Goal: Contribute content: Contribute content

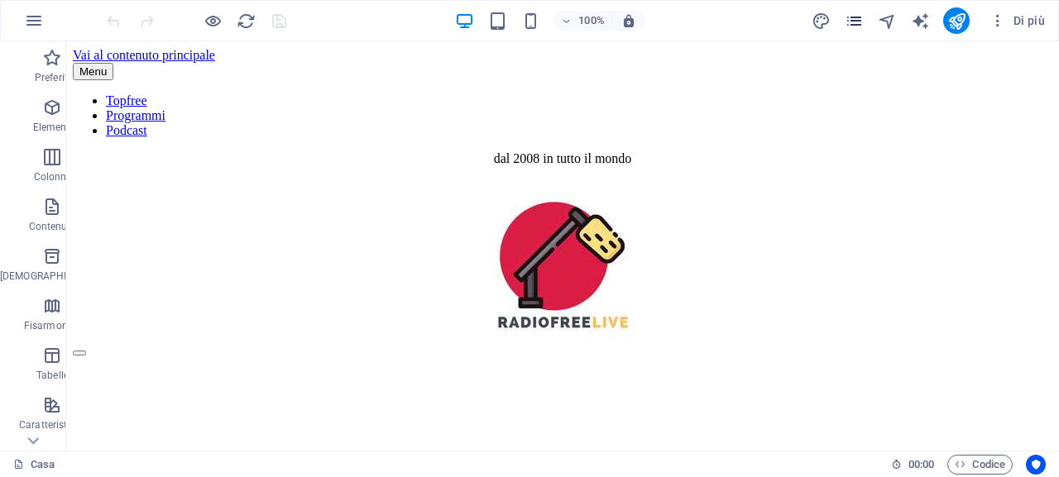
click at [862, 27] on icon "pagine" at bounding box center [854, 21] width 19 height 19
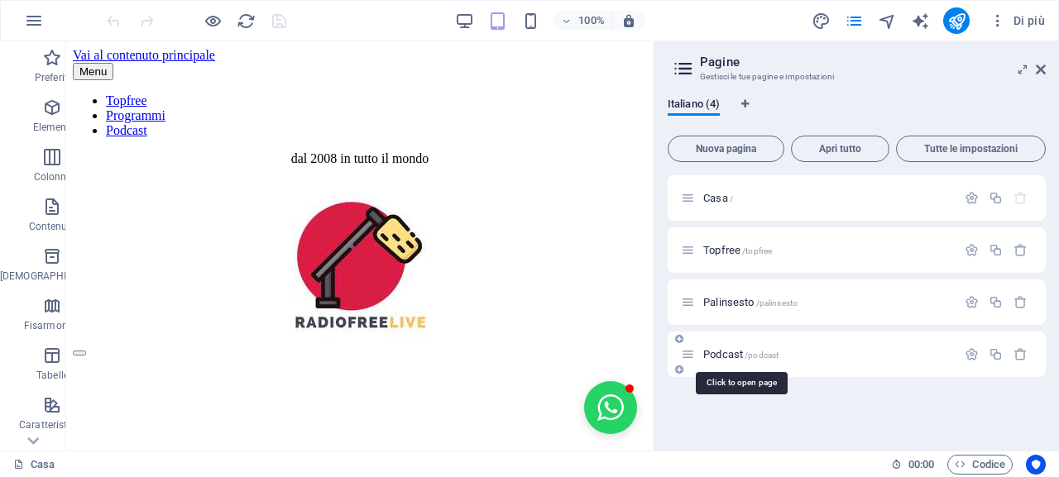
click at [712, 354] on font "Podcast" at bounding box center [723, 354] width 40 height 12
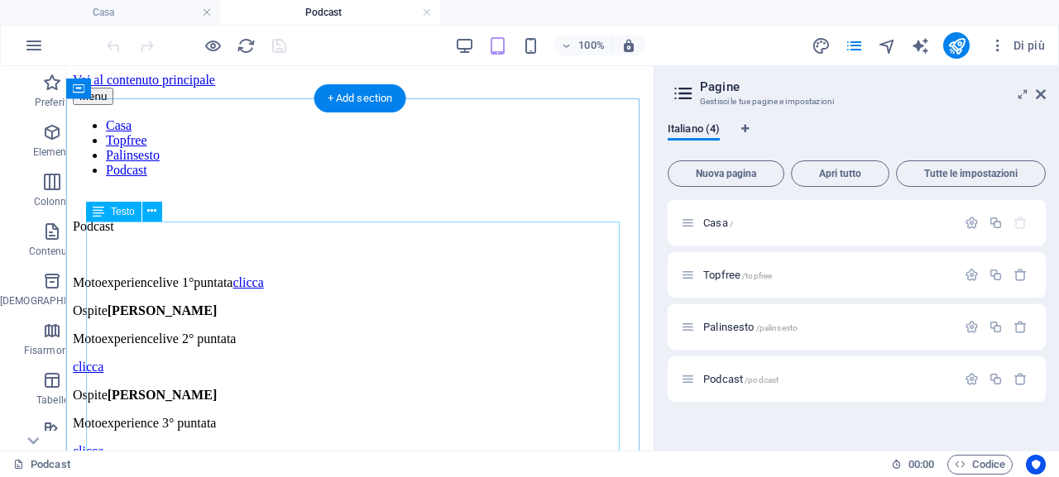
scroll to position [83, 0]
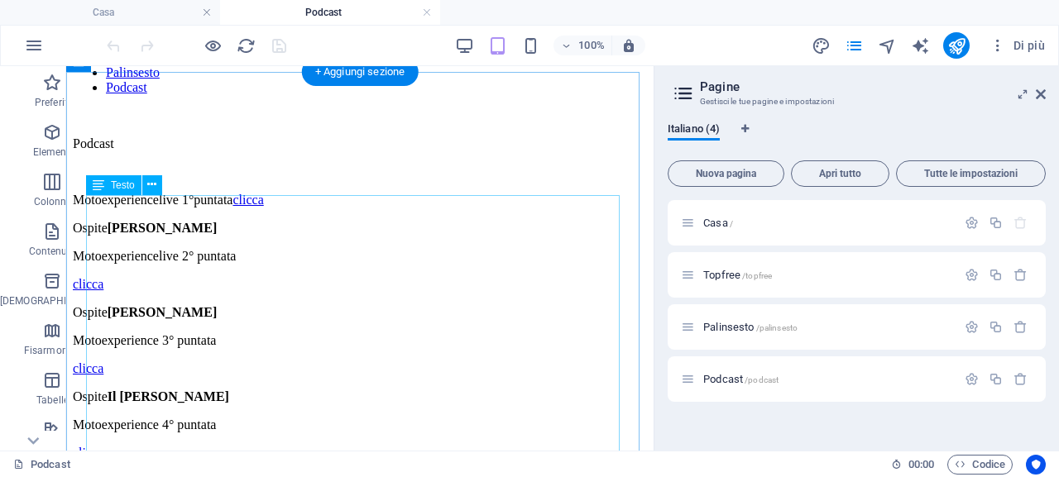
click at [258, 236] on p "Ospite Egidio Gioscia" at bounding box center [360, 228] width 574 height 15
click at [157, 188] on button at bounding box center [152, 185] width 20 height 20
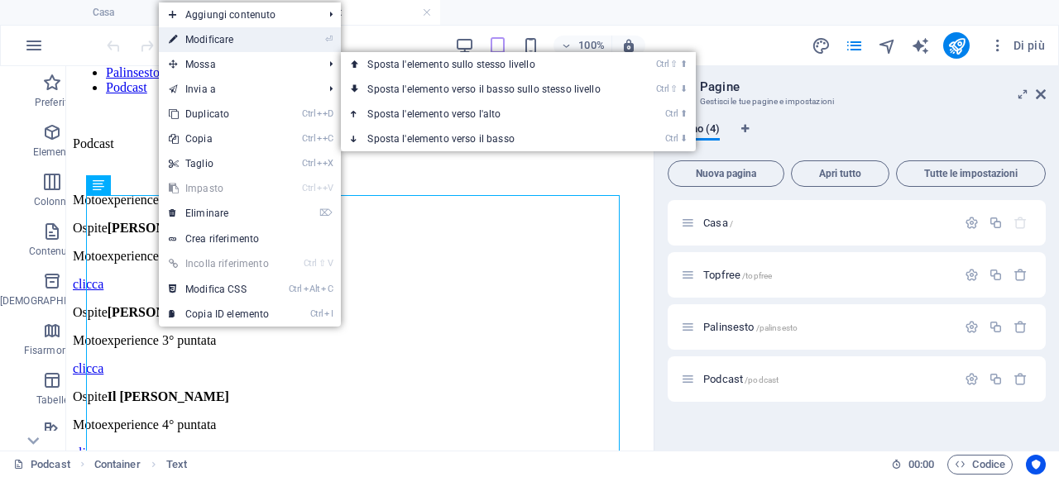
click at [230, 36] on font "Modificare" at bounding box center [209, 40] width 48 height 12
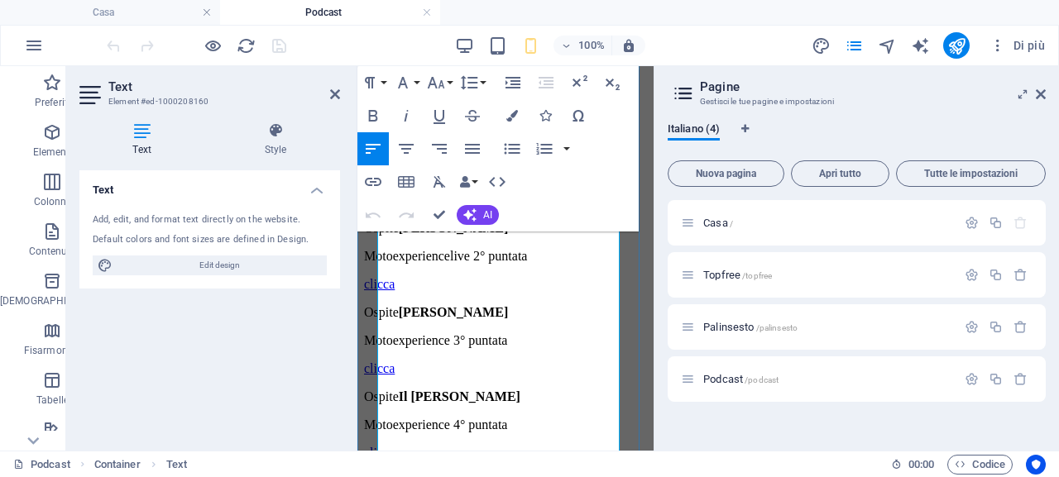
click at [562, 208] on p "Motoexperiencelive 1°puntata clicca" at bounding box center [505, 200] width 283 height 15
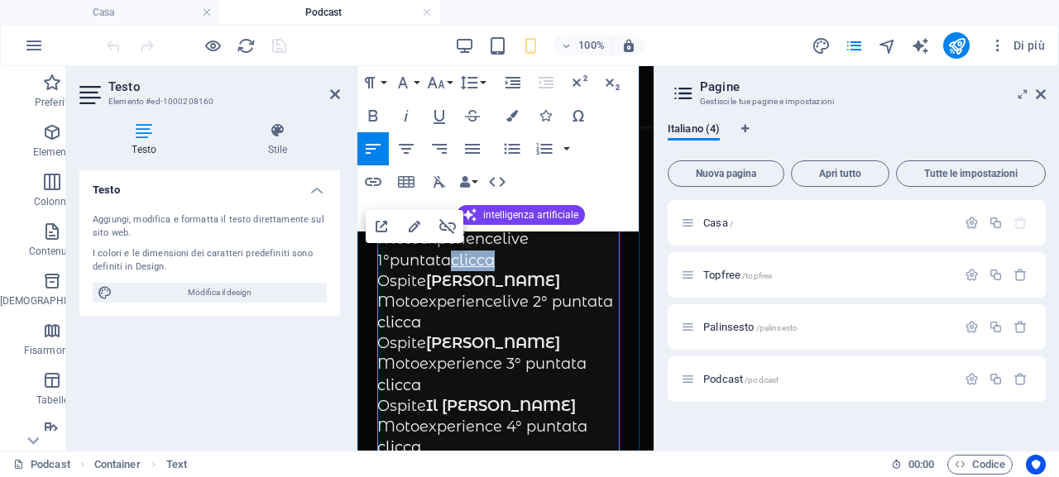
drag, startPoint x: 426, startPoint y: 262, endPoint x: 792, endPoint y: 324, distance: 370.8
click at [380, 258] on p "Motoexperiencelive 1°puntata clicca" at bounding box center [505, 249] width 256 height 41
click at [411, 231] on icon "button" at bounding box center [415, 227] width 12 height 12
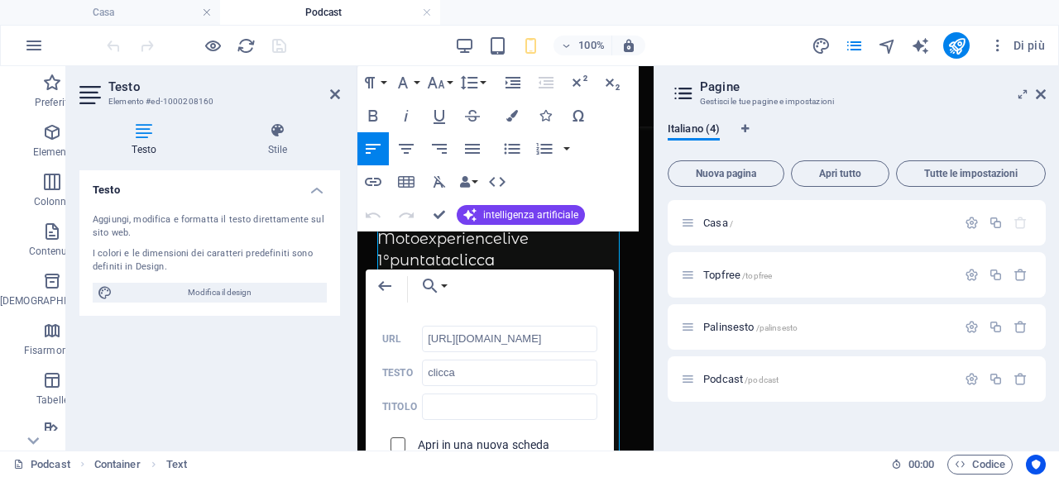
scroll to position [0, 0]
click at [400, 446] on input "checkbox" at bounding box center [395, 442] width 15 height 15
checkbox input "true"
click at [614, 275] on div "Indietro Scegli il collegamento Casa Topfree Palinsesto Podcast Scegli file ...…" at bounding box center [490, 383] width 248 height 227
click at [332, 93] on icon at bounding box center [335, 94] width 10 height 13
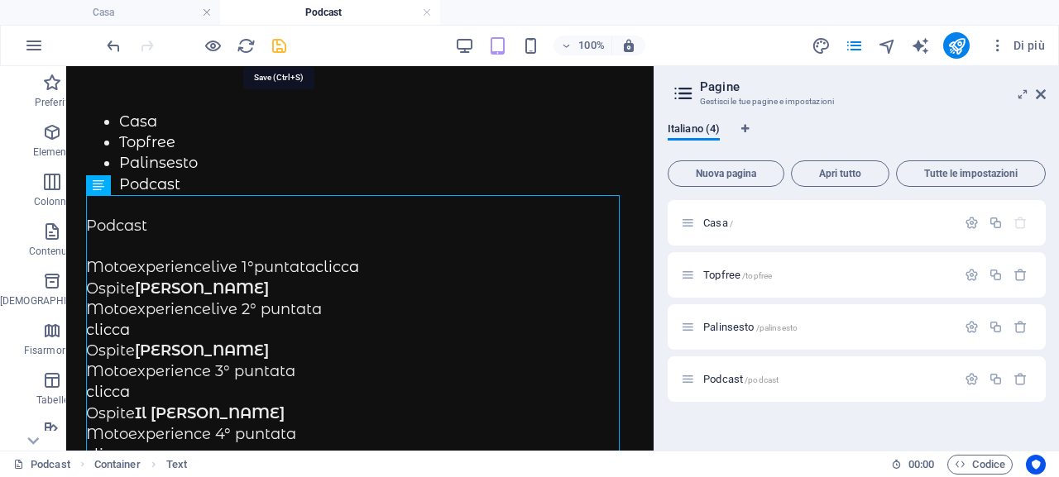
drag, startPoint x: 278, startPoint y: 47, endPoint x: 443, endPoint y: 79, distance: 168.4
click at [278, 47] on icon "salva" at bounding box center [279, 45] width 19 height 19
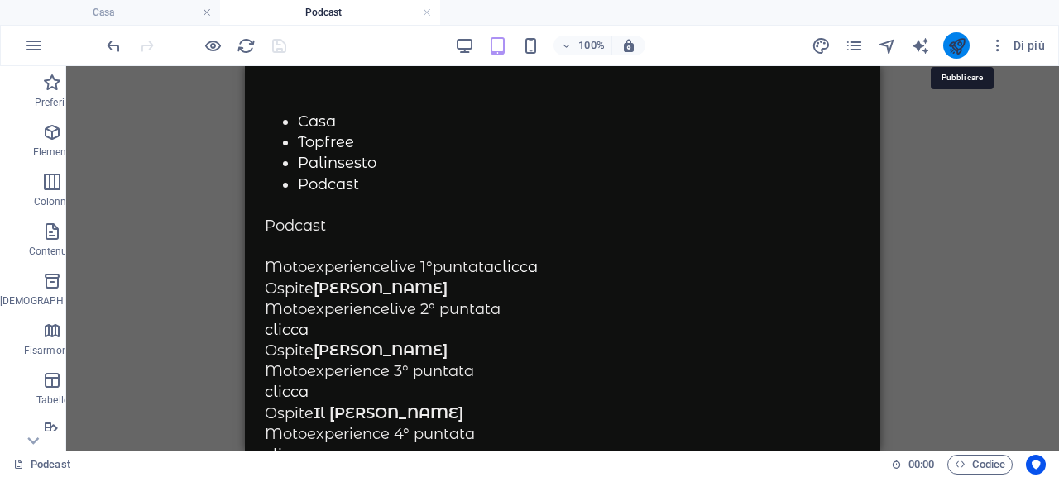
click at [955, 47] on icon "pubblicare" at bounding box center [956, 45] width 19 height 19
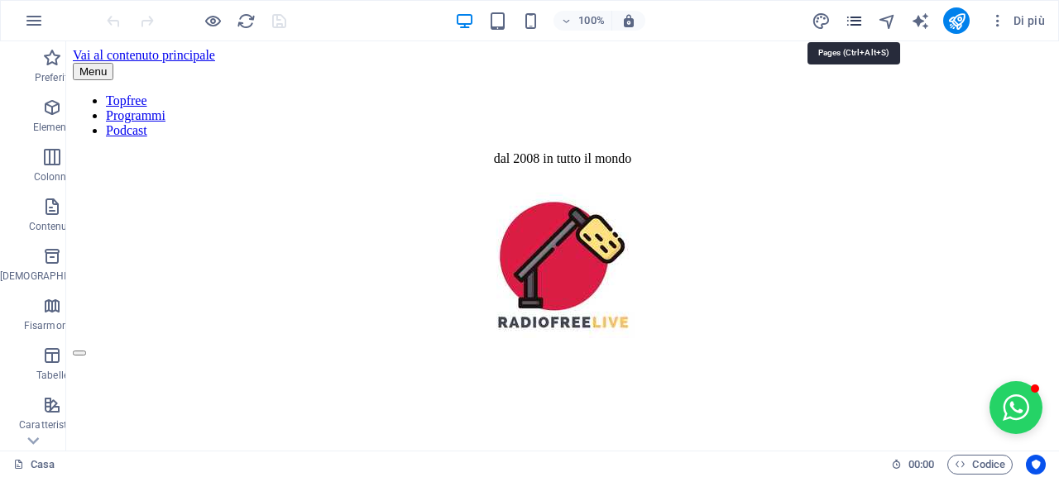
click at [854, 23] on icon "pagine" at bounding box center [854, 21] width 19 height 19
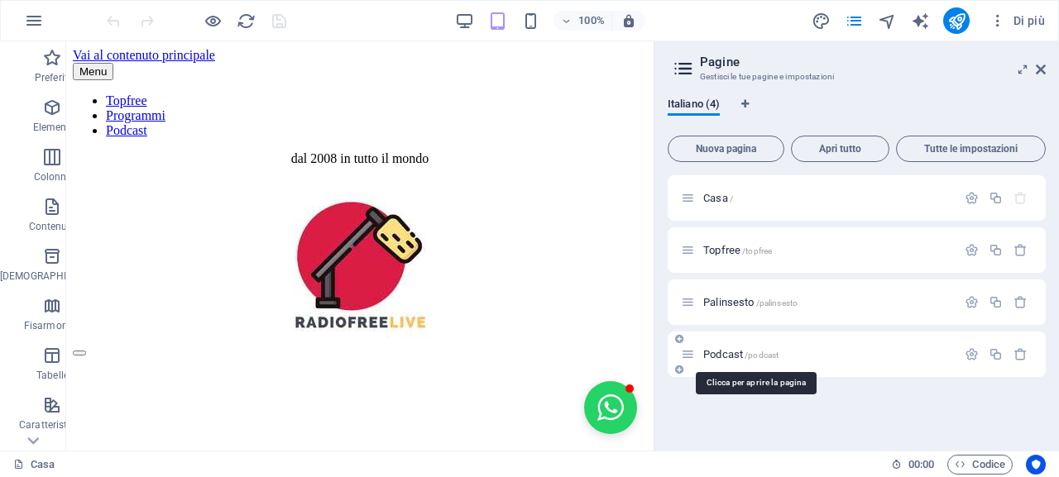
click at [720, 357] on font "Podcast" at bounding box center [723, 354] width 40 height 12
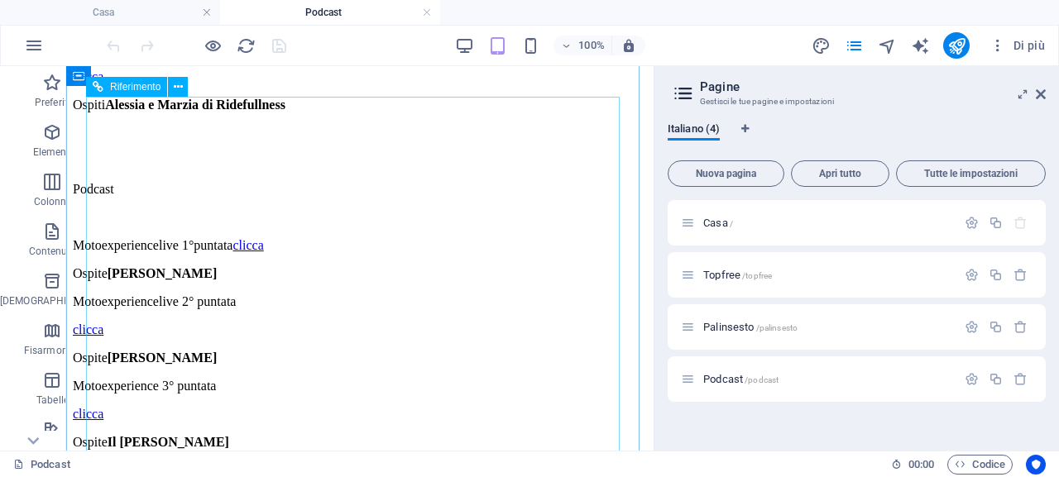
scroll to position [579, 0]
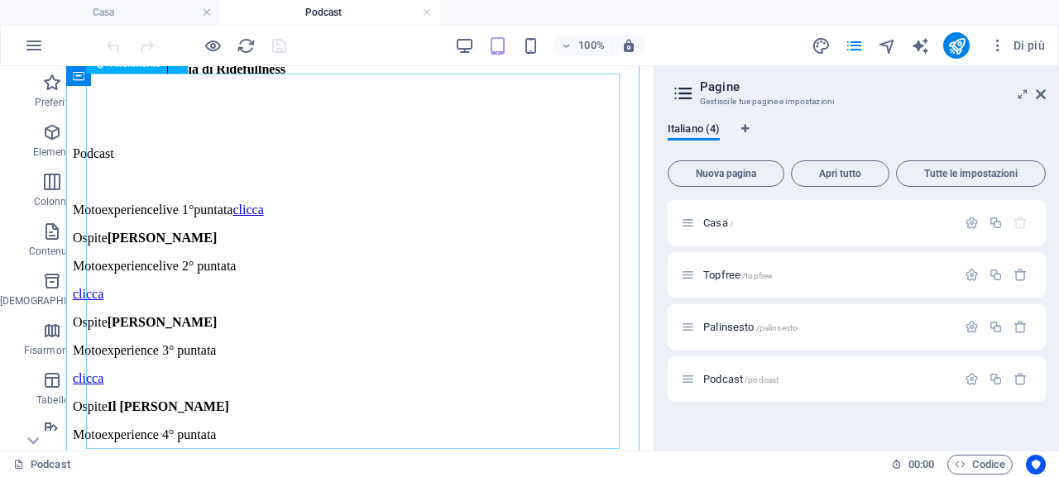
click at [443, 400] on p "Ospite Il [PERSON_NAME]" at bounding box center [360, 407] width 574 height 15
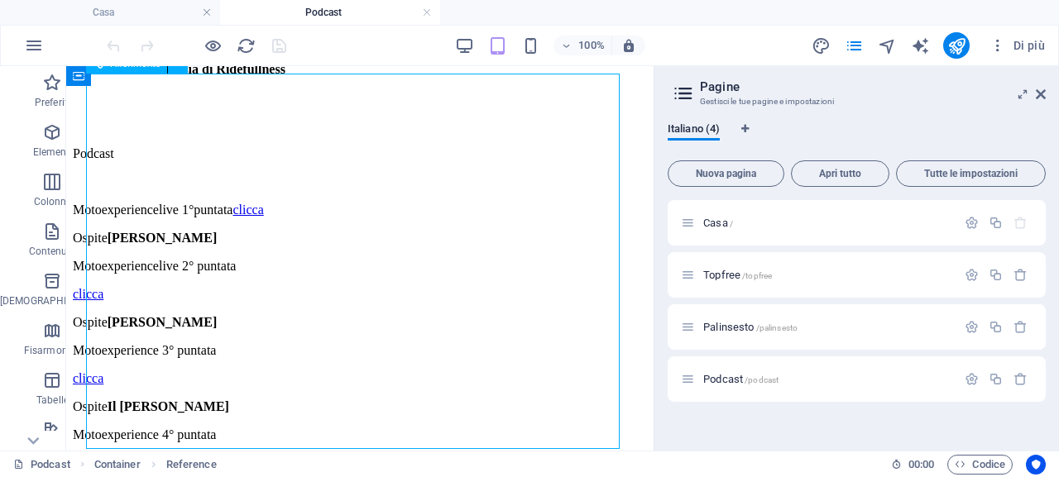
drag, startPoint x: 443, startPoint y: 298, endPoint x: 419, endPoint y: 290, distance: 25.1
click at [419, 400] on p "Ospite Il [PERSON_NAME]" at bounding box center [360, 407] width 574 height 15
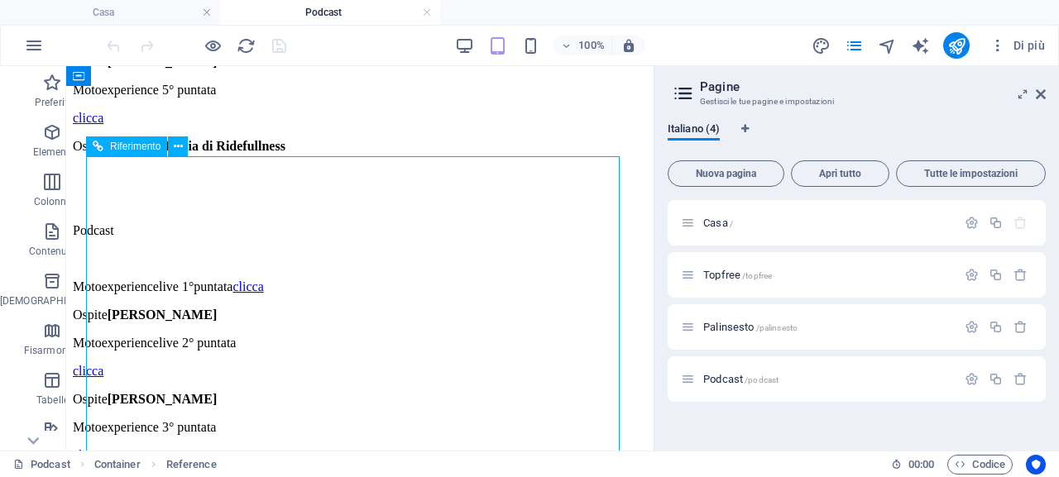
scroll to position [496, 0]
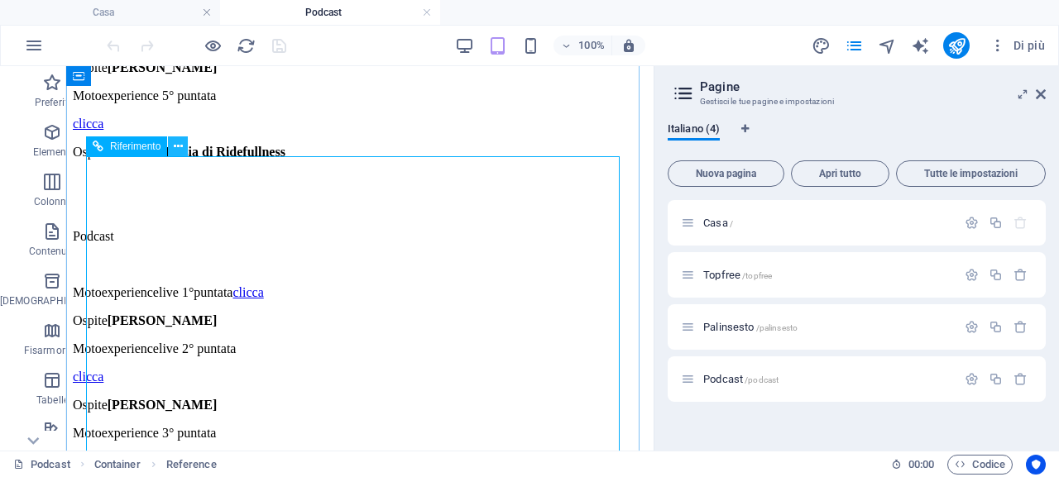
click at [175, 146] on icon at bounding box center [178, 146] width 9 height 17
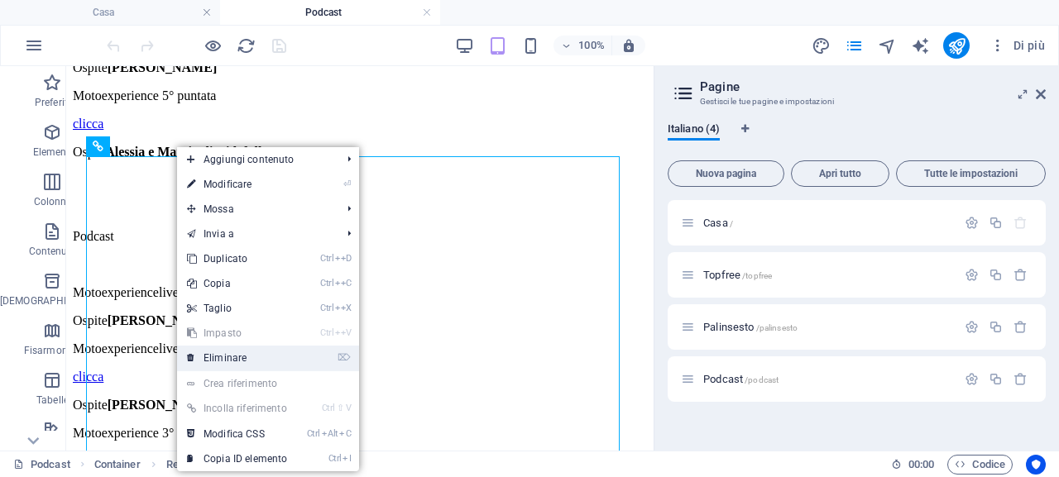
click at [239, 350] on link "⌦ Eliminare" at bounding box center [237, 358] width 120 height 25
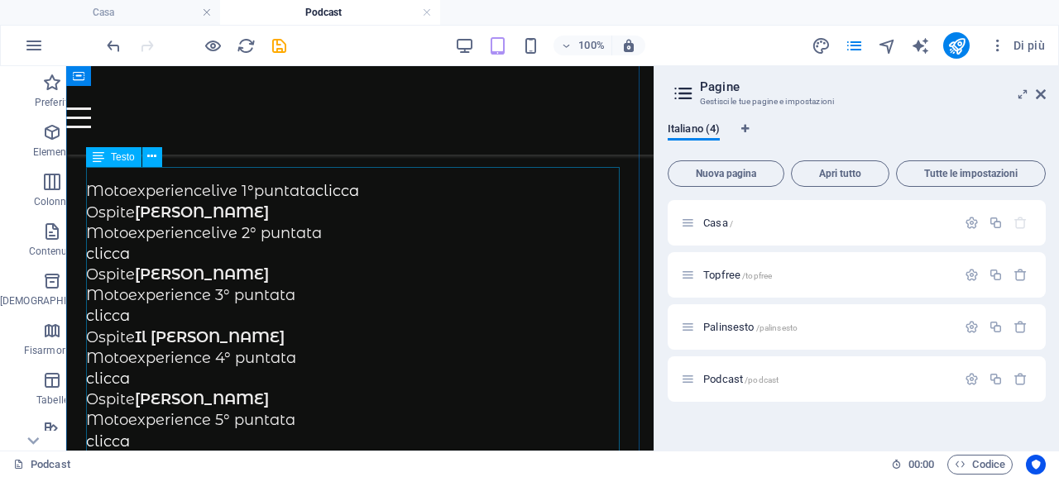
scroll to position [76, 0]
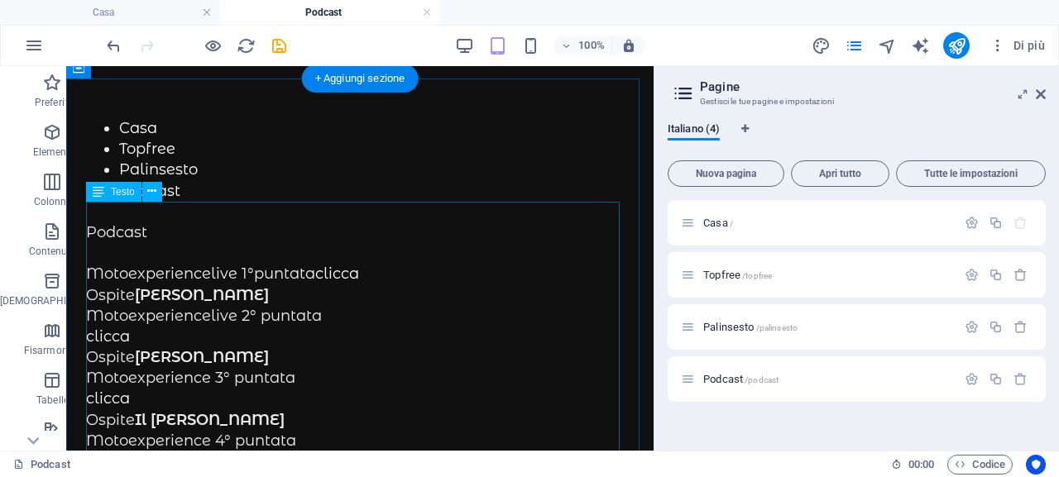
click at [91, 293] on font "Ospite" at bounding box center [110, 295] width 49 height 18
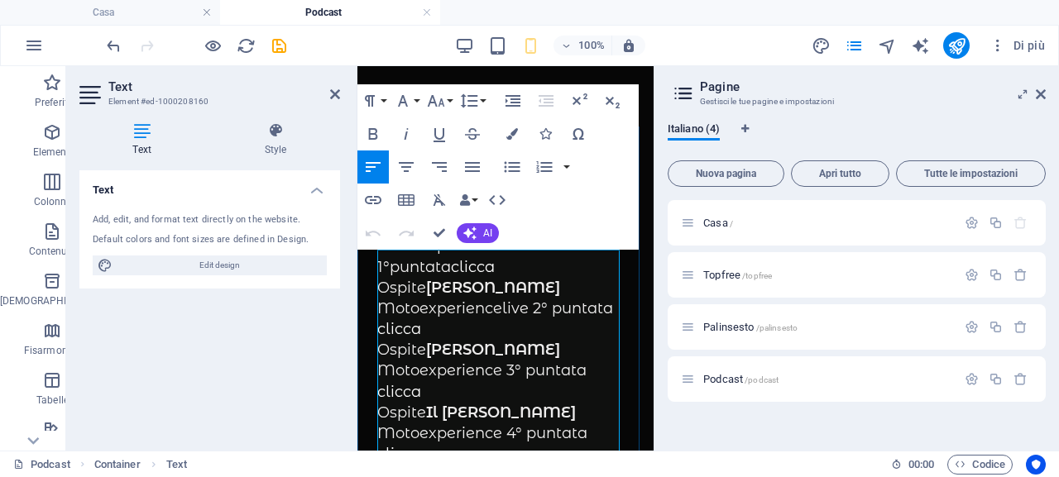
scroll to position [0, 0]
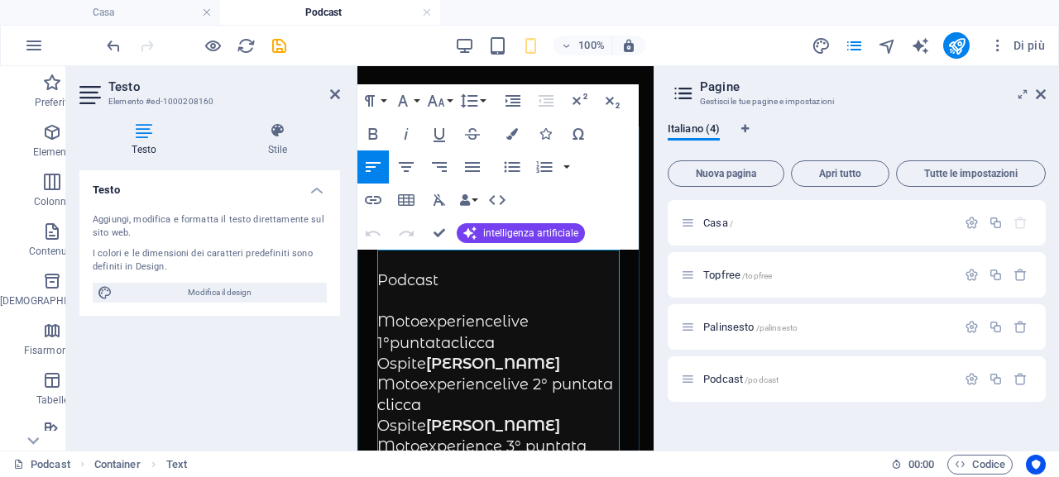
click at [509, 328] on font "Motoexperiencelive 1°puntata" at bounding box center [452, 332] width 151 height 39
click at [428, 340] on p "Motoexperiencelive 1°puntata clicca" at bounding box center [505, 332] width 256 height 41
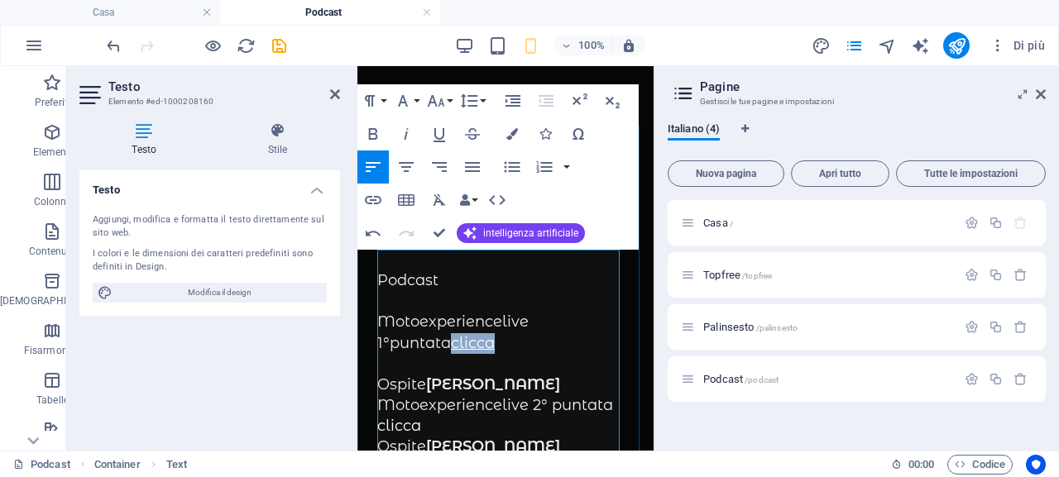
drag, startPoint x: 423, startPoint y: 347, endPoint x: 381, endPoint y: 347, distance: 42.2
click at [381, 347] on p "Motoexperiencelive 1°puntata clicca" at bounding box center [505, 332] width 256 height 41
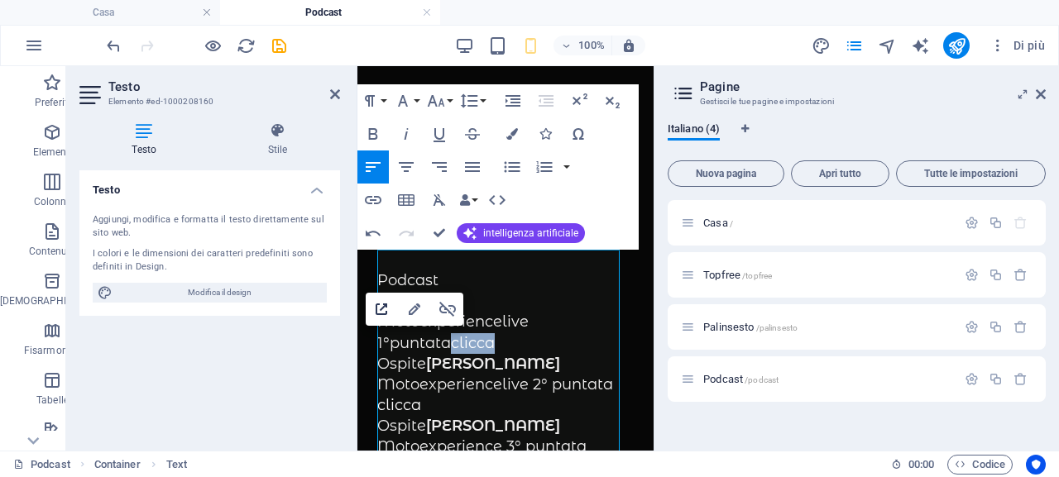
click at [378, 314] on icon "button" at bounding box center [382, 310] width 12 height 12
click at [368, 133] on icon "button" at bounding box center [373, 134] width 20 height 20
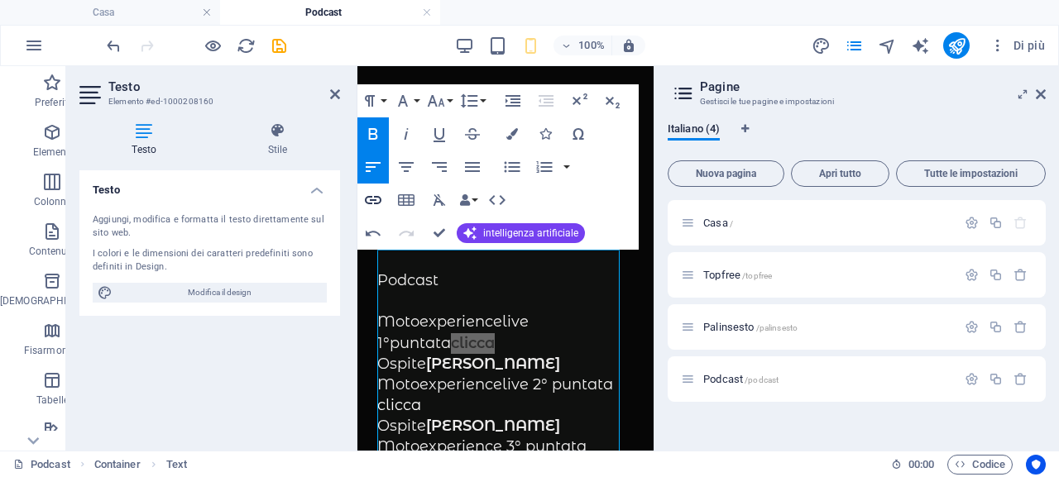
click at [376, 202] on icon "button" at bounding box center [373, 200] width 20 height 20
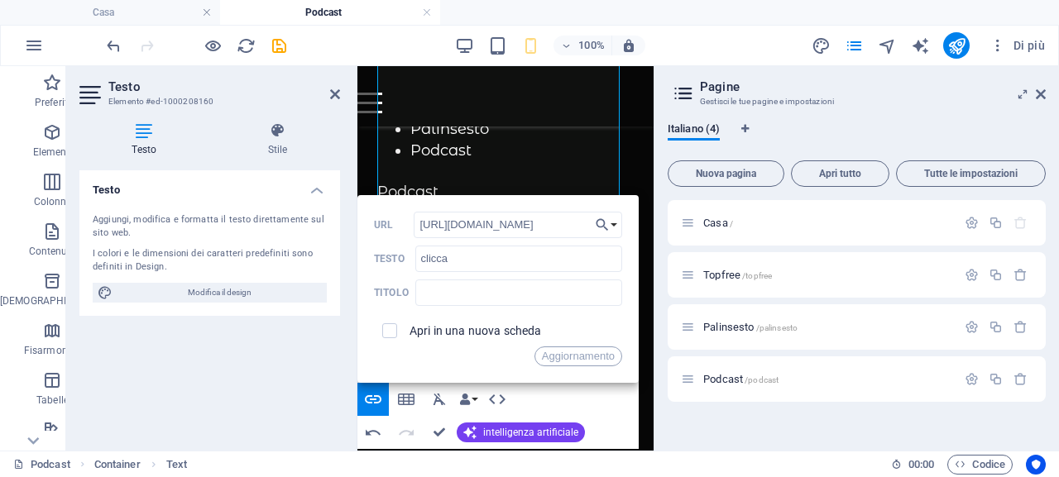
scroll to position [383, 0]
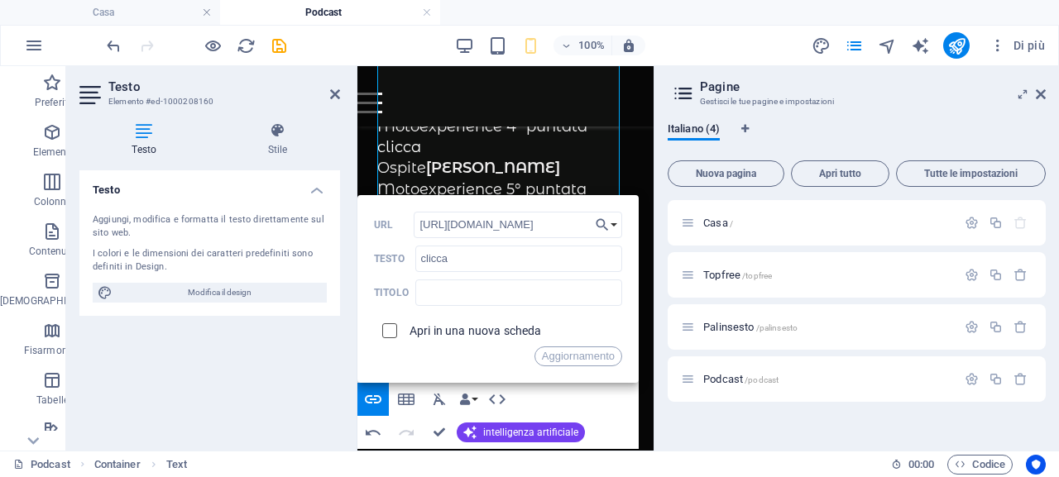
click at [389, 333] on input "checkbox" at bounding box center [387, 328] width 15 height 15
checkbox input "true"
click at [591, 358] on font "Aggiornamento" at bounding box center [578, 356] width 73 height 12
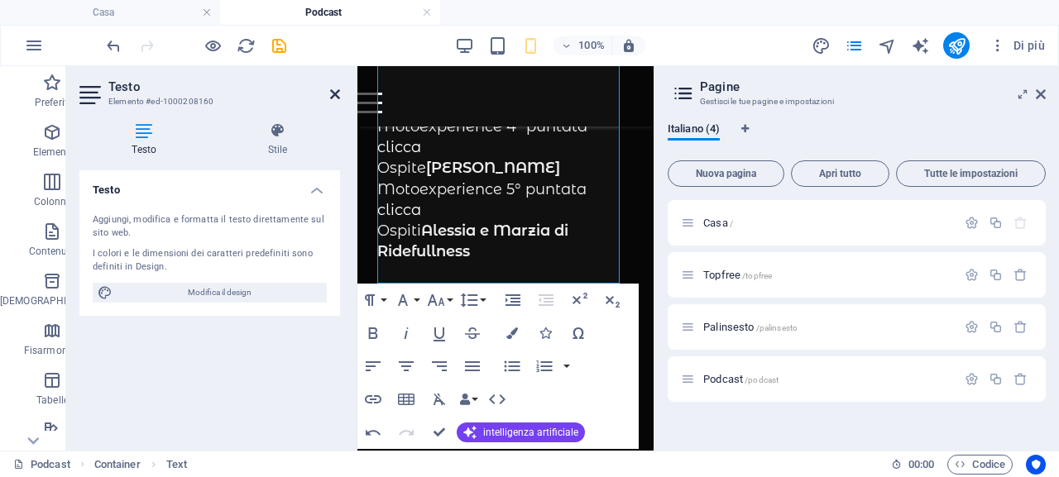
click at [337, 90] on icon at bounding box center [335, 94] width 10 height 13
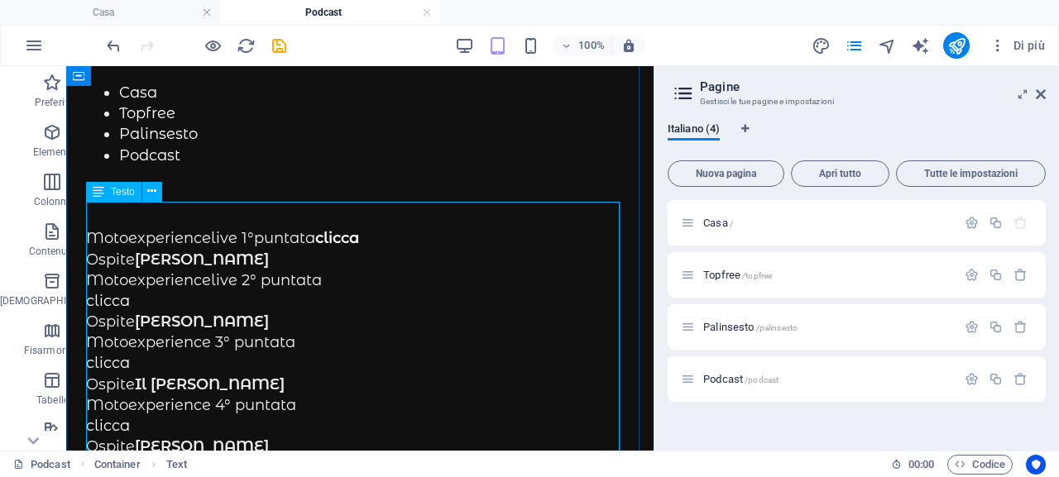
scroll to position [76, 0]
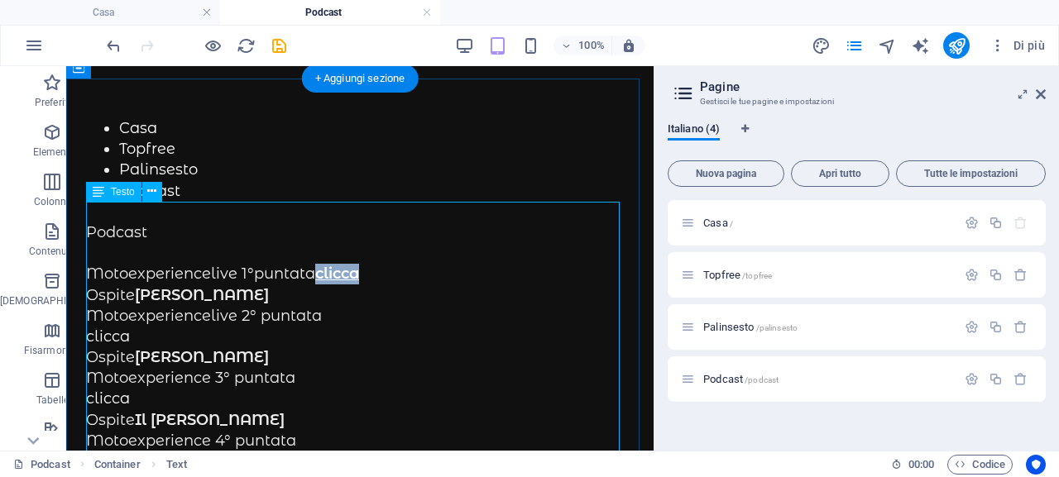
drag, startPoint x: 362, startPoint y: 270, endPoint x: 318, endPoint y: 271, distance: 43.9
click at [318, 271] on p "Motoexperiencelive 1°puntata clicca" at bounding box center [360, 274] width 548 height 21
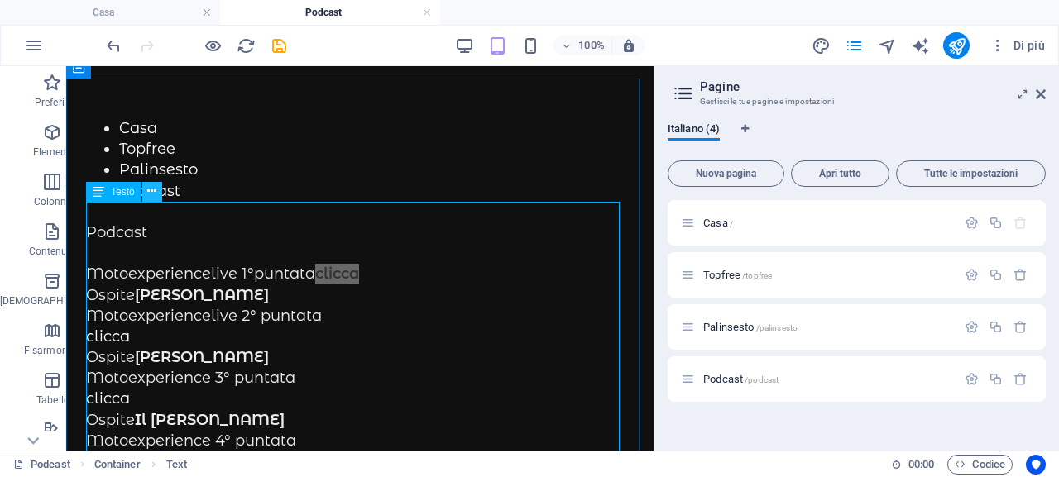
click at [156, 195] on icon at bounding box center [151, 191] width 9 height 17
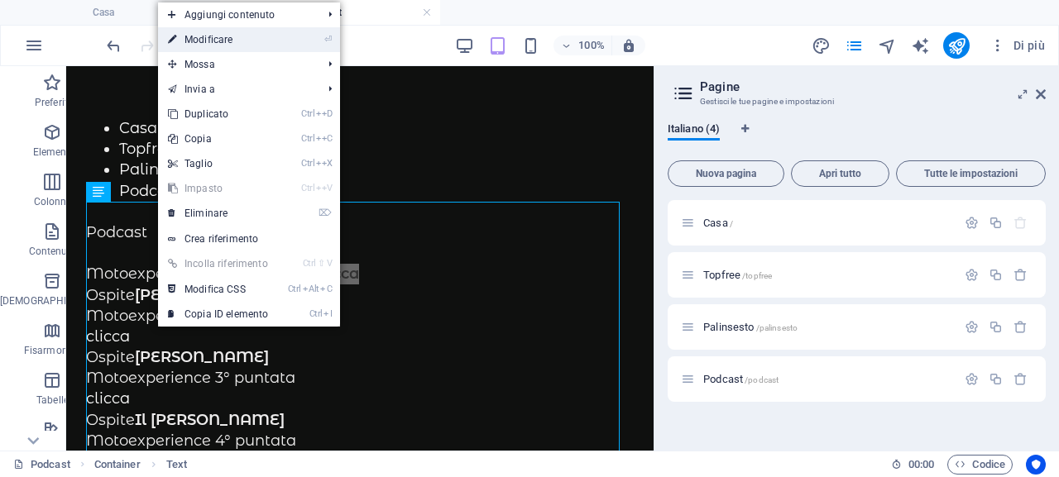
click at [260, 41] on link "⏎ Modificare" at bounding box center [218, 39] width 120 height 25
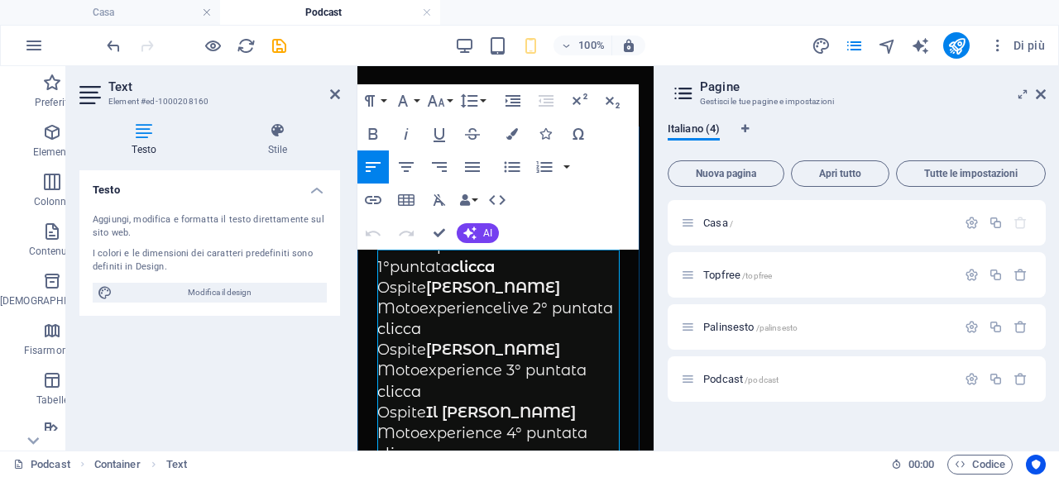
scroll to position [0, 0]
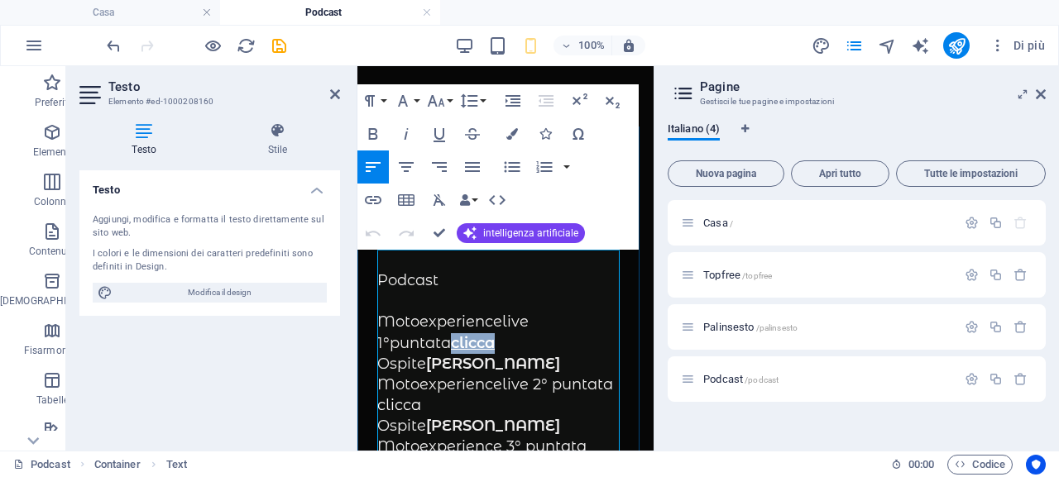
drag, startPoint x: 424, startPoint y: 344, endPoint x: 381, endPoint y: 336, distance: 43.8
click at [381, 336] on p "Motoexperiencelive 1°puntata clicca" at bounding box center [505, 332] width 256 height 41
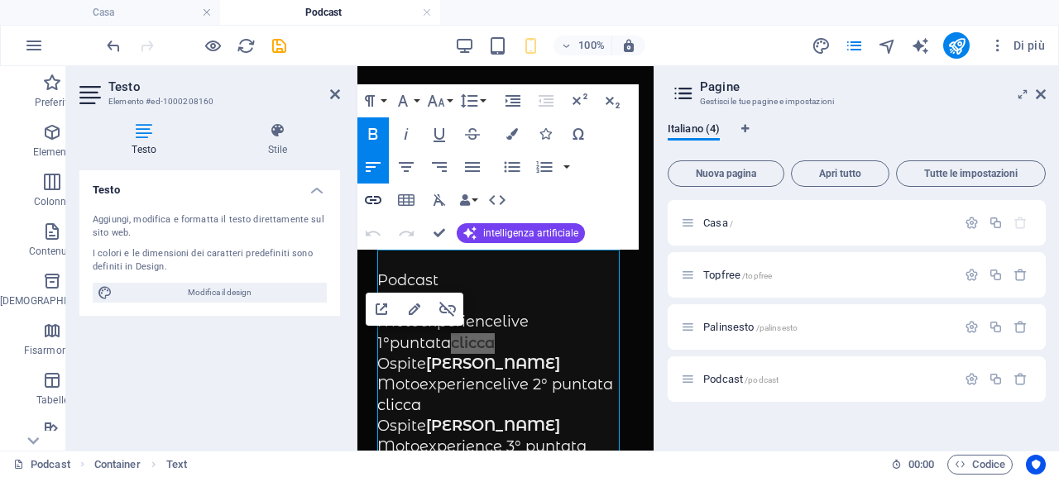
click at [375, 195] on icon "button" at bounding box center [373, 200] width 20 height 20
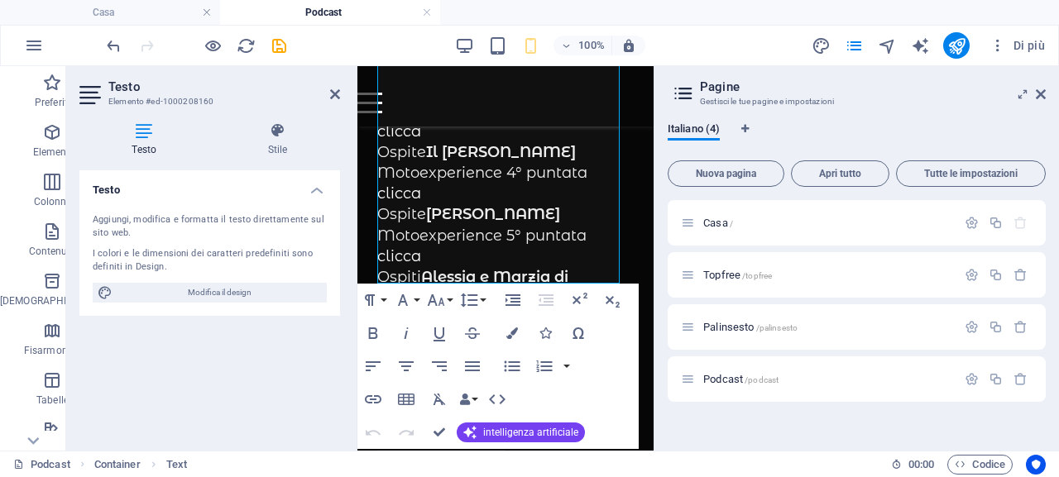
scroll to position [383, 0]
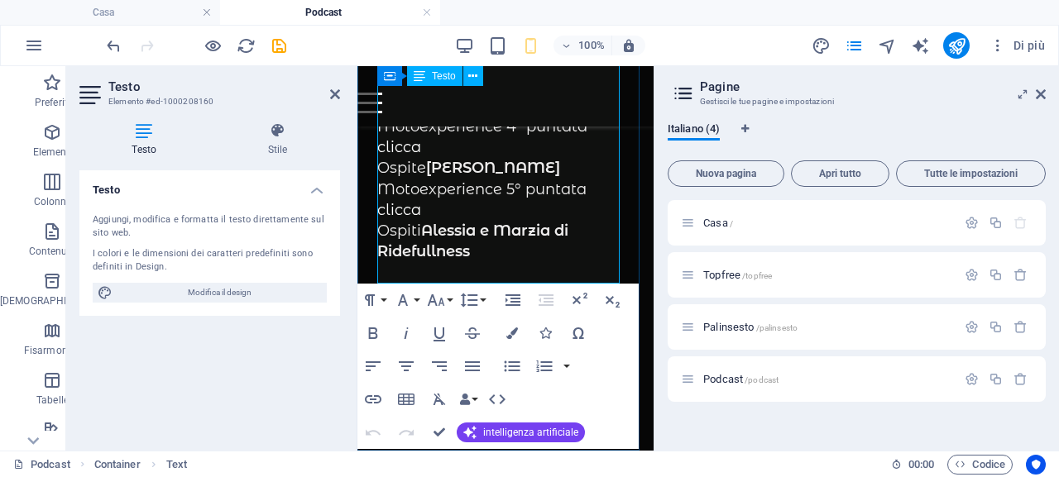
click at [560, 203] on p "clicca" at bounding box center [505, 210] width 256 height 21
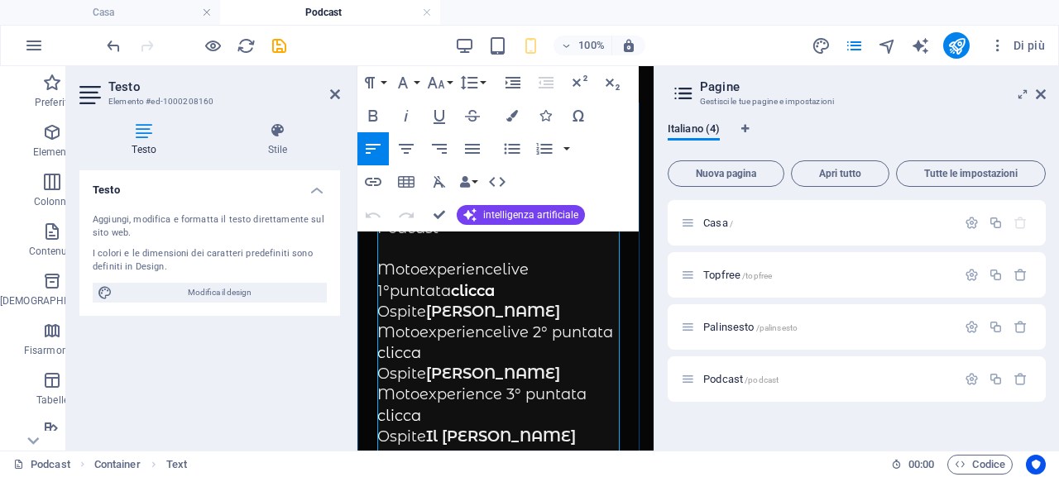
scroll to position [0, 0]
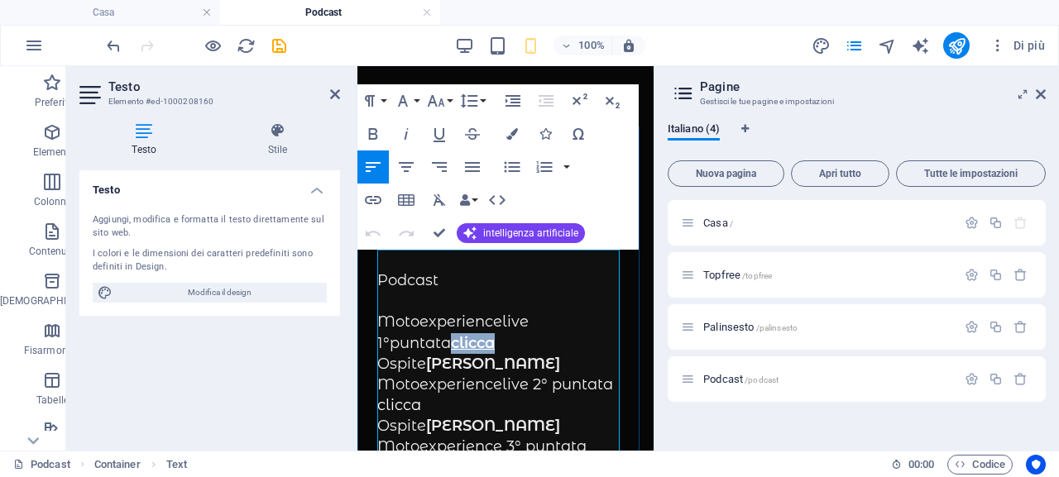
drag, startPoint x: 431, startPoint y: 338, endPoint x: 381, endPoint y: 343, distance: 50.7
click at [381, 343] on p "Motoexperiencelive 1°puntata clicca" at bounding box center [505, 332] width 256 height 41
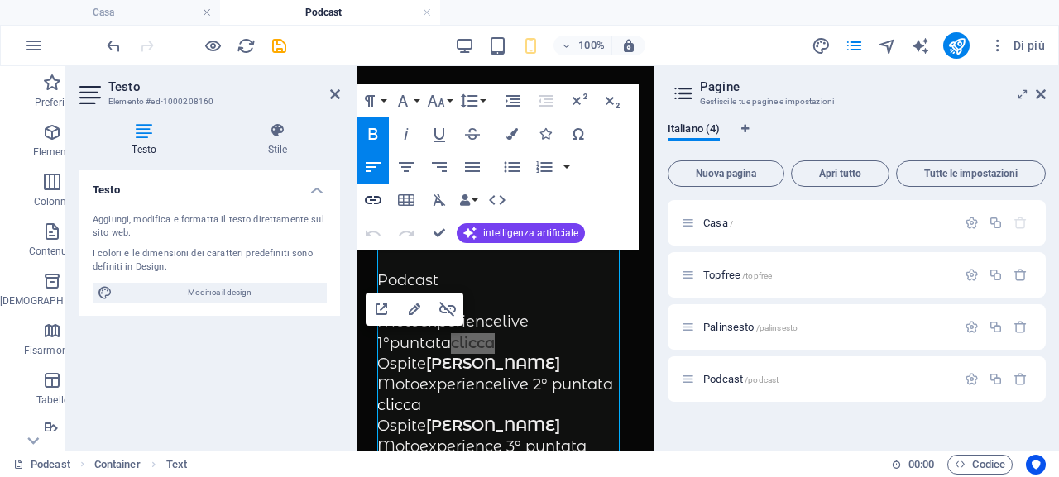
click at [379, 202] on icon "button" at bounding box center [373, 200] width 17 height 8
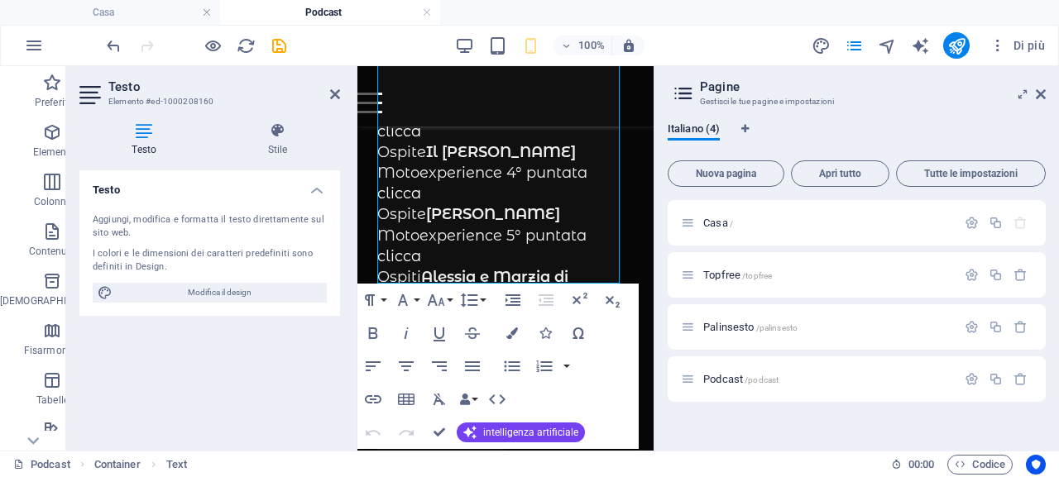
scroll to position [383, 0]
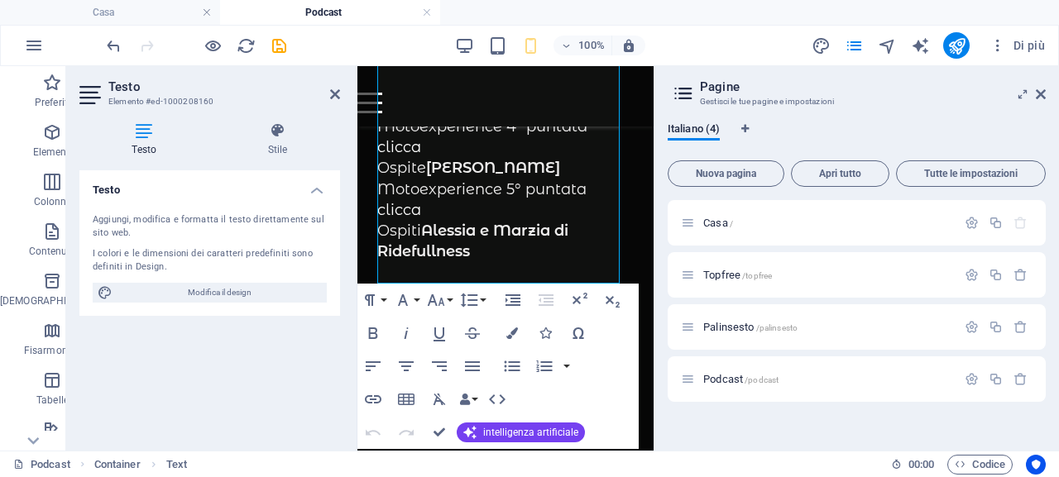
drag, startPoint x: 645, startPoint y: 424, endPoint x: 981, endPoint y: 376, distance: 339.2
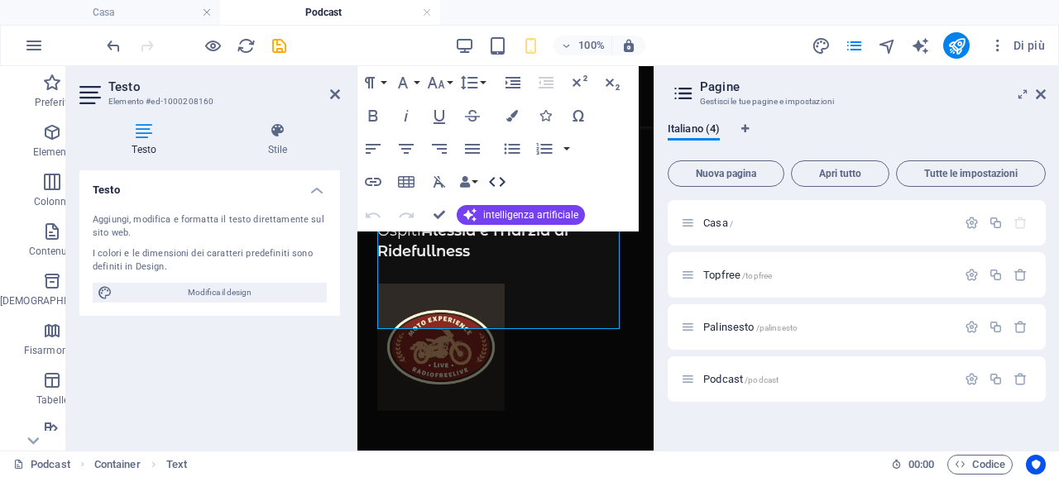
scroll to position [300, 0]
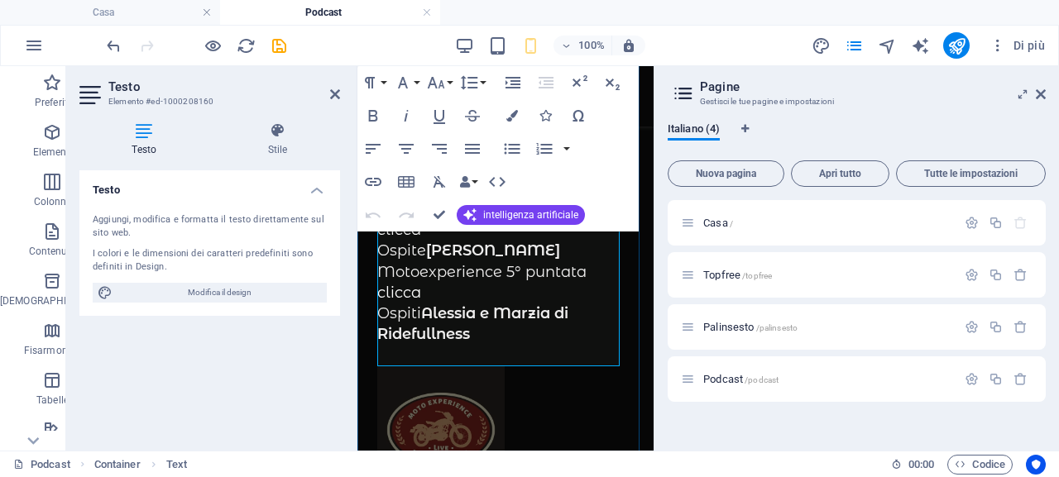
click at [522, 286] on p "clicca" at bounding box center [505, 293] width 256 height 21
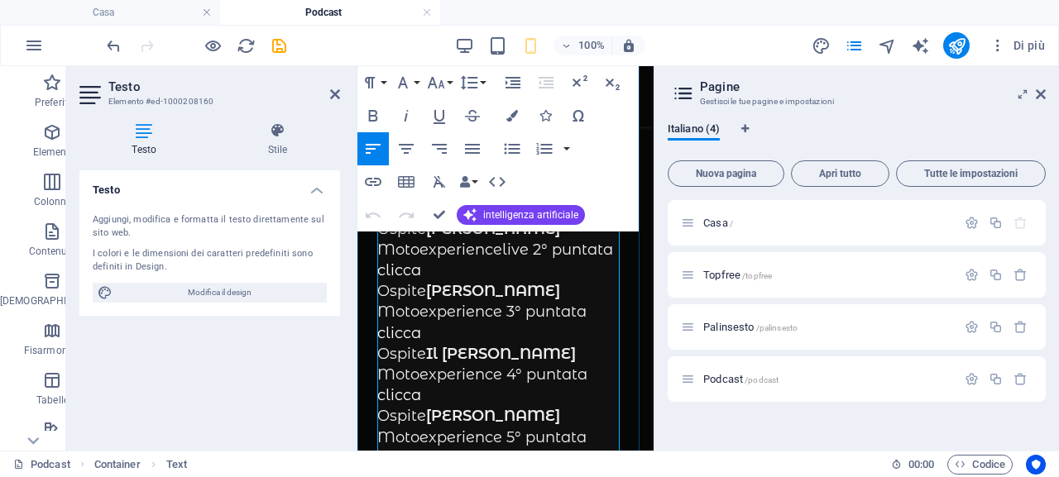
scroll to position [52, 0]
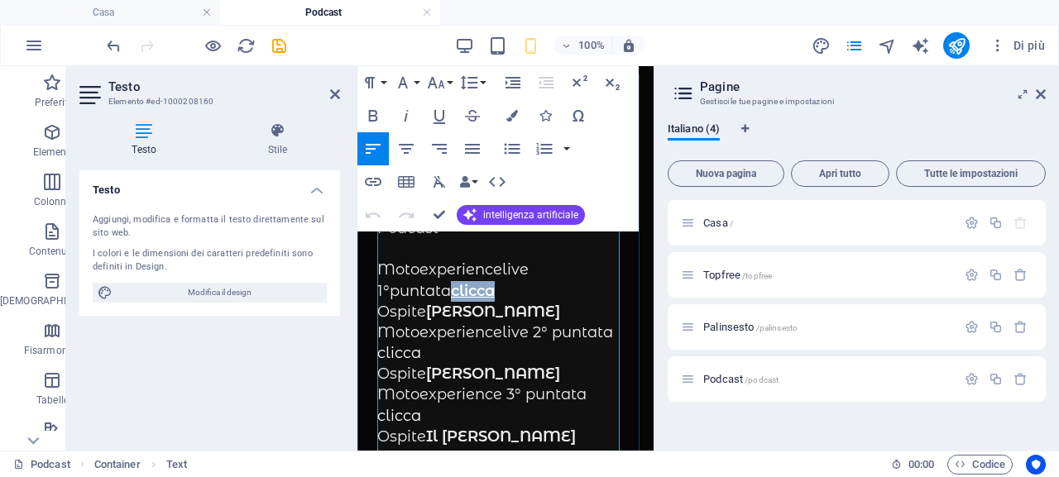
drag, startPoint x: 436, startPoint y: 286, endPoint x: 381, endPoint y: 286, distance: 55.4
click at [381, 286] on p "Motoexperiencelive 1°puntata clicca" at bounding box center [505, 280] width 256 height 41
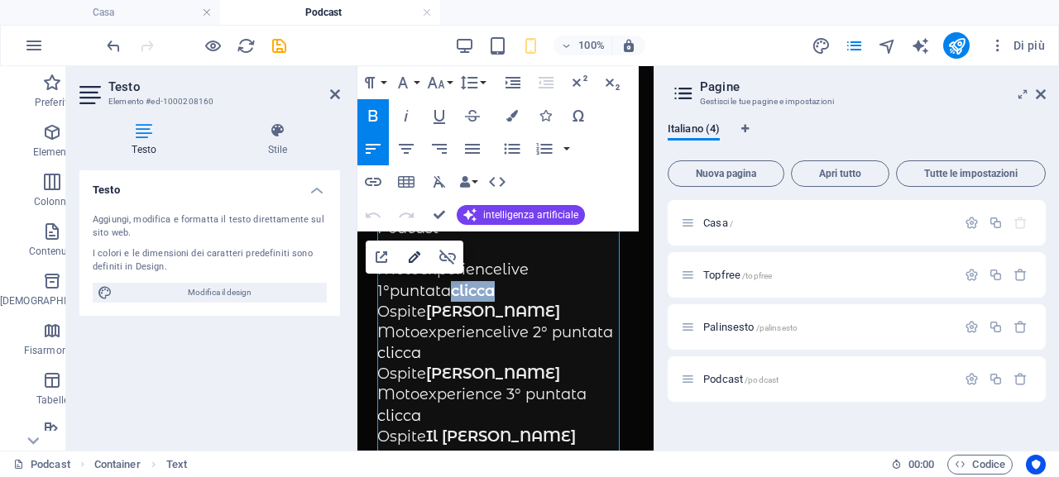
click at [416, 258] on icon "button" at bounding box center [415, 257] width 12 height 12
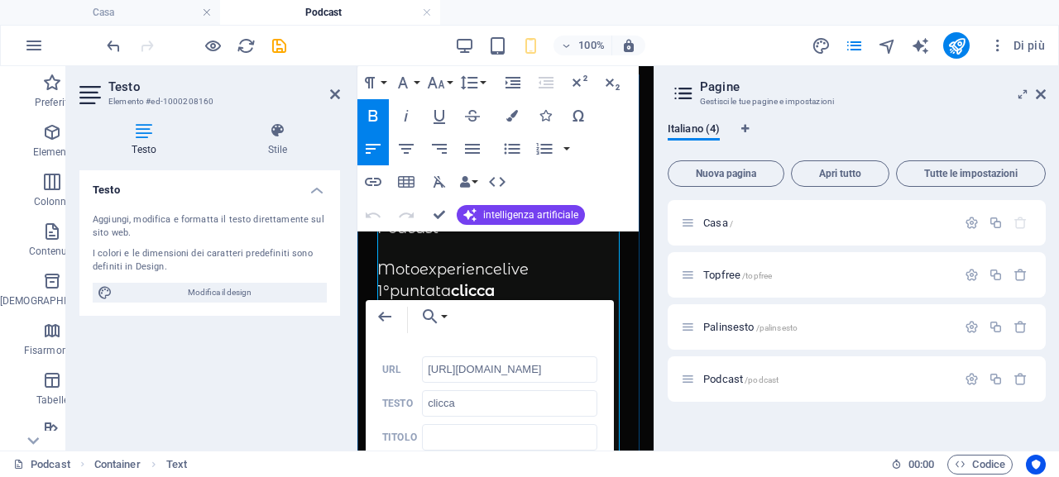
scroll to position [0, 166]
click at [561, 405] on input "clicca" at bounding box center [509, 403] width 175 height 26
click at [558, 437] on input "text" at bounding box center [509, 437] width 175 height 26
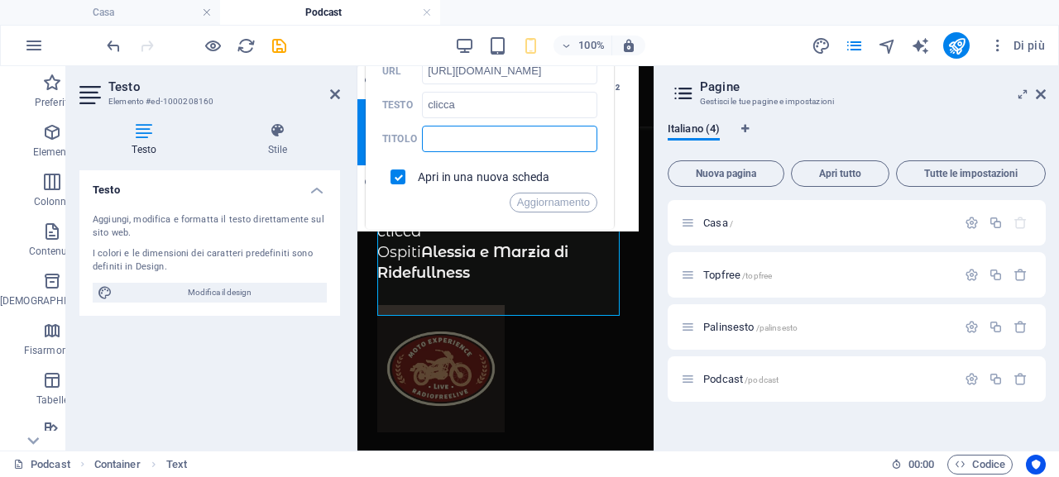
scroll to position [346, 0]
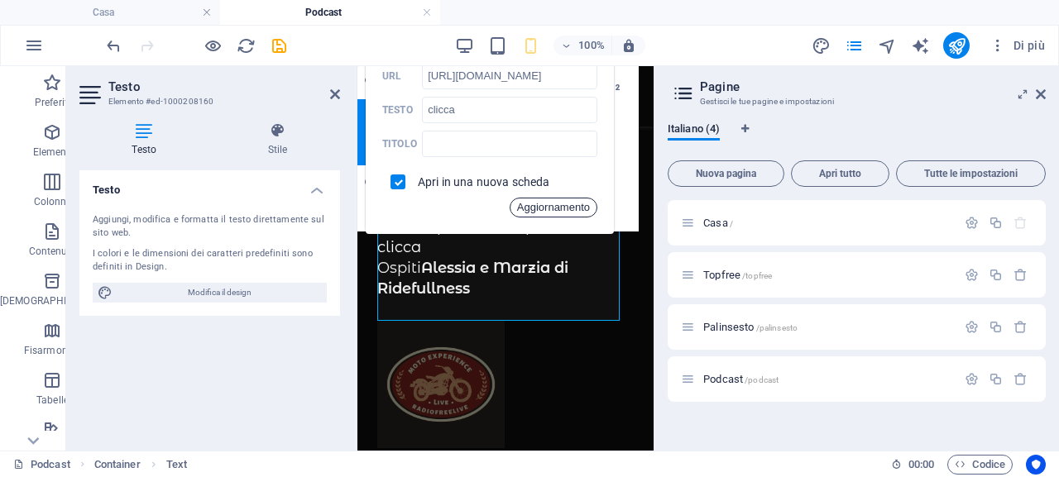
click at [551, 210] on font "Aggiornamento" at bounding box center [553, 207] width 73 height 12
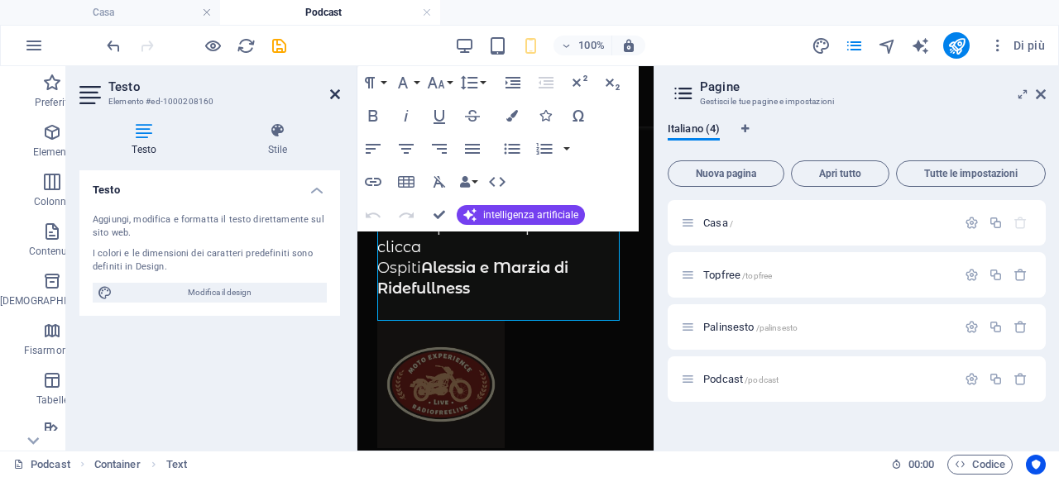
click at [337, 92] on icon at bounding box center [335, 94] width 10 height 13
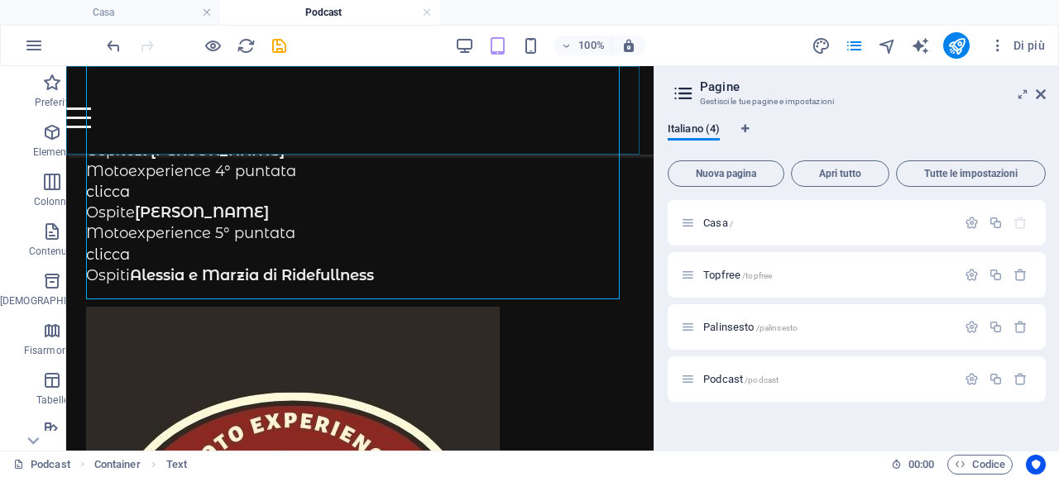
scroll to position [353, 0]
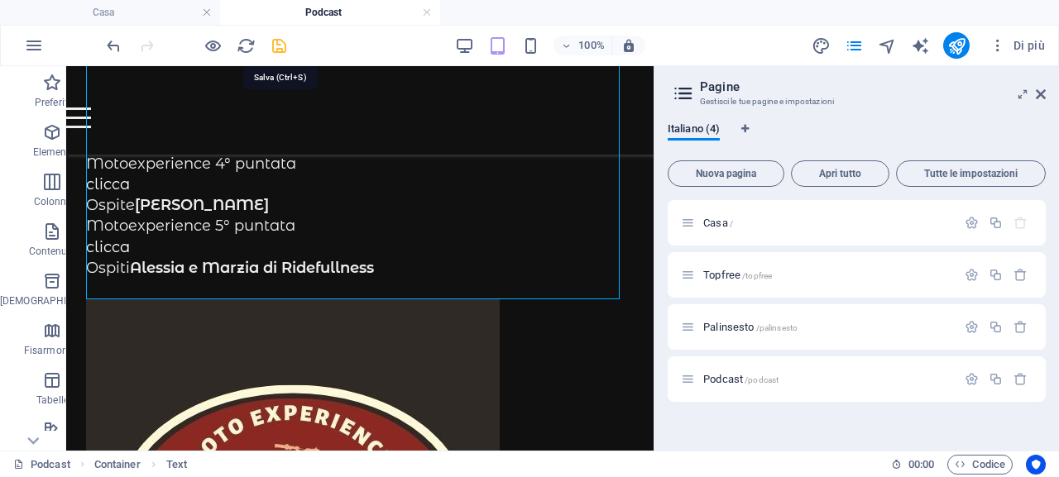
drag, startPoint x: 282, startPoint y: 45, endPoint x: 349, endPoint y: 126, distance: 105.2
click at [282, 45] on icon "salva" at bounding box center [279, 45] width 19 height 19
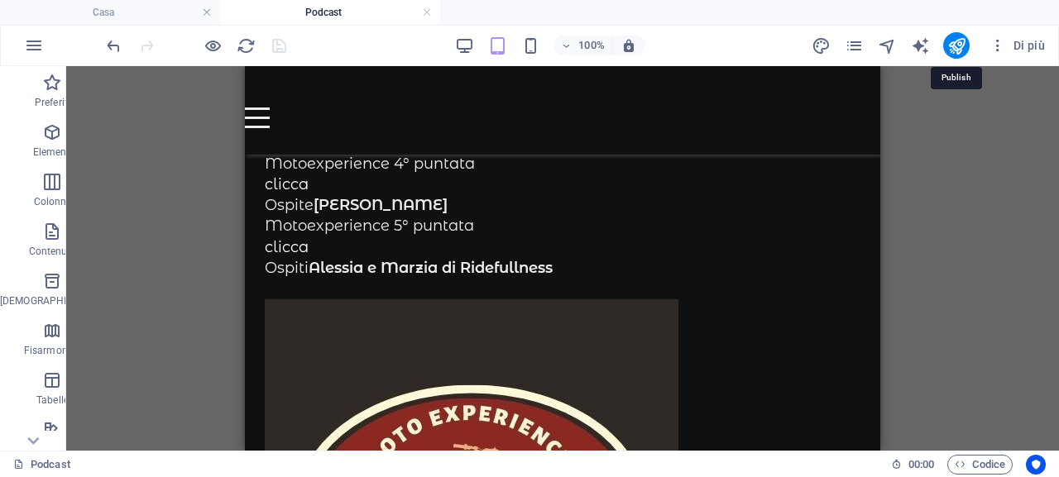
drag, startPoint x: 959, startPoint y: 45, endPoint x: 958, endPoint y: 85, distance: 40.5
click at [959, 45] on icon "pubblicare" at bounding box center [956, 45] width 19 height 19
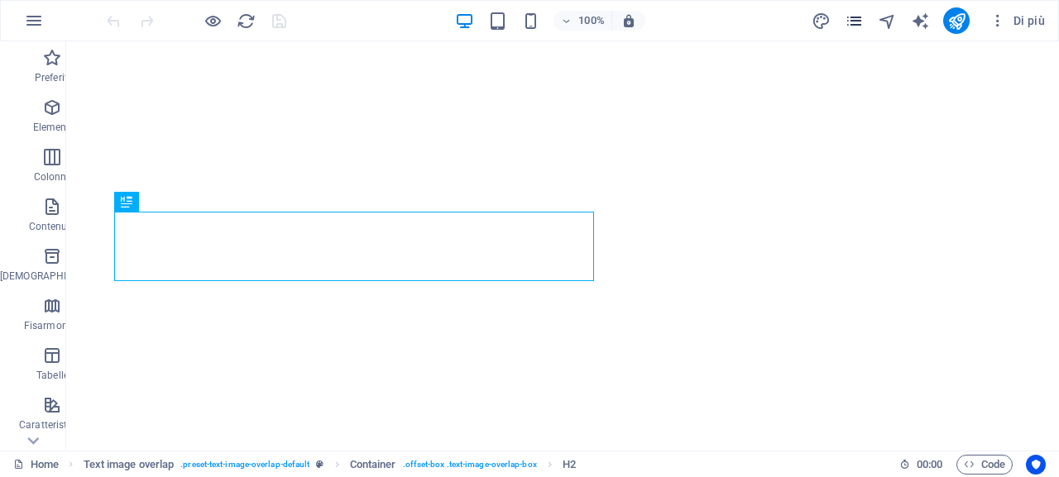
click at [857, 28] on icon "pagine" at bounding box center [854, 21] width 19 height 19
click at [855, 22] on icon "pagine" at bounding box center [854, 21] width 19 height 19
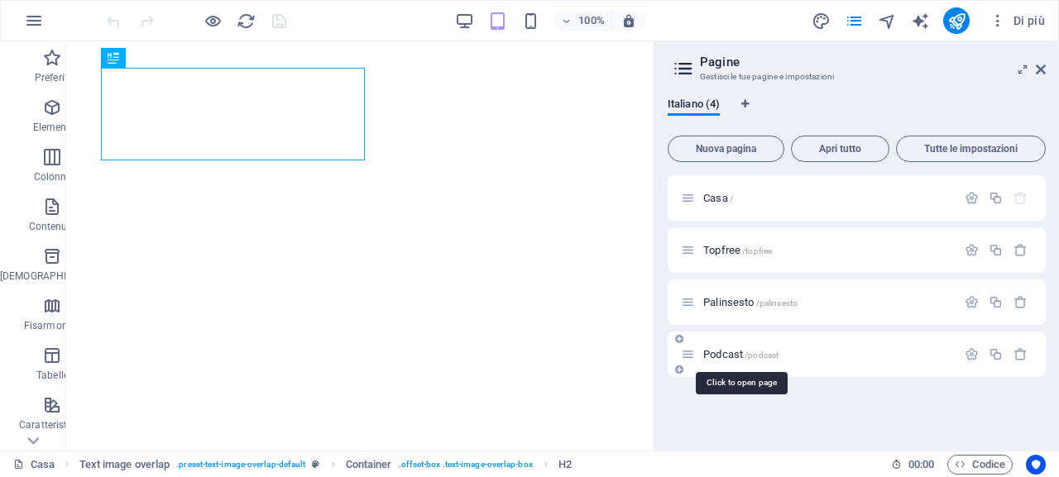
click at [727, 352] on font "Podcast" at bounding box center [723, 354] width 40 height 12
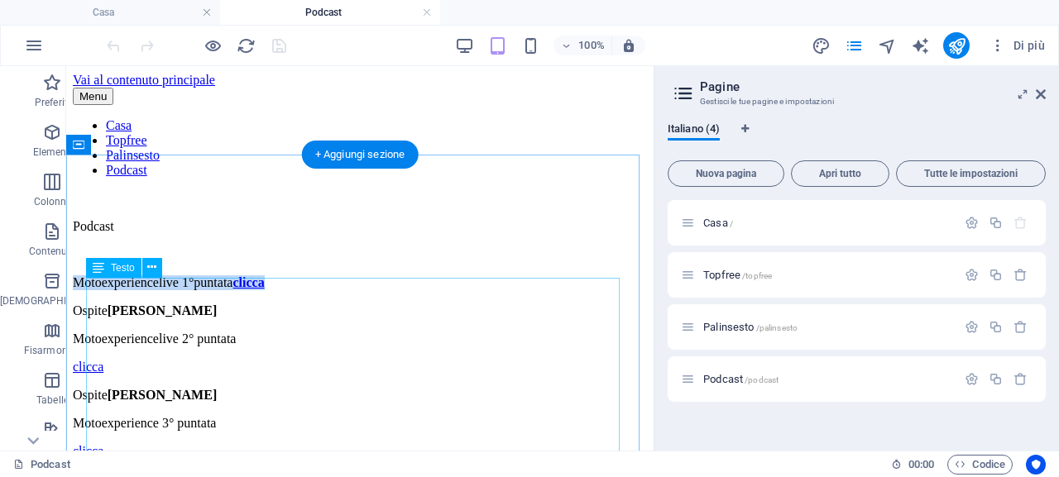
drag, startPoint x: 361, startPoint y: 351, endPoint x: 93, endPoint y: 344, distance: 268.9
click at [93, 290] on p "Motoexperiencelive 1°puntata clicca" at bounding box center [360, 282] width 574 height 15
copy p "Motoexperiencelive 1°puntata clicca"
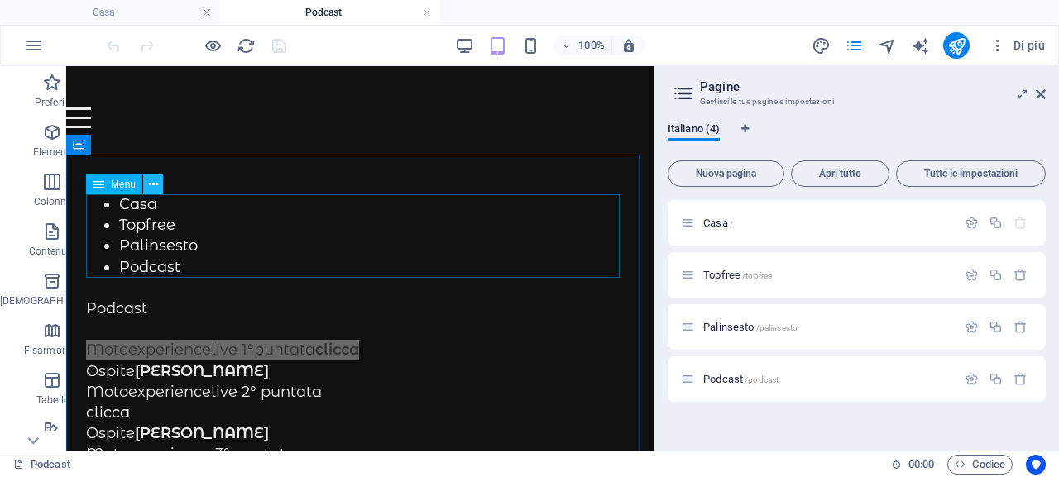
click at [150, 183] on icon at bounding box center [153, 184] width 9 height 17
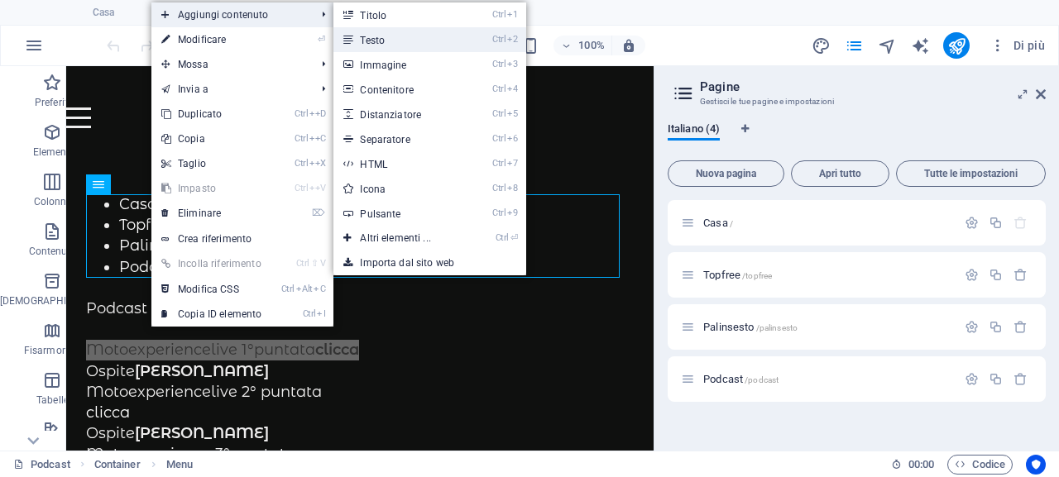
drag, startPoint x: 385, startPoint y: 33, endPoint x: 70, endPoint y: 58, distance: 315.3
click at [385, 33] on link "Ctrl 2 Testo" at bounding box center [398, 39] width 131 height 25
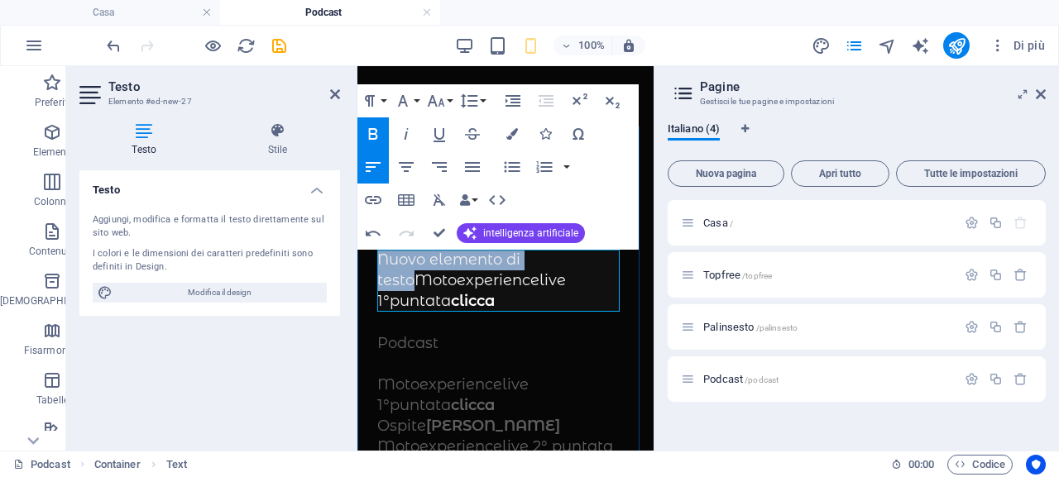
drag, startPoint x: 419, startPoint y: 280, endPoint x: 381, endPoint y: 256, distance: 45.0
click at [381, 256] on p "Nuovo elemento di testo Motoexperiencelive 1°puntata clicca" at bounding box center [505, 281] width 256 height 63
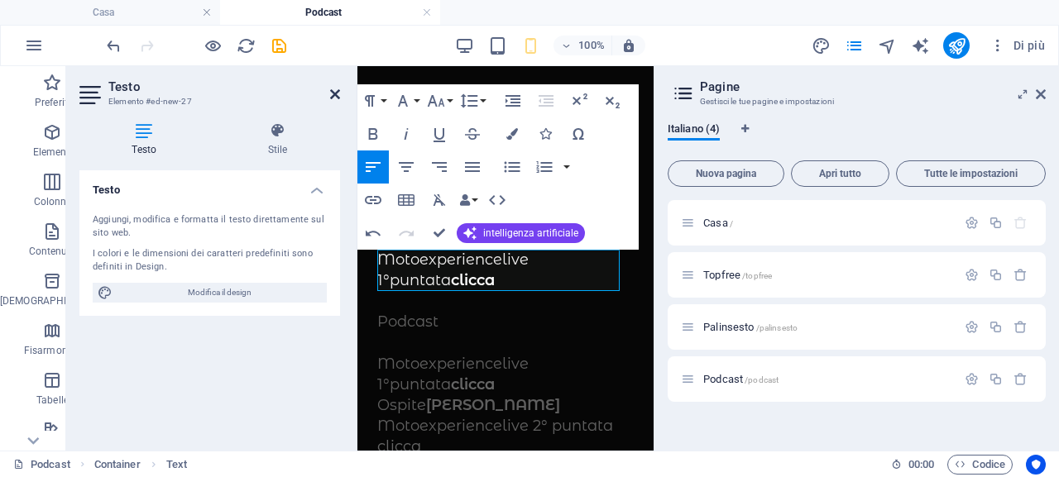
click at [338, 94] on icon at bounding box center [335, 94] width 10 height 13
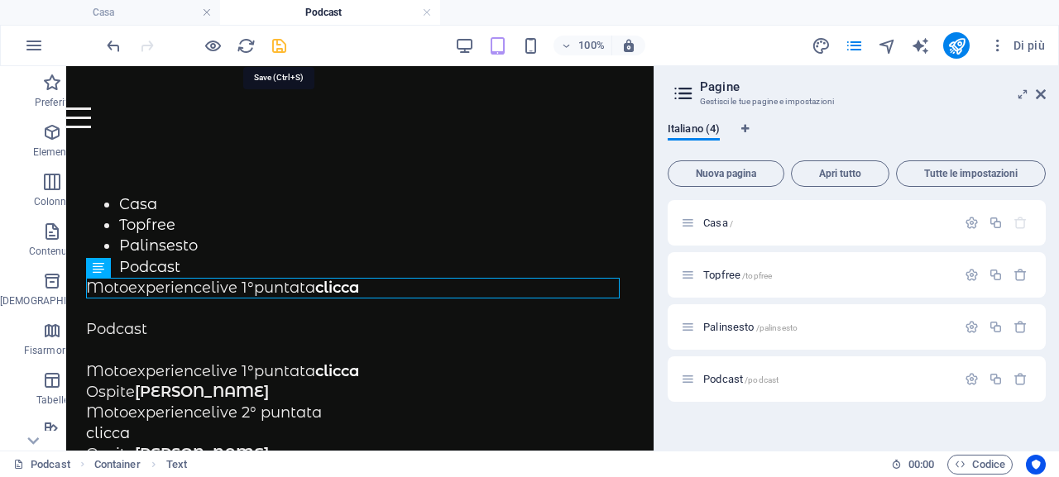
drag, startPoint x: 274, startPoint y: 44, endPoint x: 366, endPoint y: 130, distance: 126.4
click at [274, 44] on icon "salva" at bounding box center [279, 45] width 19 height 19
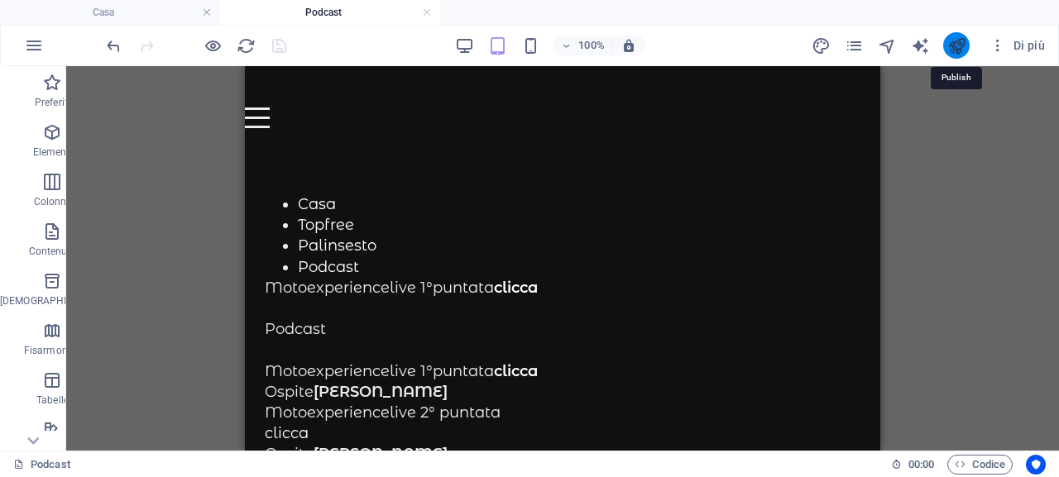
click at [959, 45] on icon "pubblicare" at bounding box center [956, 45] width 19 height 19
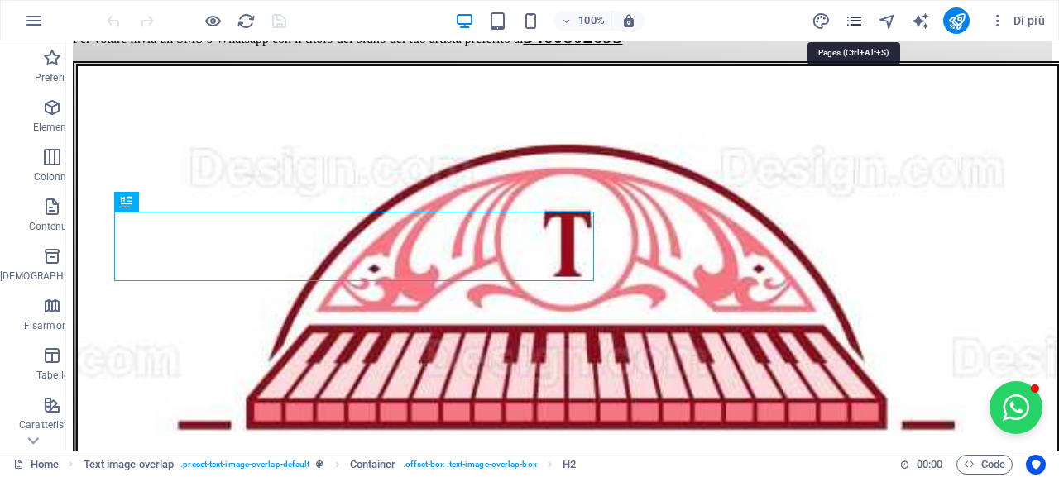
click at [850, 25] on icon "pagine" at bounding box center [854, 21] width 19 height 19
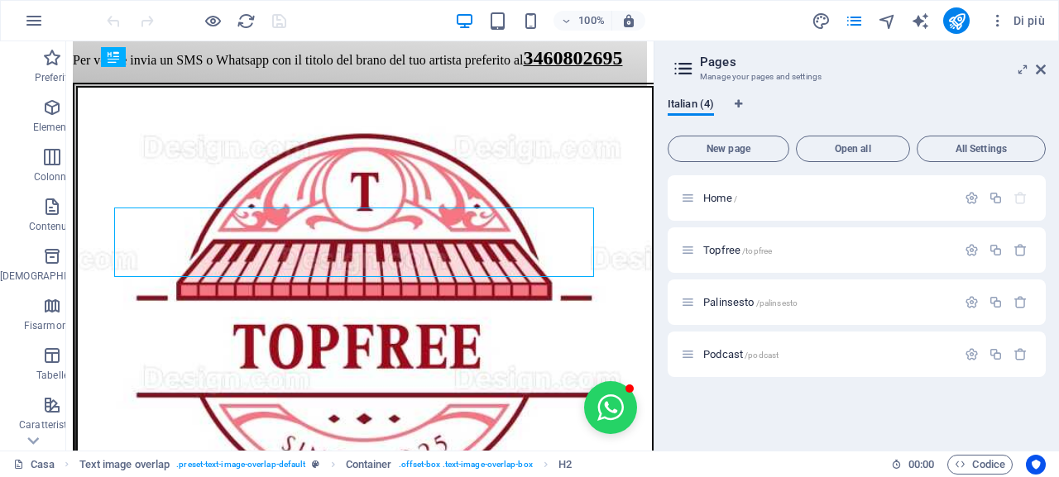
scroll to position [821, 0]
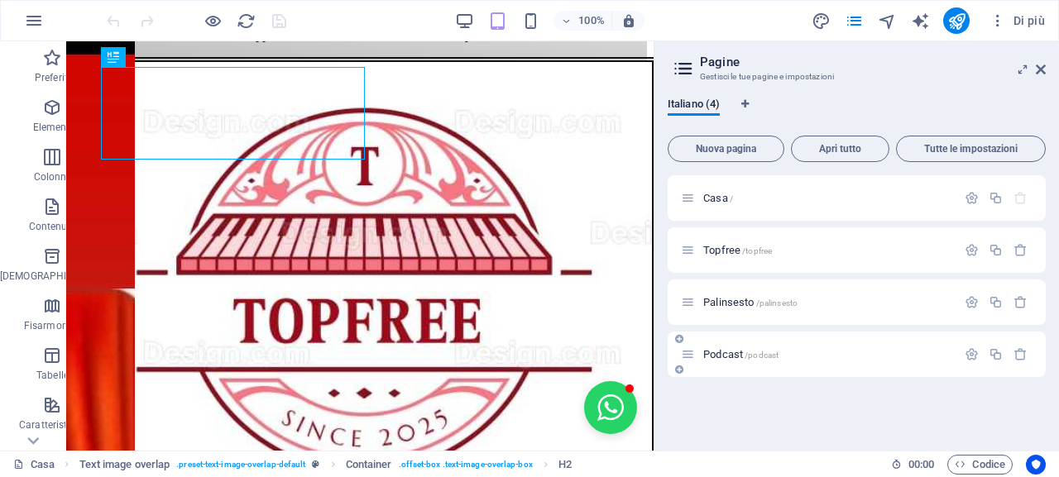
click at [720, 355] on font "Podcast" at bounding box center [723, 354] width 40 height 12
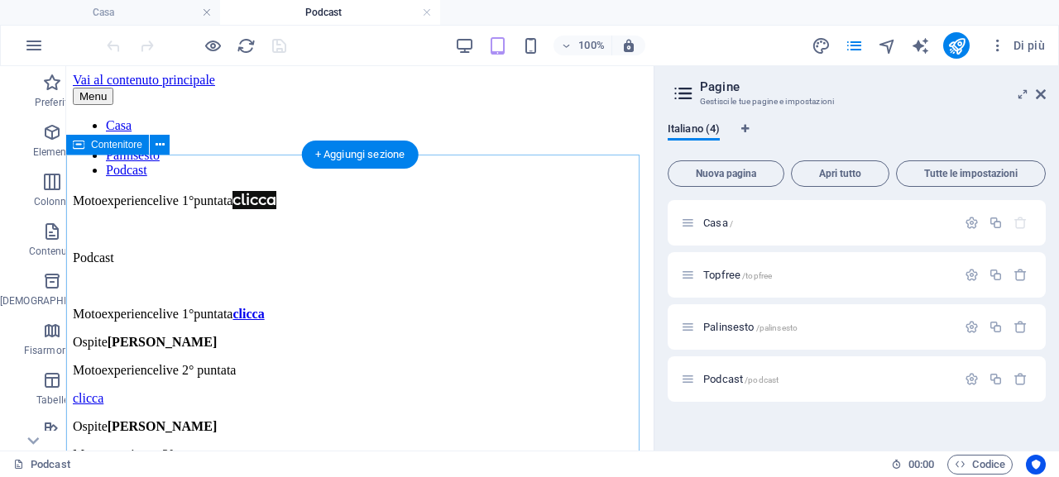
scroll to position [0, 0]
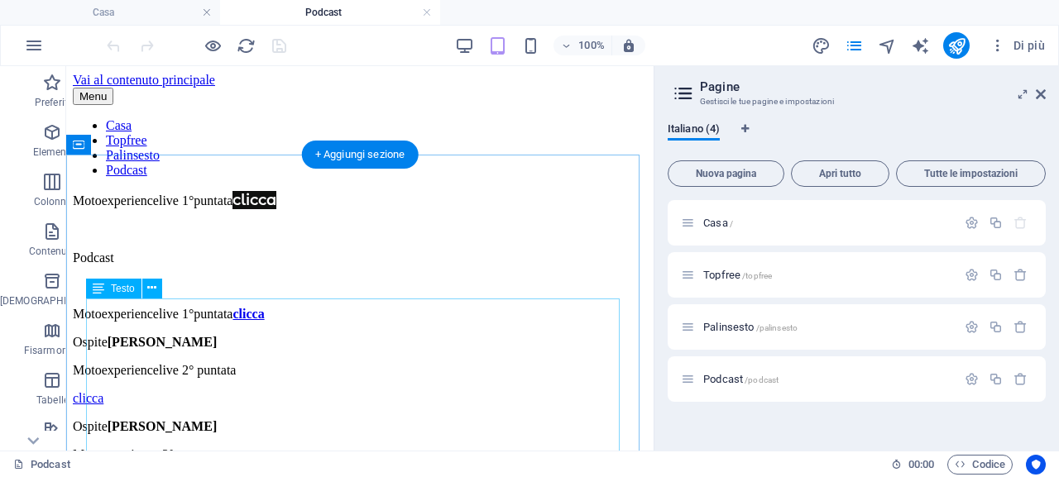
click at [163, 294] on p at bounding box center [360, 286] width 574 height 15
drag, startPoint x: 253, startPoint y: 395, endPoint x: 92, endPoint y: 389, distance: 161.4
click at [92, 350] on p "Ospite Egidio Gioscia" at bounding box center [360, 342] width 574 height 15
copy p "Ospite Egidio Gioscia"
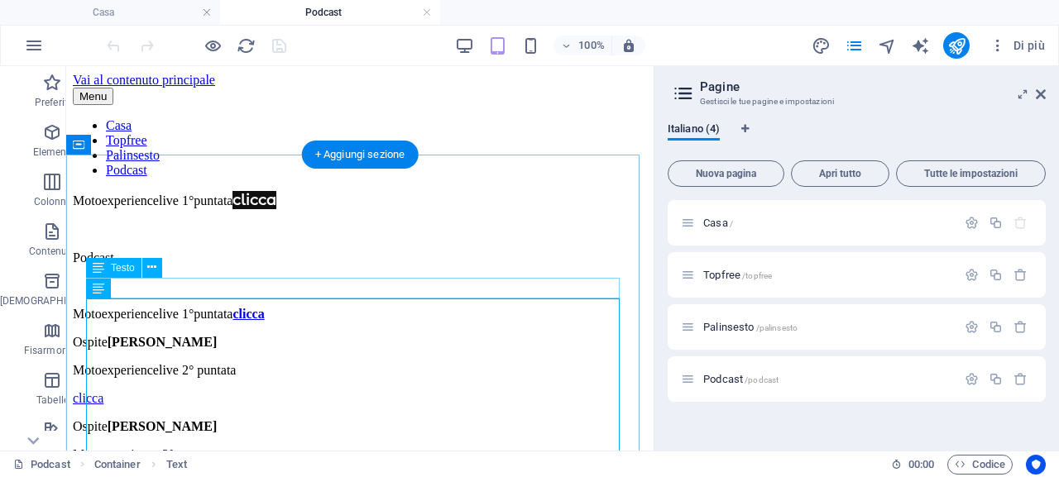
click at [366, 209] on div "Motoexperiencelive 1°puntata clicca" at bounding box center [360, 200] width 574 height 18
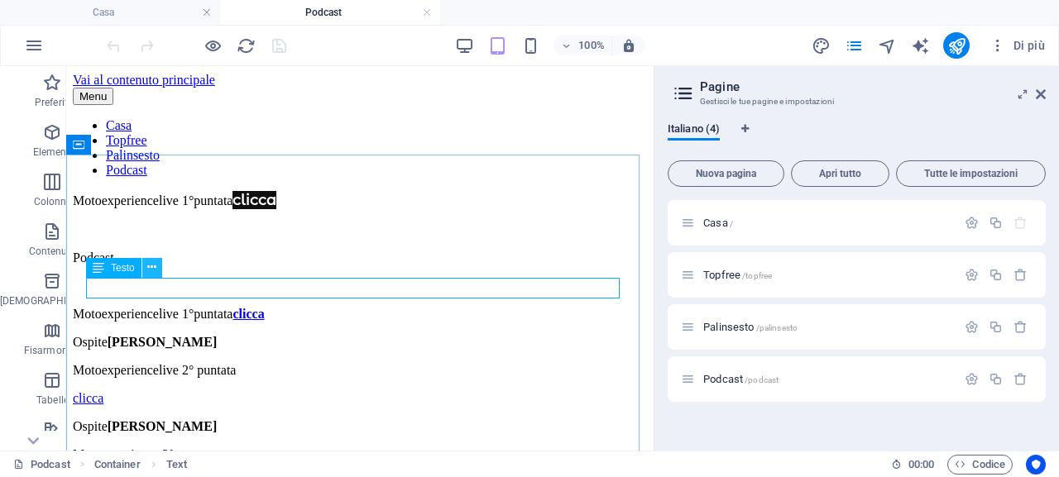
click at [151, 270] on icon at bounding box center [151, 267] width 9 height 17
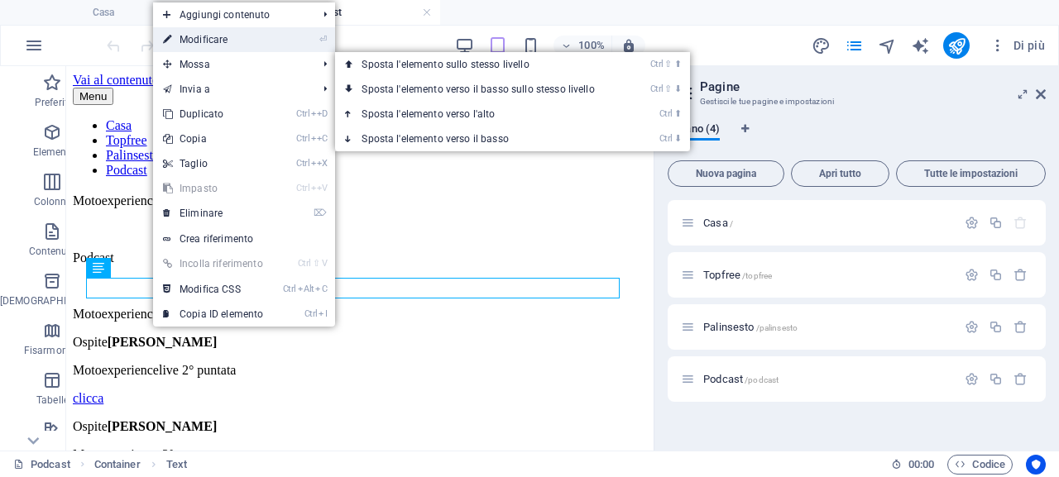
click at [229, 44] on link "⏎ Modificare" at bounding box center [213, 39] width 120 height 25
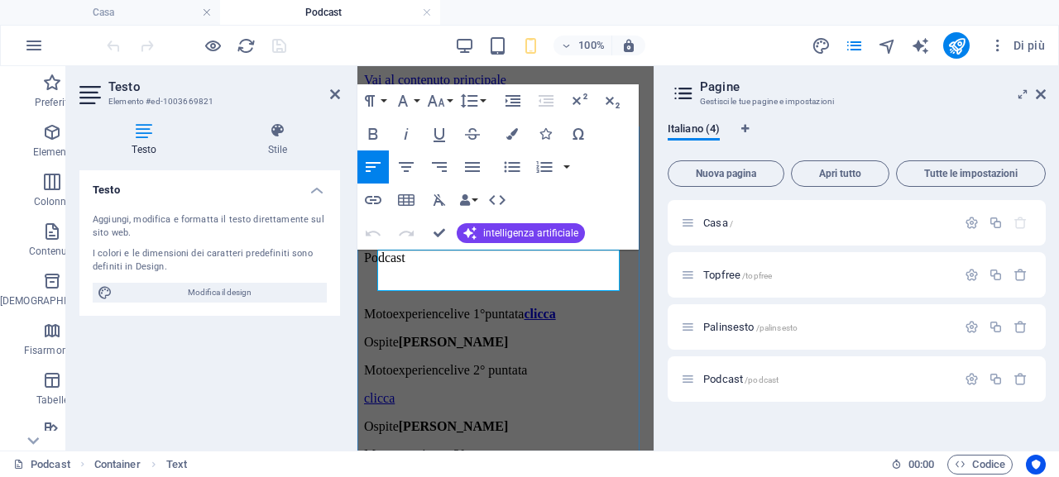
click at [480, 209] on p "Motoexperiencelive 1°puntata clicca" at bounding box center [505, 200] width 283 height 18
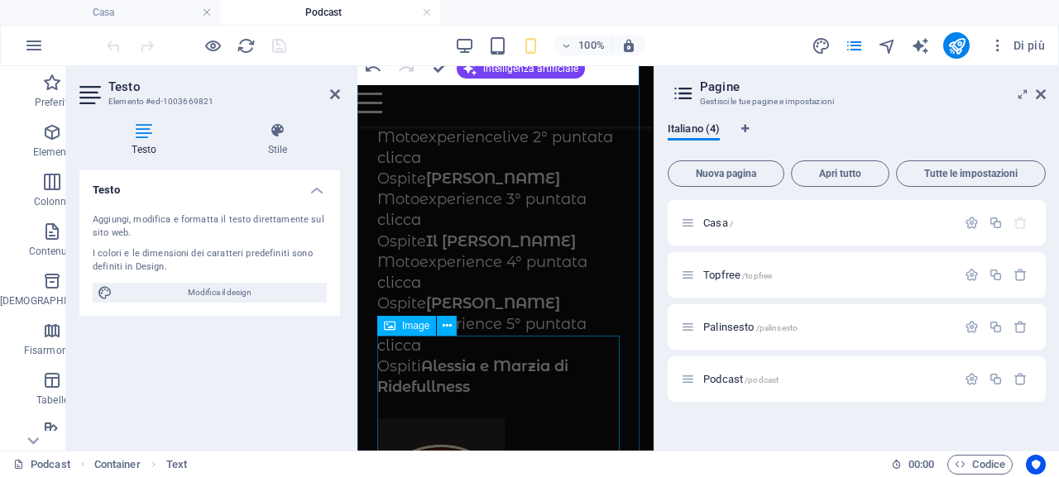
scroll to position [414, 0]
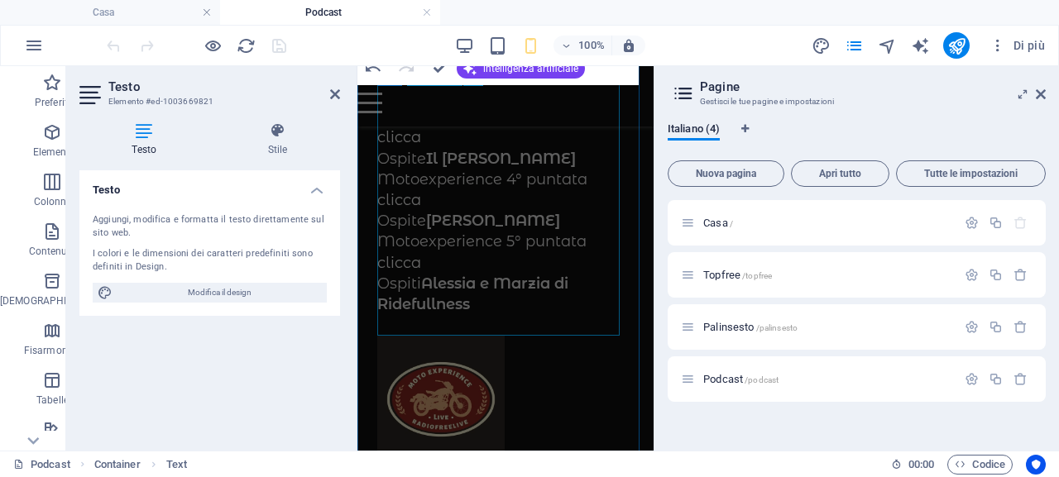
click at [485, 303] on p "Ospiti Alessia e Marzia di Ridefullness" at bounding box center [505, 294] width 256 height 41
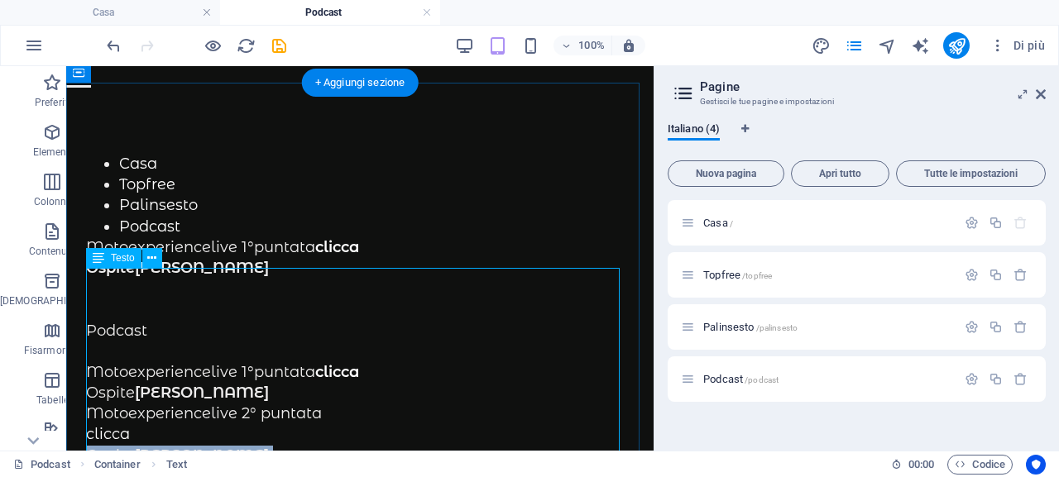
scroll to position [72, 0]
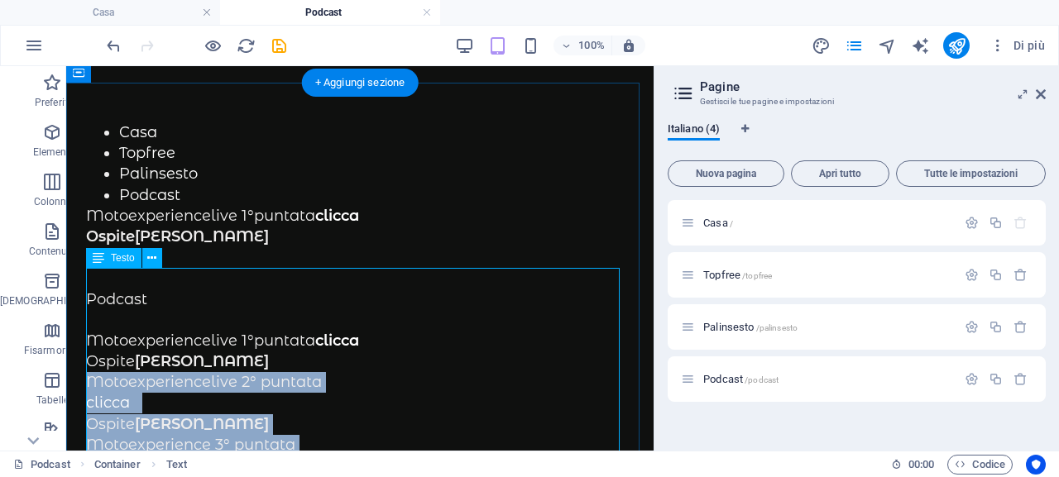
drag, startPoint x: 404, startPoint y: 381, endPoint x: 95, endPoint y: 381, distance: 308.5
click at [95, 381] on div "Podcast Motoexperiencelive 1°puntata clicca Ospite Egidio Gioscia Motoexperienc…" at bounding box center [360, 445] width 548 height 354
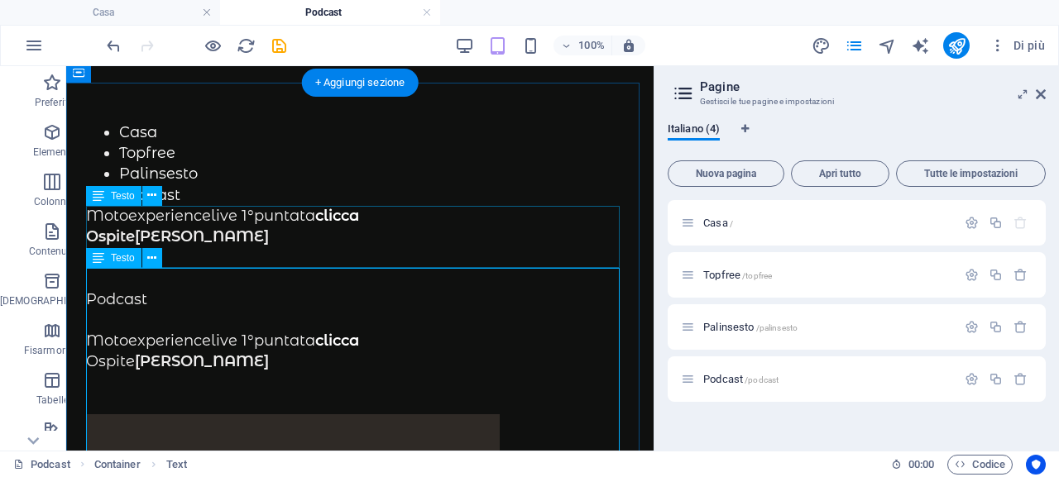
click at [258, 233] on div "Motoexperiencelive 1°puntata clicca Ospite Egidio Gioscia" at bounding box center [360, 237] width 548 height 63
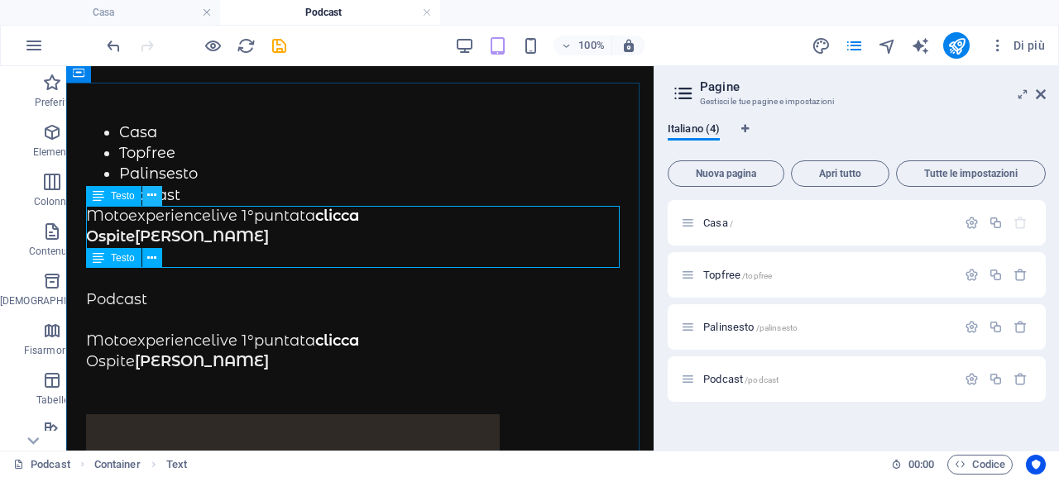
click at [150, 189] on icon at bounding box center [151, 195] width 9 height 17
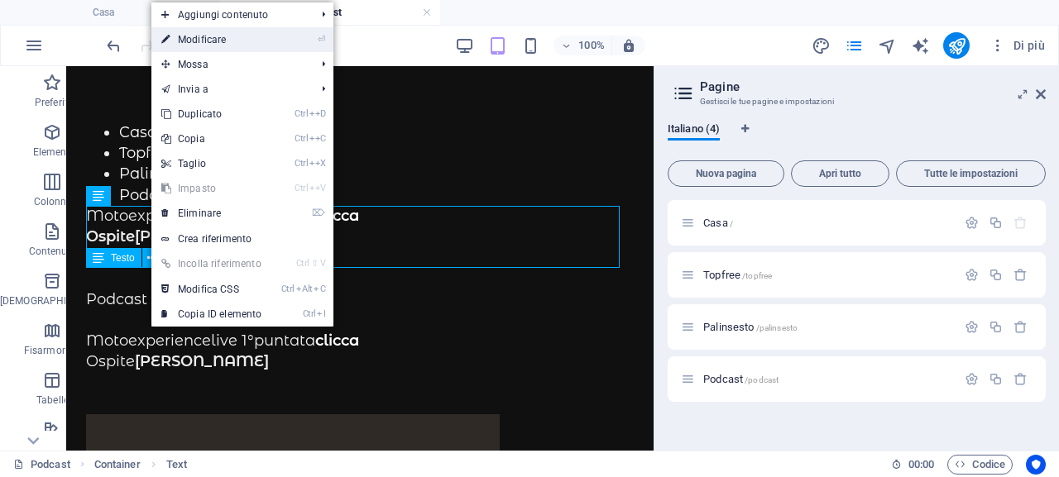
click at [251, 42] on link "⏎ Modificare" at bounding box center [211, 39] width 120 height 25
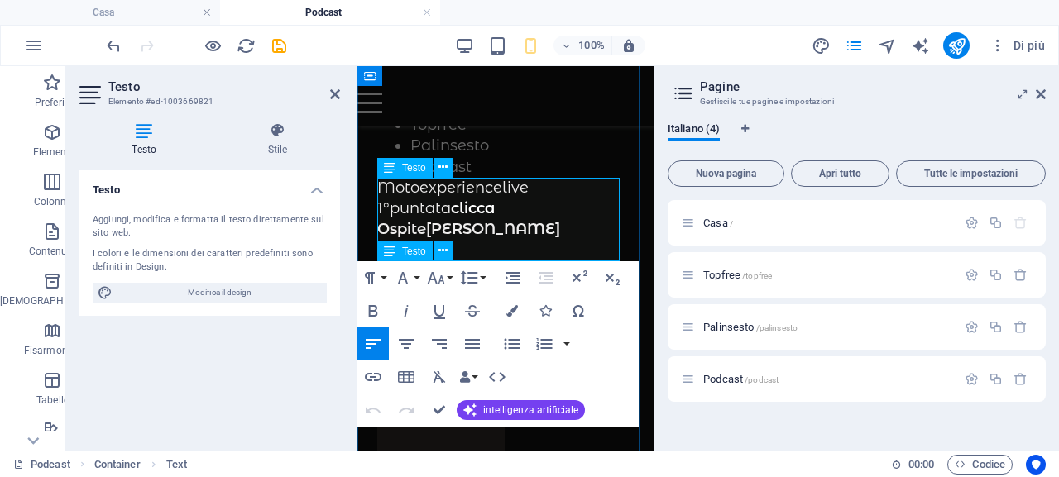
click at [552, 231] on p "Ospite Egidio Gioscia" at bounding box center [505, 229] width 256 height 21
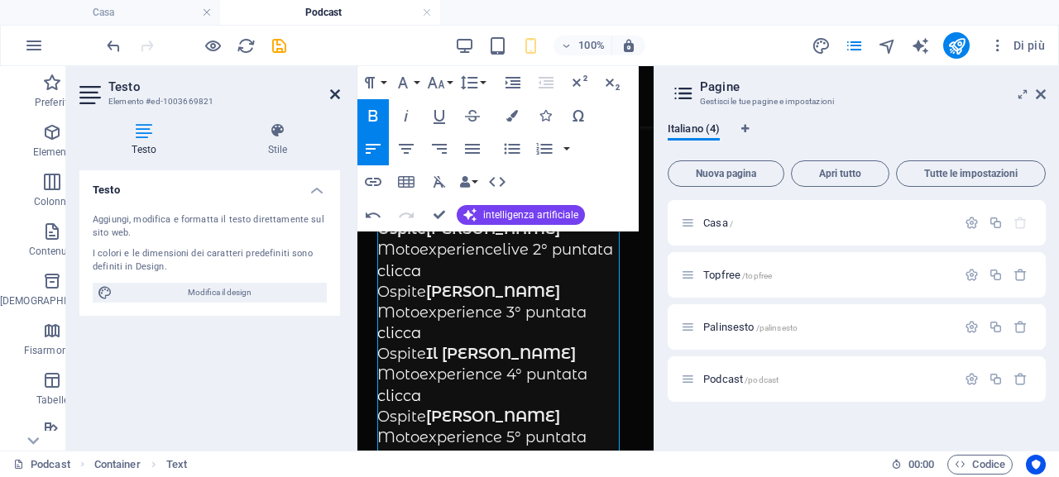
click at [337, 89] on icon at bounding box center [335, 94] width 10 height 13
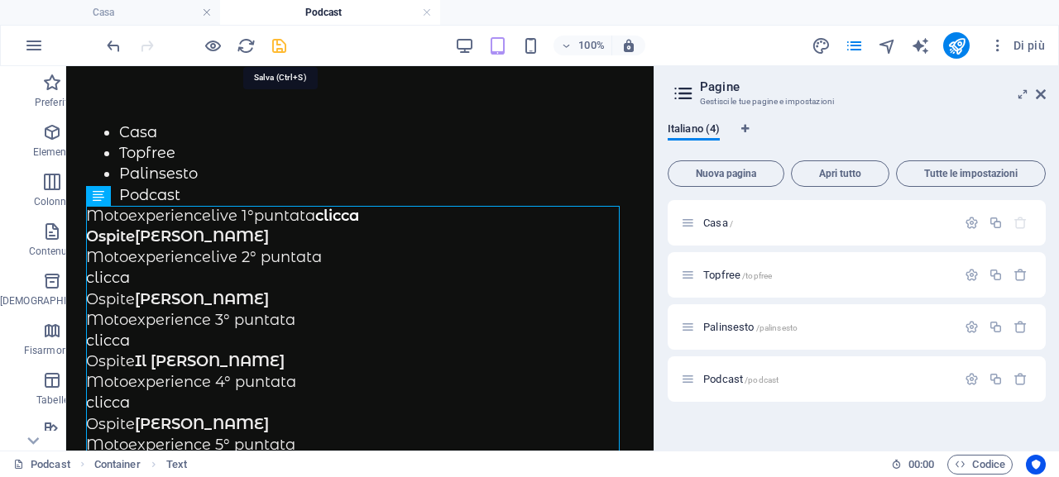
drag, startPoint x: 279, startPoint y: 45, endPoint x: 194, endPoint y: 100, distance: 101.2
click at [279, 45] on icon "salva" at bounding box center [279, 45] width 19 height 19
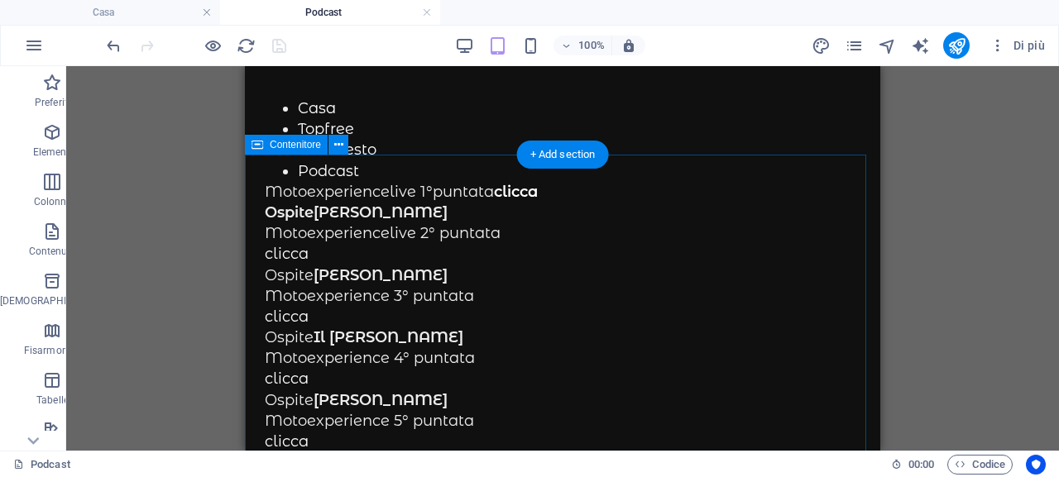
scroll to position [0, 0]
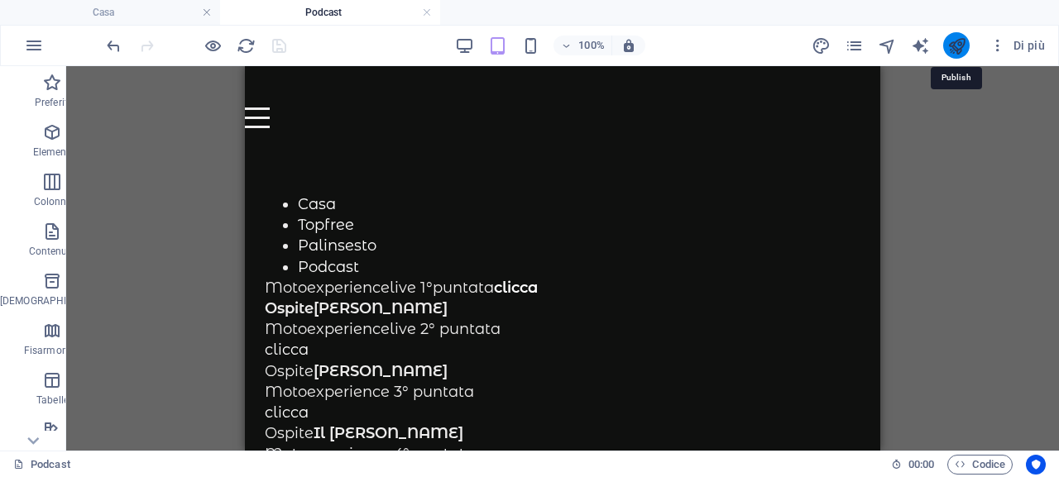
click at [960, 43] on icon "pubblicare" at bounding box center [956, 45] width 19 height 19
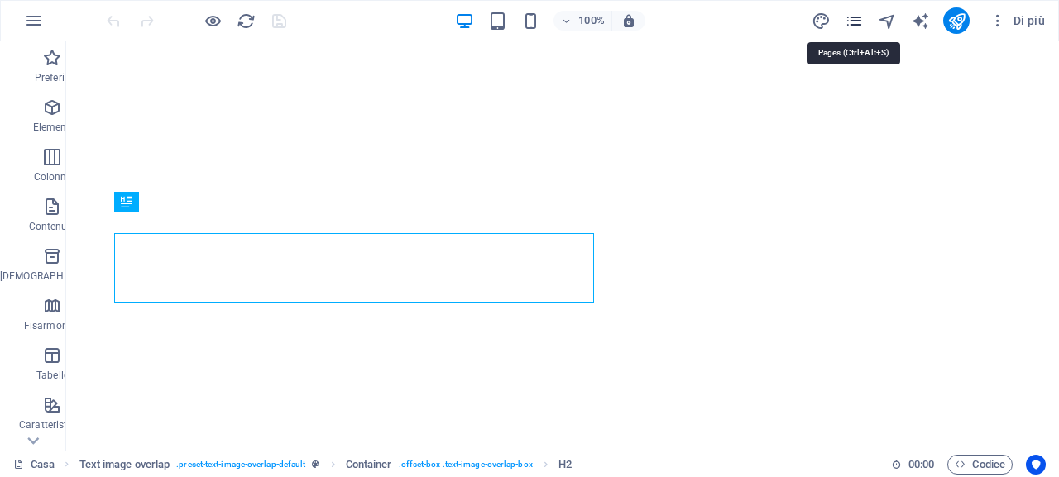
click at [859, 21] on icon "pagine" at bounding box center [854, 21] width 19 height 19
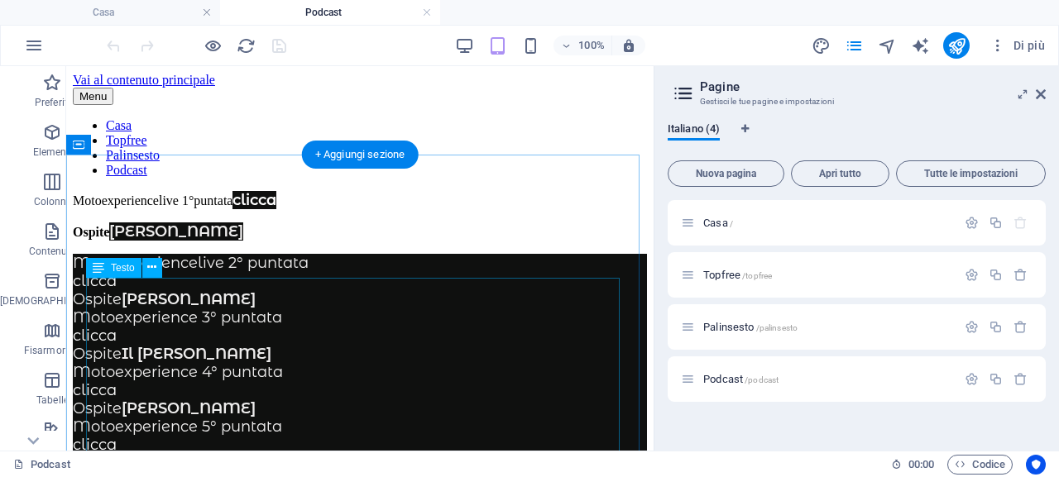
click at [88, 285] on div "Motoexperiencelive 1°puntata clicca Ospite [PERSON_NAME] Motoexperiencelive 2° …" at bounding box center [360, 345] width 574 height 309
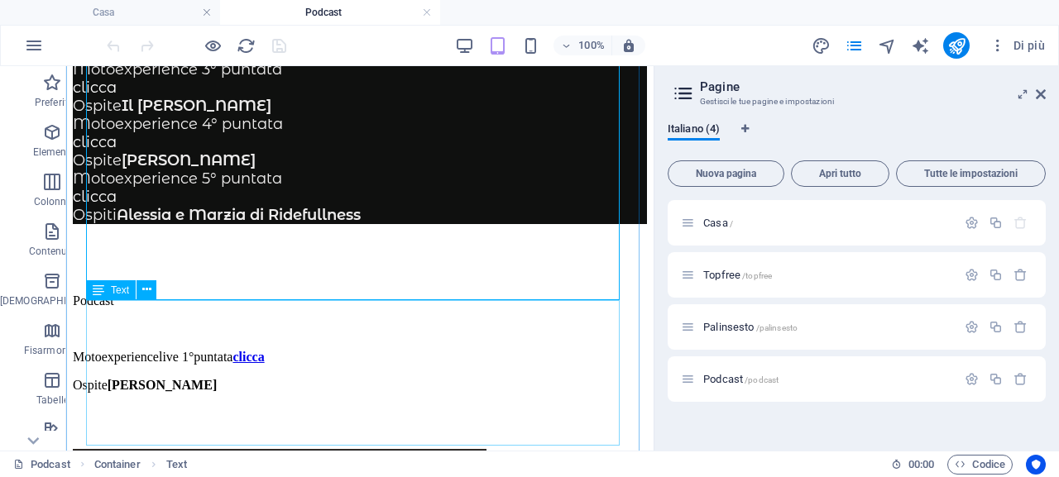
scroll to position [331, 0]
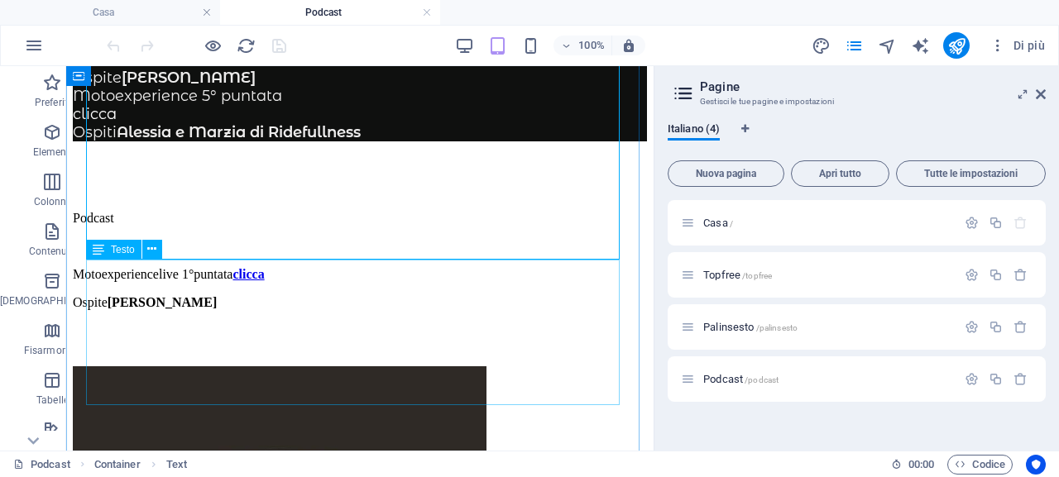
click at [301, 310] on p "Ospite [PERSON_NAME]" at bounding box center [360, 302] width 574 height 15
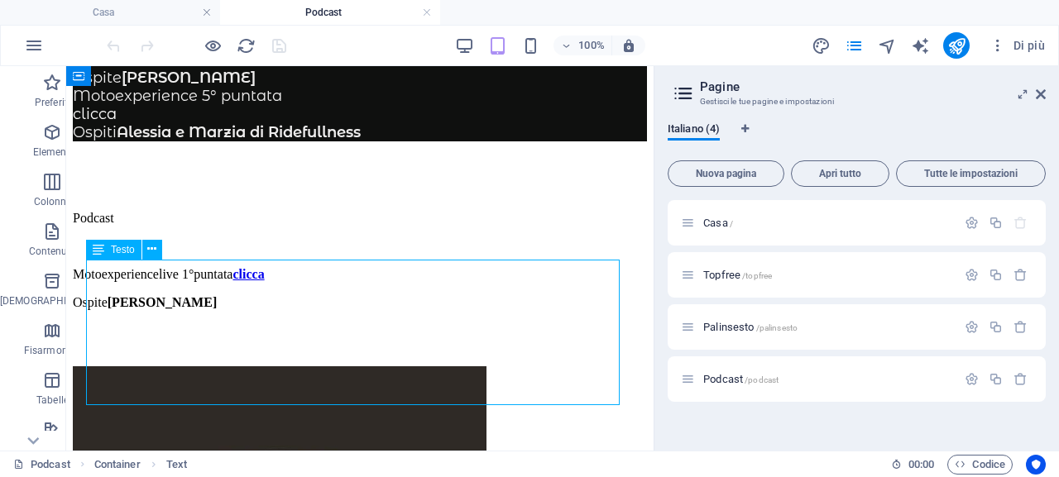
drag, startPoint x: 272, startPoint y: 350, endPoint x: 151, endPoint y: 249, distance: 157.4
click at [147, 251] on icon at bounding box center [151, 249] width 9 height 17
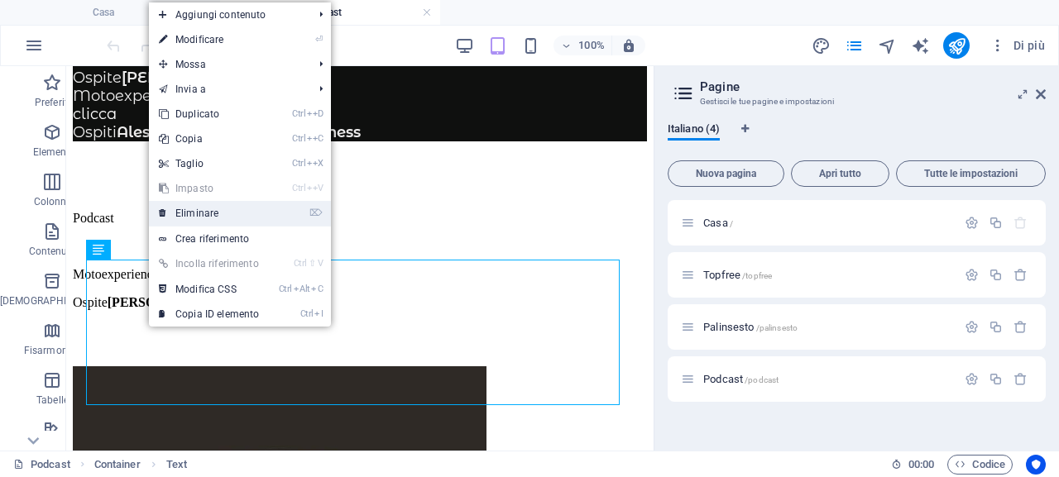
click at [197, 214] on font "Eliminare" at bounding box center [196, 214] width 43 height 12
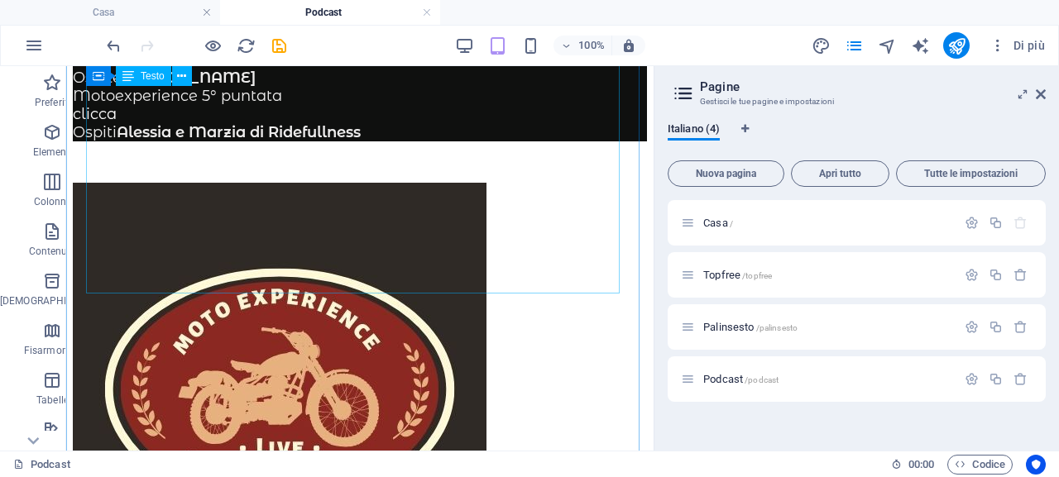
scroll to position [248, 0]
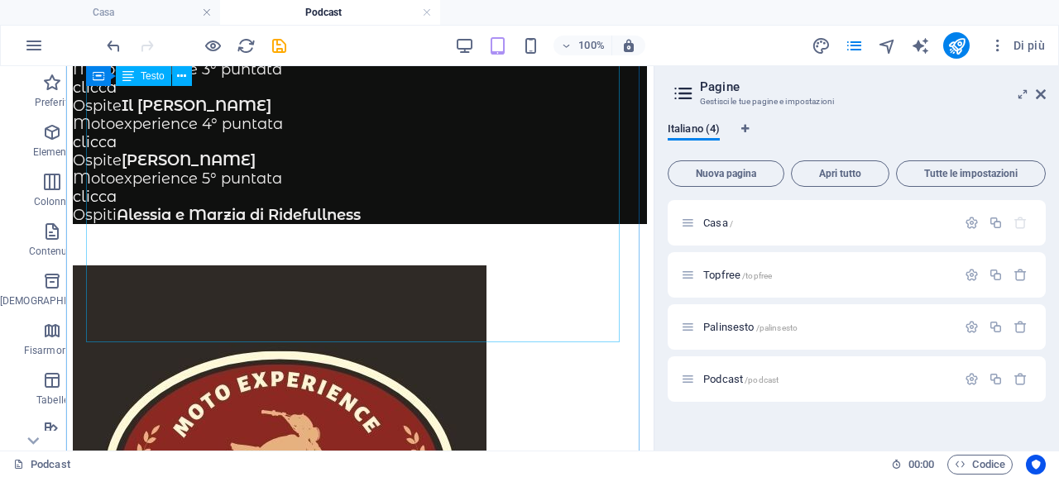
click at [132, 206] on p "clicca" at bounding box center [360, 197] width 574 height 18
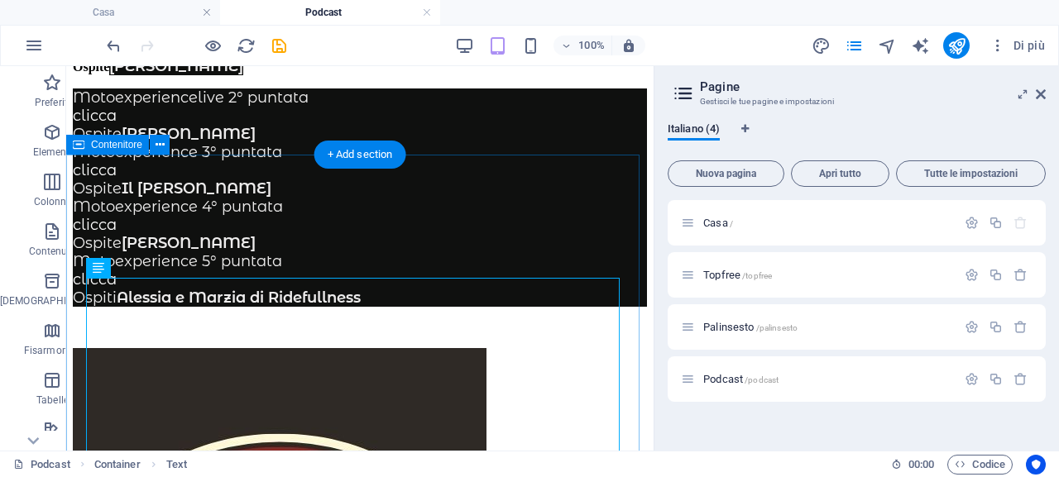
scroll to position [0, 0]
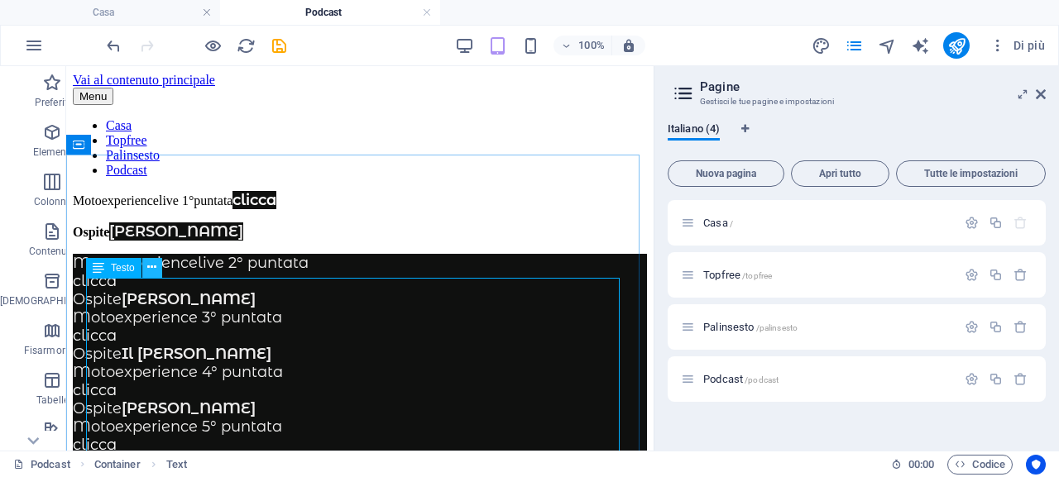
click at [150, 271] on icon at bounding box center [151, 267] width 9 height 17
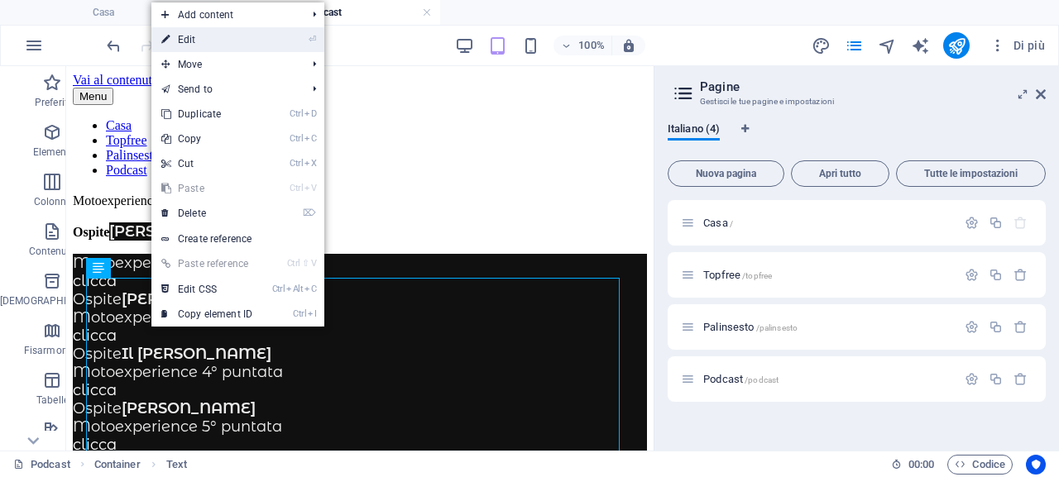
click at [226, 41] on link "⏎ Edit" at bounding box center [206, 39] width 111 height 25
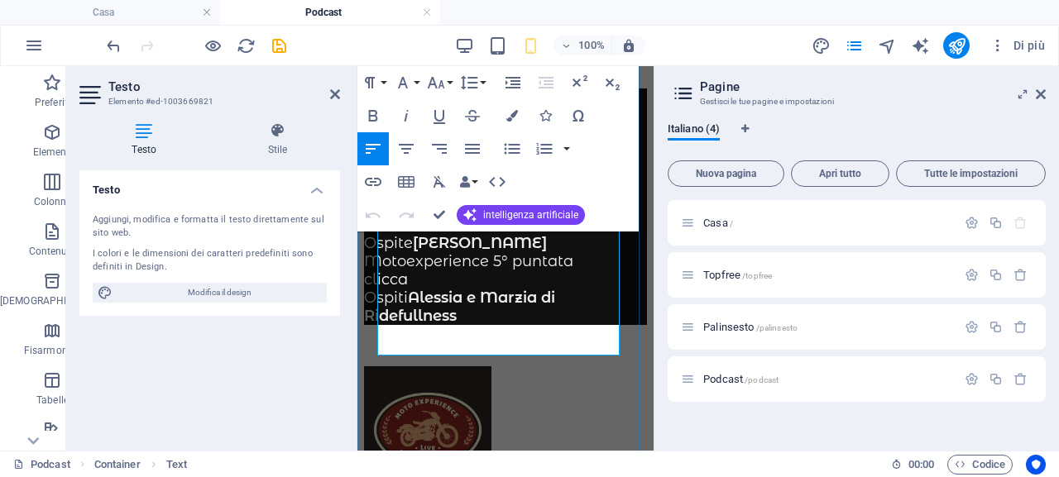
scroll to position [248, 0]
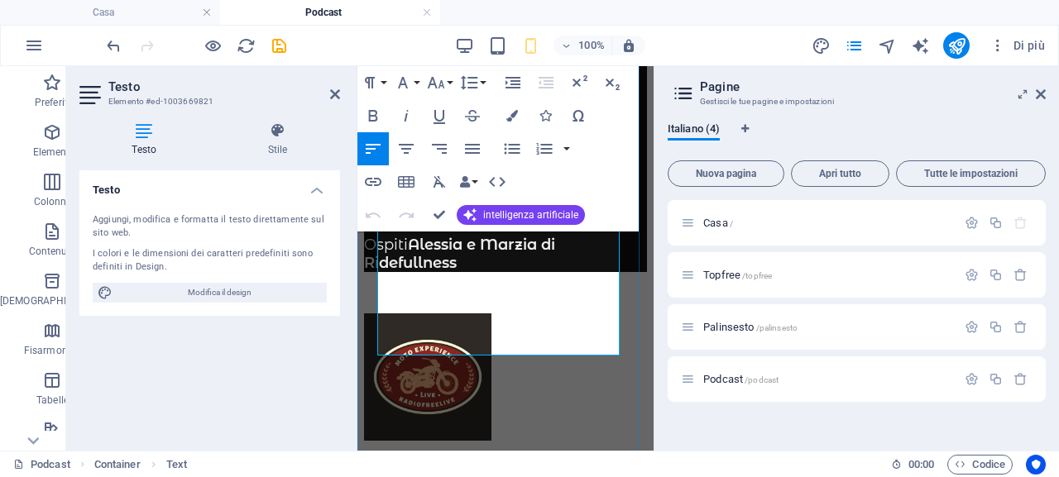
click at [433, 236] on p "clicca" at bounding box center [505, 227] width 283 height 18
drag, startPoint x: 422, startPoint y: 282, endPoint x: 379, endPoint y: 282, distance: 43.0
click at [379, 236] on p "clicca" at bounding box center [505, 227] width 283 height 18
click at [409, 237] on icon "button" at bounding box center [414, 240] width 20 height 20
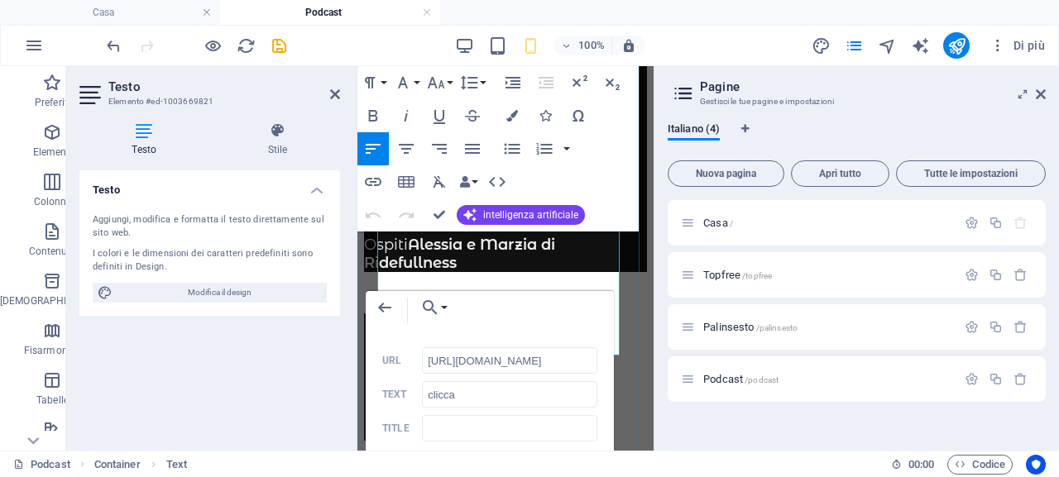
scroll to position [0, 109]
click at [562, 362] on input "http://win.radiofree.it/podcast/varie/motoexperience5.mp3" at bounding box center [509, 360] width 175 height 26
type input "http://win.radiofree.it/podcast/varie/motoexperiencelive5.mp3"
click at [441, 291] on div "Indietro Scegli il collegamento Casa Topfree Palinsesto Podcast Scegli file ...…" at bounding box center [490, 404] width 248 height 227
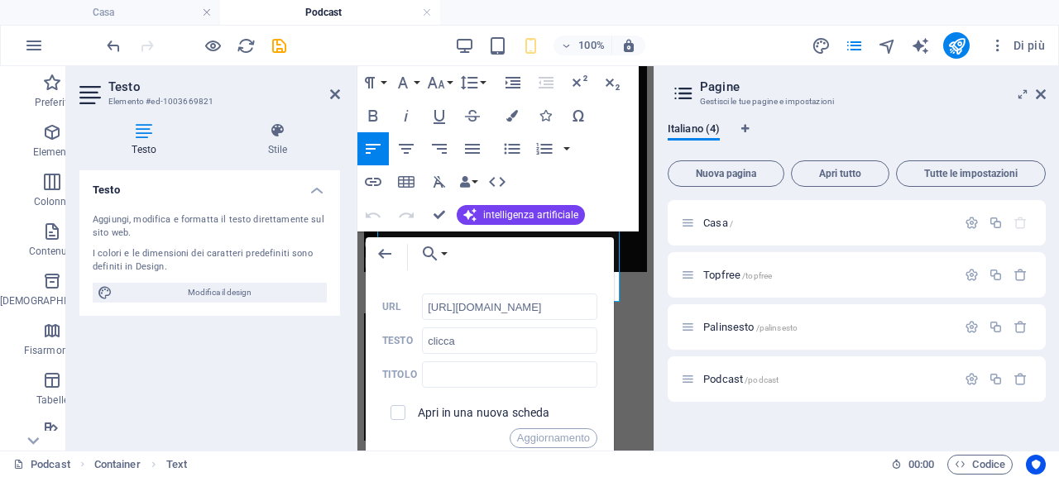
scroll to position [320, 0]
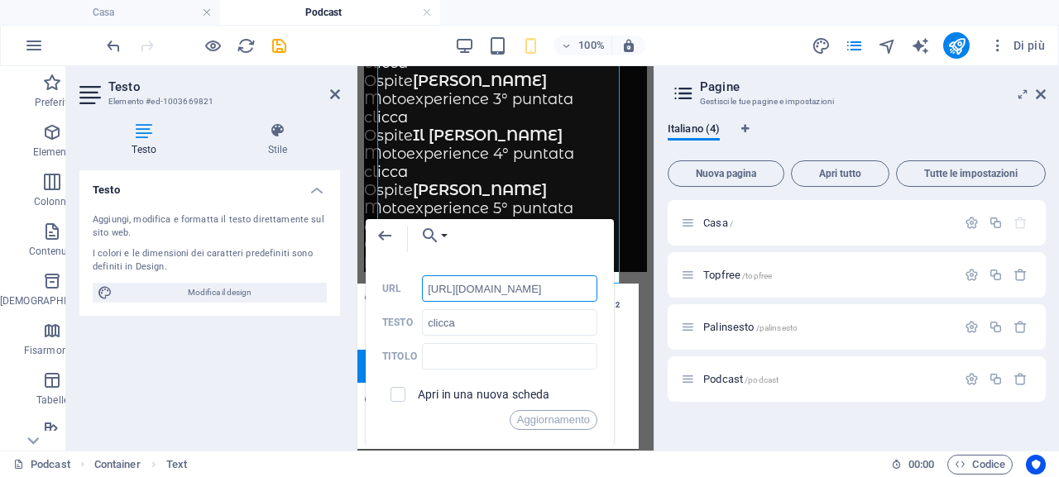
click at [509, 284] on input "http://win.radiofree.it/podcast/varie/motoexperiencelive5.mp3" at bounding box center [509, 288] width 175 height 26
drag, startPoint x: 541, startPoint y: 286, endPoint x: 627, endPoint y: 294, distance: 86.4
click at [614, 294] on div "Indietro Scegli il collegamento Casa Topfree Palinsesto Podcast Scegli file ...…" at bounding box center [490, 332] width 248 height 227
click at [556, 419] on font "Aggiornamento" at bounding box center [553, 420] width 73 height 12
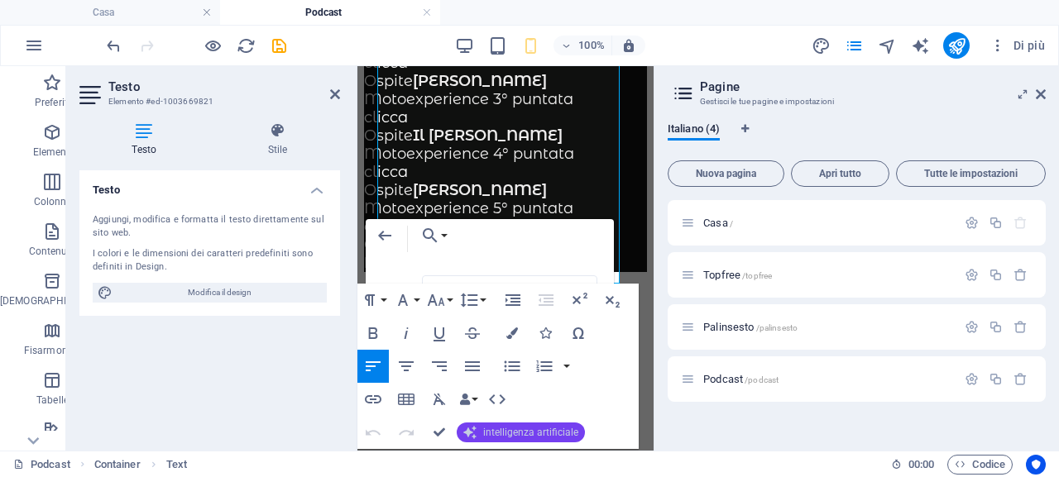
scroll to position [0, 0]
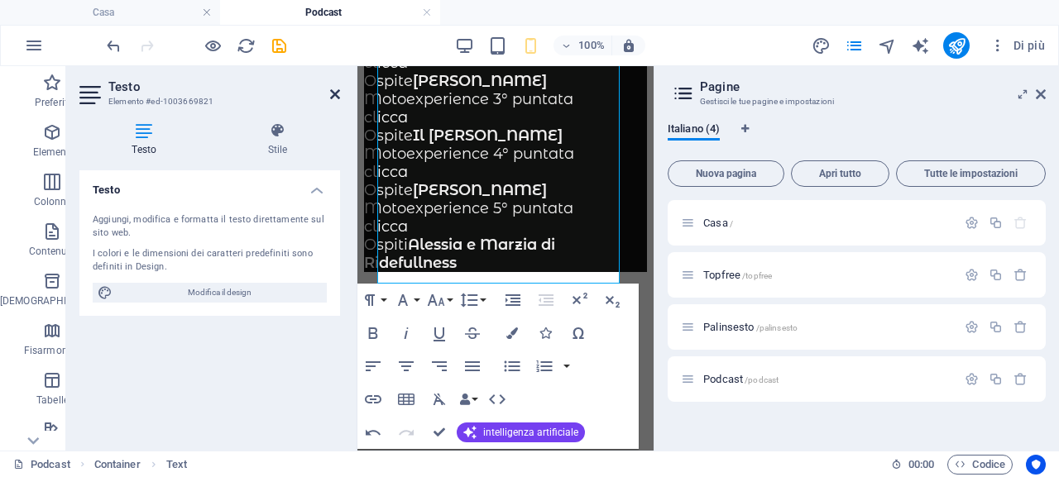
drag, startPoint x: 337, startPoint y: 95, endPoint x: 304, endPoint y: 84, distance: 34.0
click at [337, 95] on icon at bounding box center [335, 94] width 10 height 13
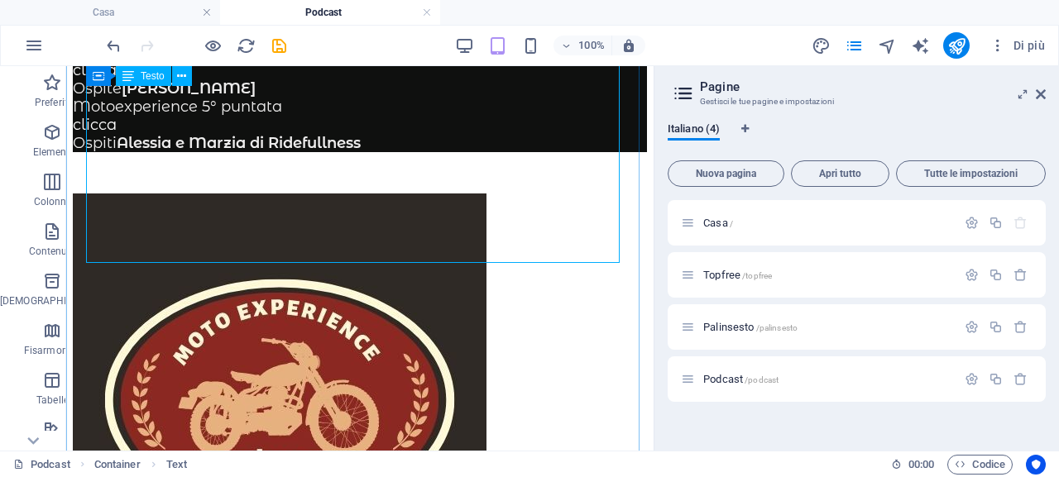
scroll to position [328, 0]
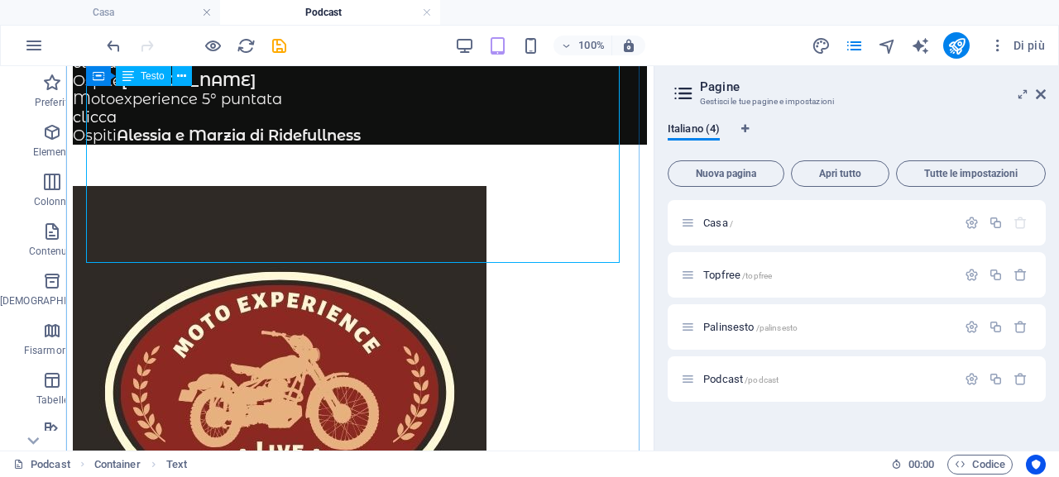
click at [354, 145] on font "Alessia e Marzia di Ridefullness" at bounding box center [239, 136] width 244 height 18
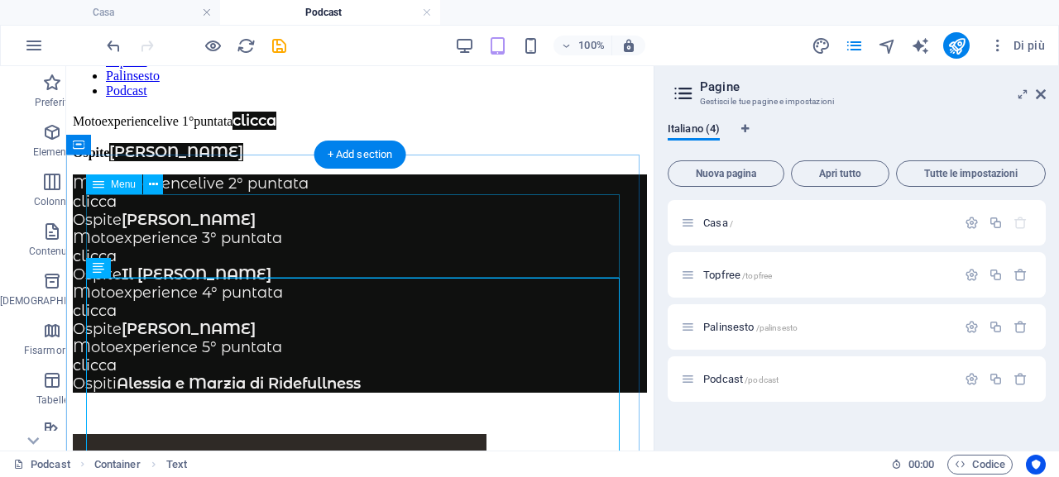
scroll to position [0, 0]
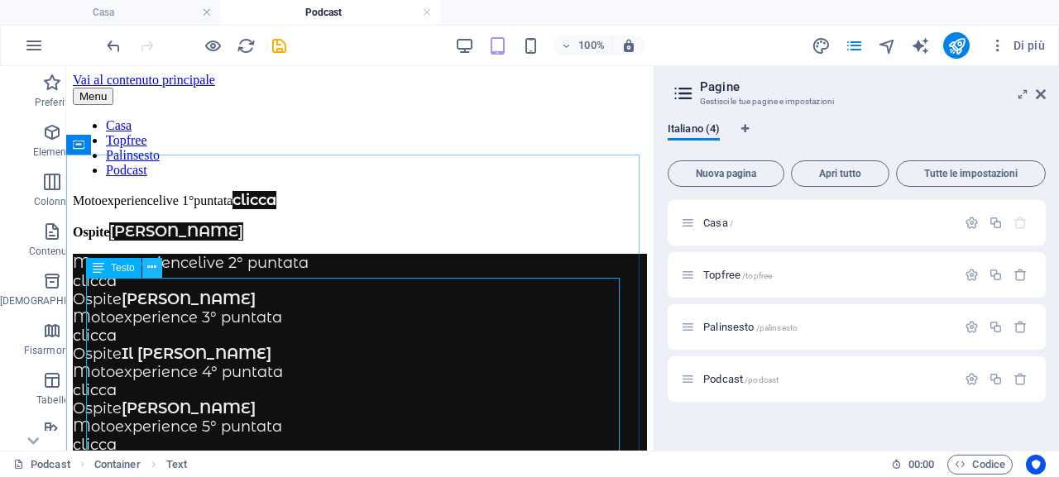
click at [151, 270] on icon at bounding box center [151, 267] width 9 height 17
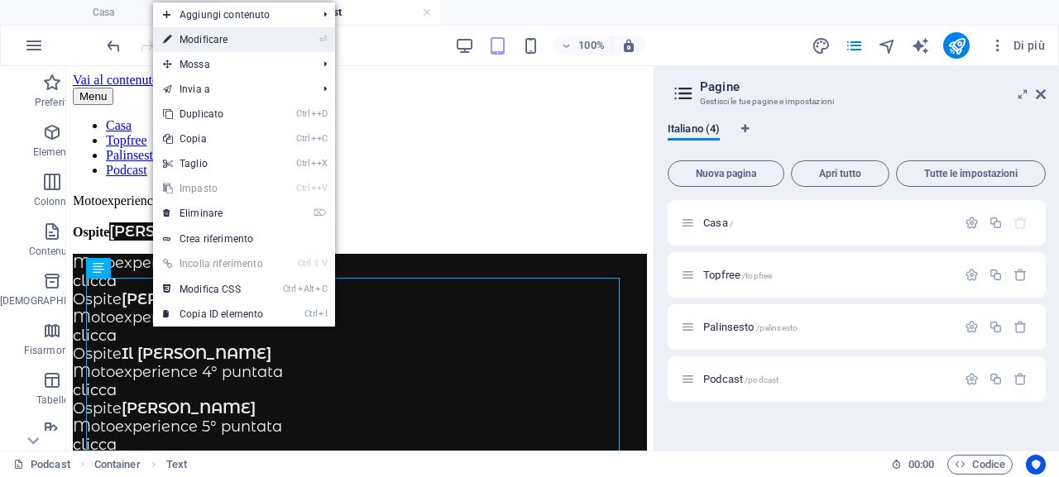
click at [245, 42] on link "⏎ Modificare" at bounding box center [213, 39] width 120 height 25
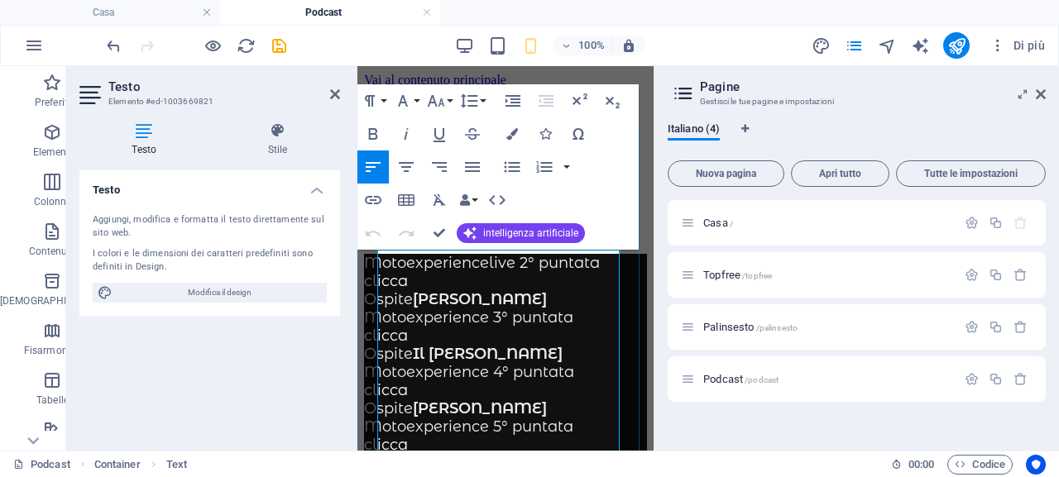
click at [501, 290] on p "clicca" at bounding box center [505, 281] width 283 height 18
drag, startPoint x: 425, startPoint y: 404, endPoint x: 405, endPoint y: 404, distance: 19.9
click at [405, 345] on p "clicca" at bounding box center [505, 336] width 283 height 18
click at [408, 345] on font "clicca" at bounding box center [386, 336] width 44 height 18
drag, startPoint x: 421, startPoint y: 402, endPoint x: 376, endPoint y: 403, distance: 44.7
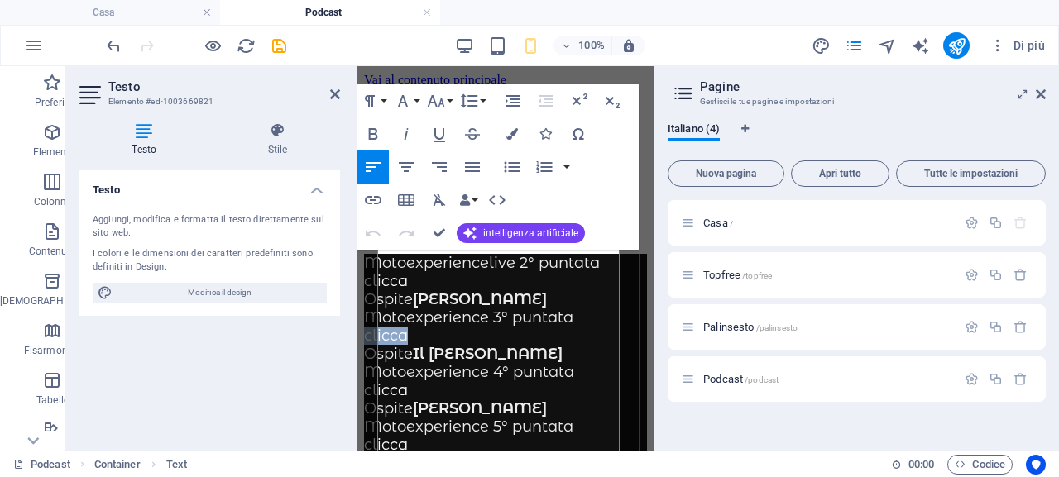
click at [376, 403] on div "Casa Topfree Palinsesto Podcast Motoexperiencelive 1°puntata clicca Ospite Egid…" at bounding box center [505, 390] width 283 height 544
click at [376, 201] on icon "button" at bounding box center [373, 200] width 20 height 20
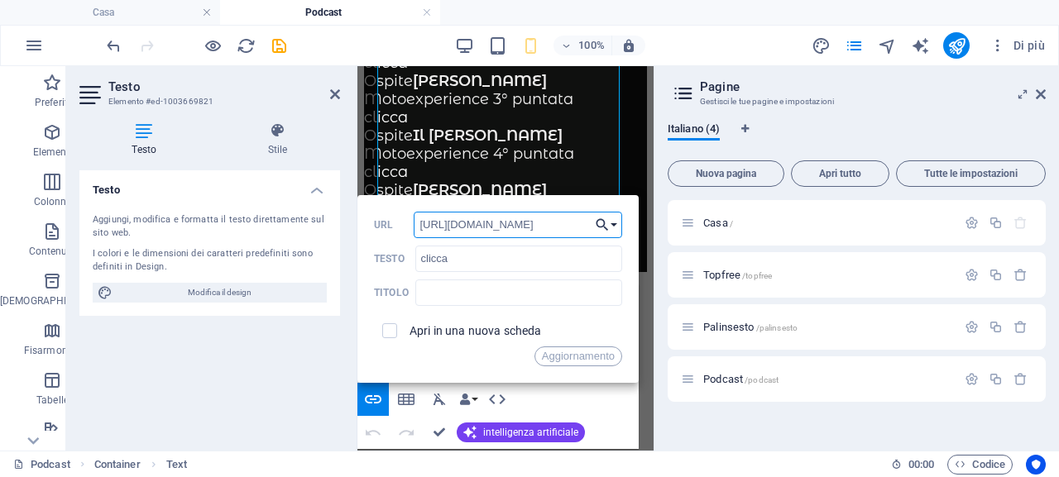
scroll to position [0, 160]
drag, startPoint x: 553, startPoint y: 223, endPoint x: 600, endPoint y: 229, distance: 47.6
click at [600, 229] on div "Indietro Scegli il collegamento Casa Topfree Palinsesto Podcast Scegli file ...…" at bounding box center [497, 289] width 281 height 188
click at [568, 227] on input "http://win.radiofree.it/podcast/varie/motoexperienceterzapuntata.mp3" at bounding box center [518, 225] width 208 height 26
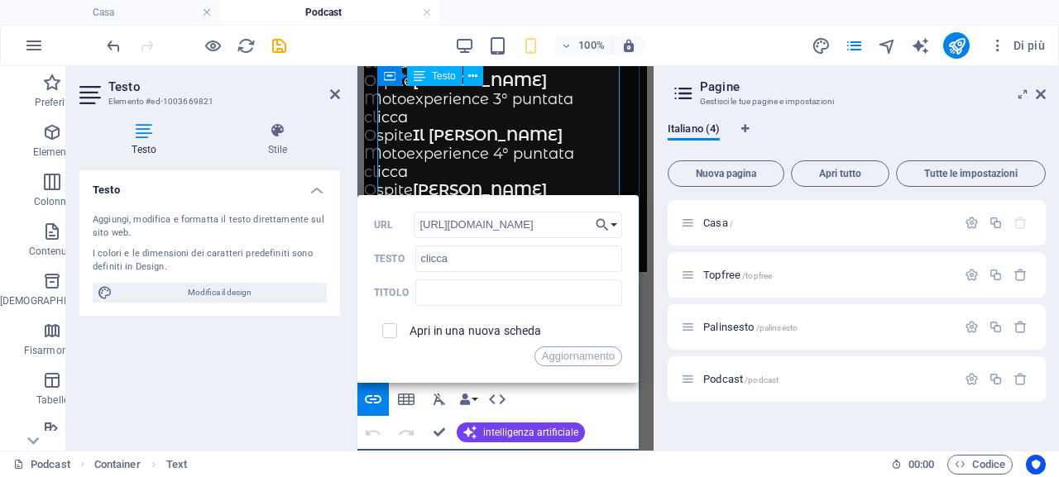
click at [610, 181] on p "Ospite Mario Menix" at bounding box center [505, 190] width 283 height 18
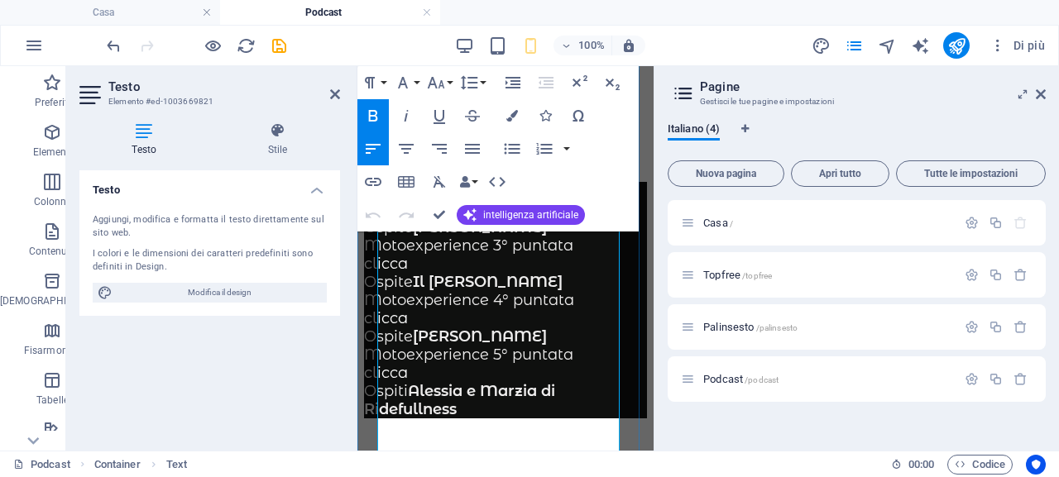
scroll to position [0, 0]
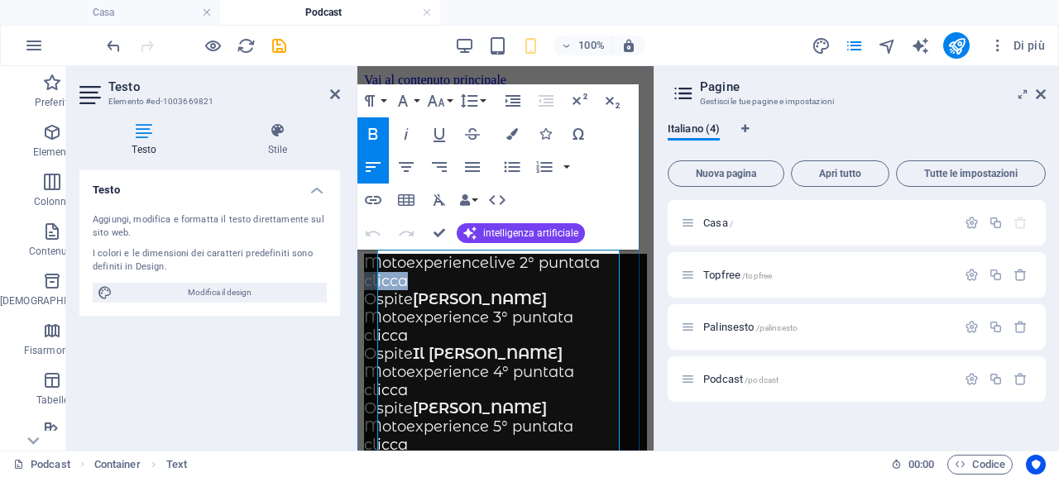
drag, startPoint x: 422, startPoint y: 345, endPoint x: 757, endPoint y: 390, distance: 338.0
click at [378, 290] on p "clicca" at bounding box center [505, 281] width 283 height 18
drag, startPoint x: 416, startPoint y: 309, endPoint x: 609, endPoint y: 287, distance: 193.9
type input "http://win.radiofree.it/podcast/varie/motoexperience2puntata.mp3"
click at [416, 309] on icon "button" at bounding box center [415, 310] width 12 height 12
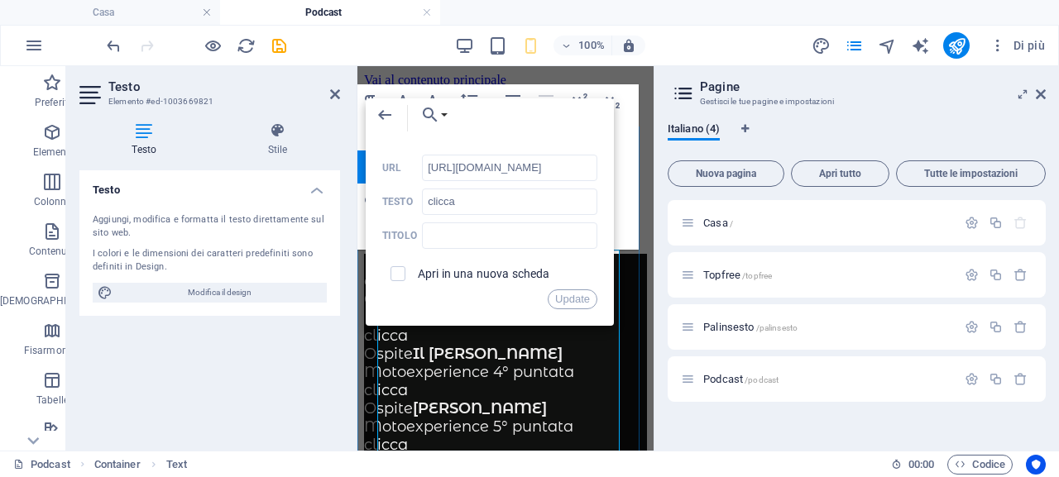
scroll to position [0, 146]
click at [555, 169] on input "http://win.radiofree.it/podcast/varie/motoexperience2puntata.mp3" at bounding box center [509, 168] width 175 height 26
click at [279, 43] on icon "salva" at bounding box center [279, 45] width 19 height 19
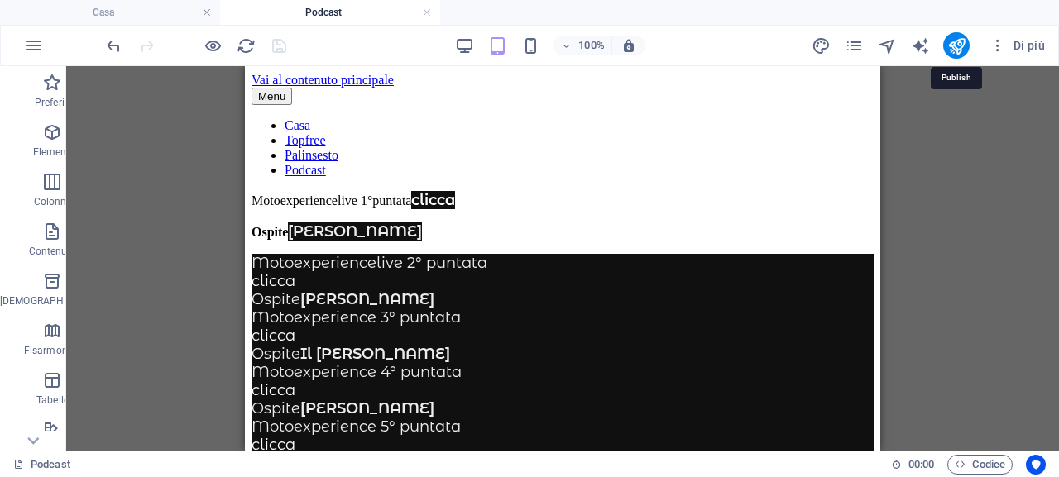
drag, startPoint x: 952, startPoint y: 50, endPoint x: 911, endPoint y: 108, distance: 71.2
click at [953, 53] on icon "pubblicare" at bounding box center [956, 45] width 19 height 19
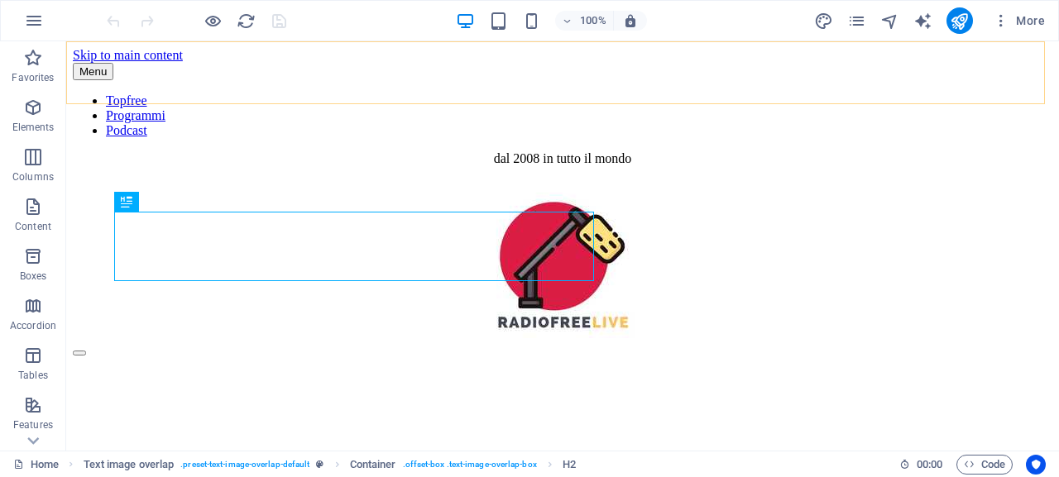
scroll to position [817, 0]
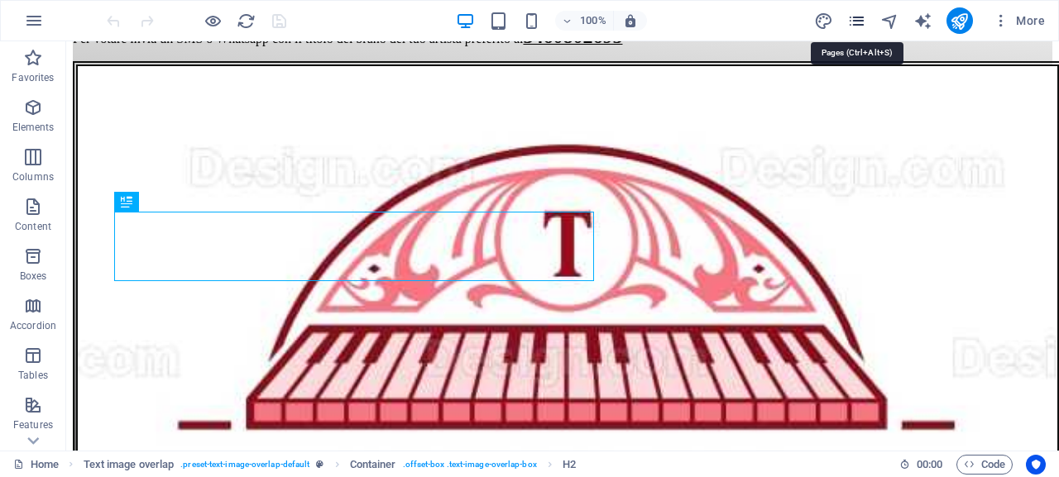
click at [862, 21] on icon "pages" at bounding box center [856, 21] width 19 height 19
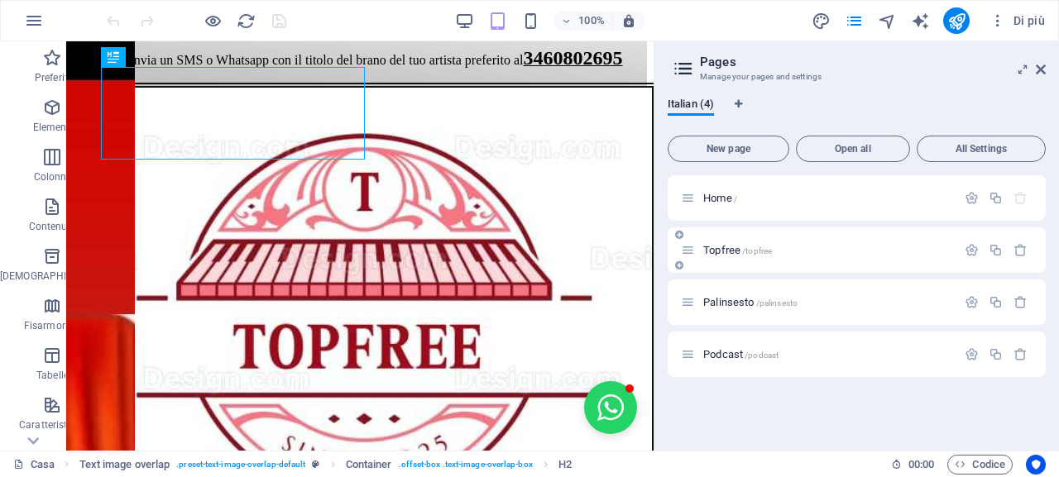
scroll to position [821, 0]
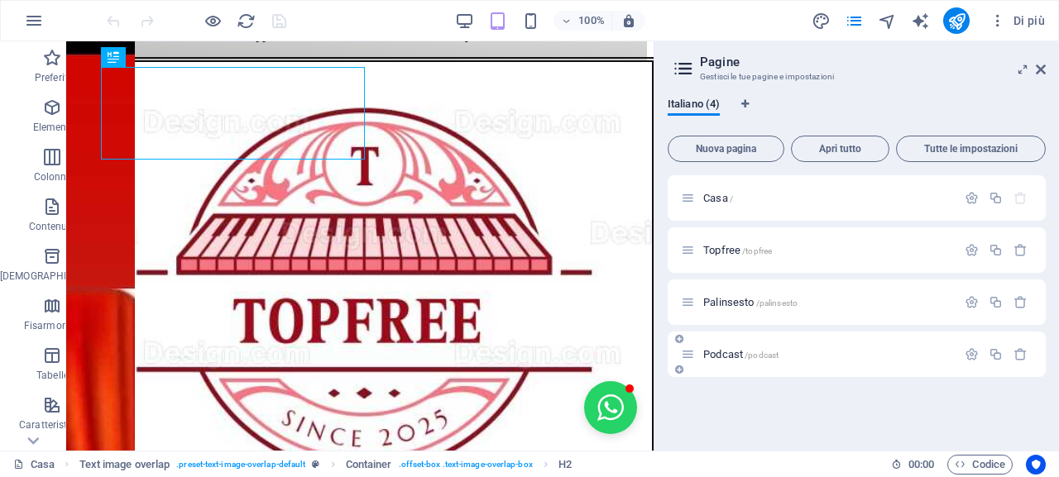
click at [732, 353] on font "Podcast" at bounding box center [723, 354] width 40 height 12
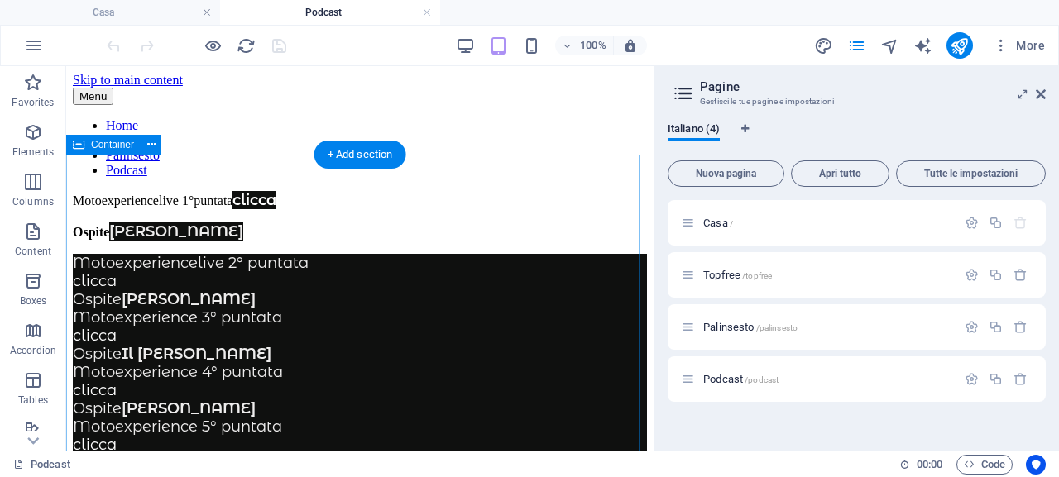
scroll to position [0, 0]
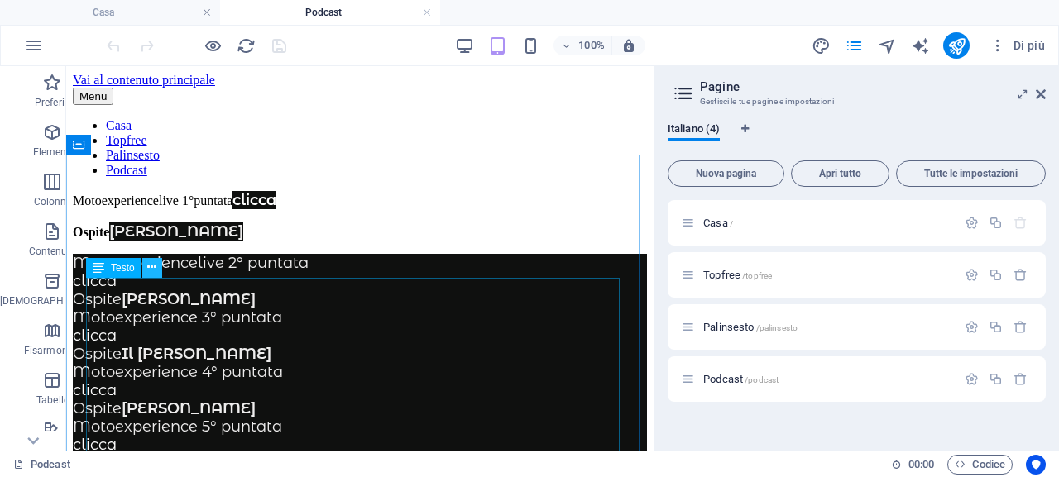
click at [147, 270] on icon at bounding box center [151, 267] width 9 height 17
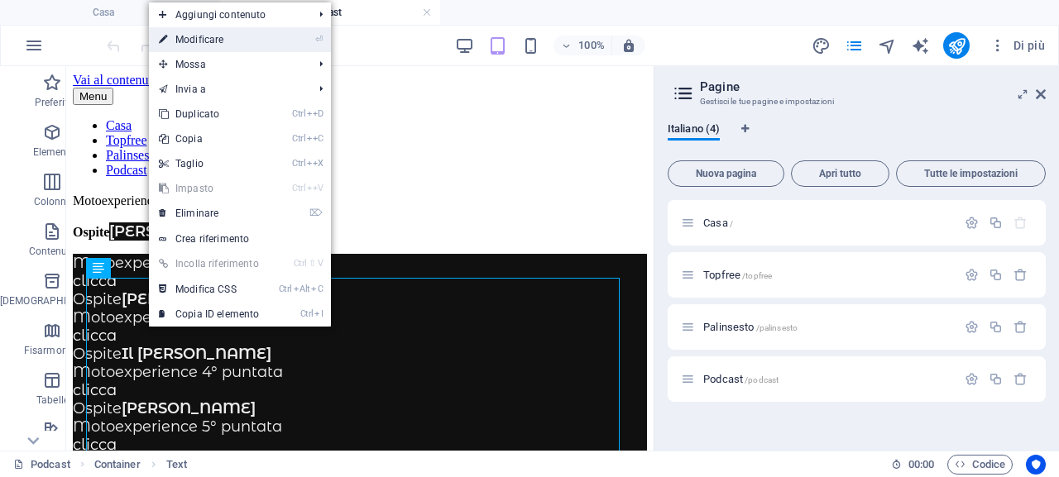
click at [253, 41] on link "⏎ Modificare" at bounding box center [209, 39] width 120 height 25
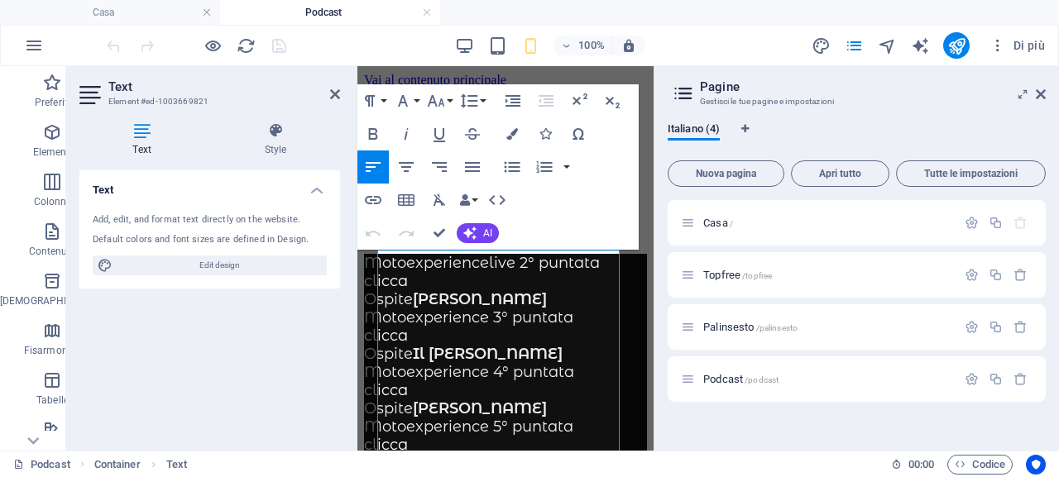
click at [452, 209] on p "Motoexperiencelive 1°puntata clicca" at bounding box center [505, 200] width 283 height 18
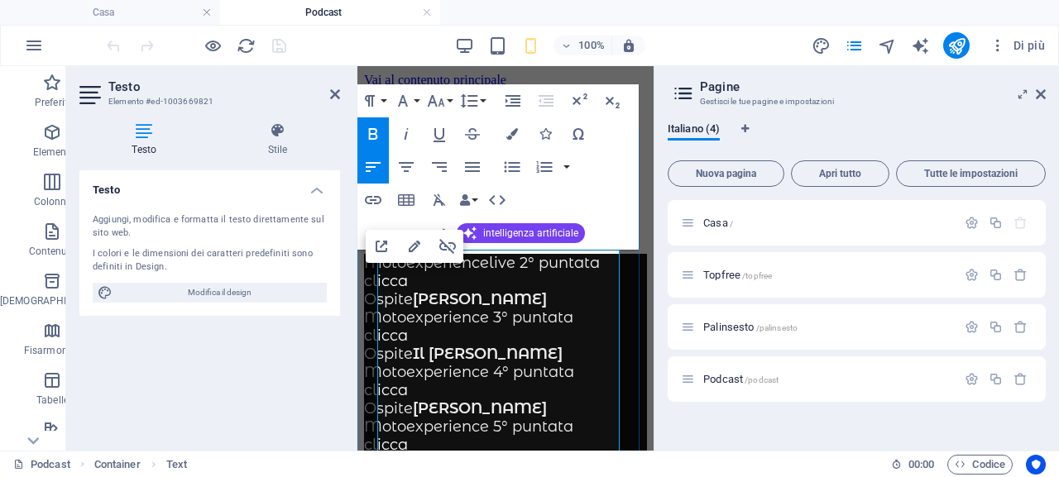
click at [514, 208] on font "Motoexperiencelive 1°puntata" at bounding box center [444, 201] width 160 height 14
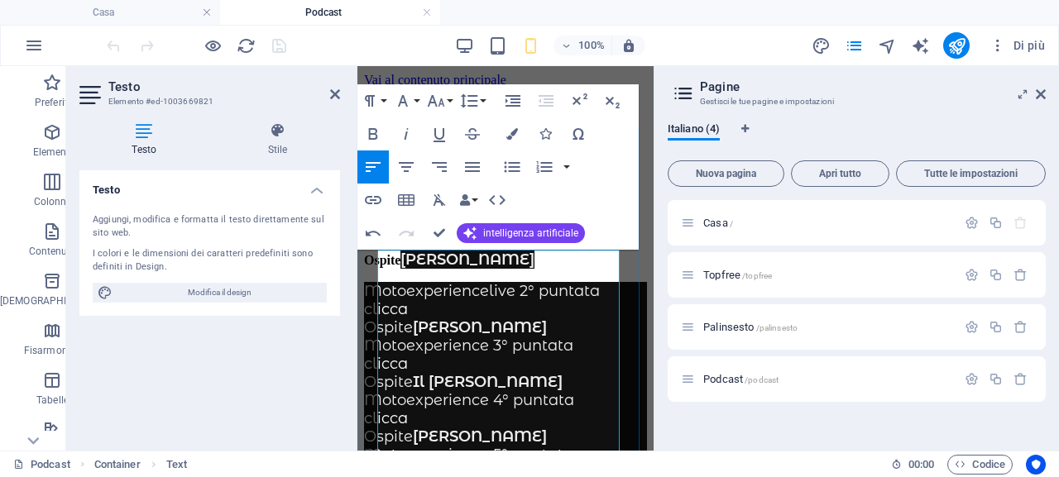
click at [408, 318] on font "clicca" at bounding box center [386, 309] width 44 height 18
drag, startPoint x: 782, startPoint y: 428, endPoint x: 389, endPoint y: 363, distance: 398.3
drag, startPoint x: 421, startPoint y: 360, endPoint x: 380, endPoint y: 358, distance: 41.4
click at [380, 318] on p "clicca" at bounding box center [505, 309] width 283 height 18
click at [376, 198] on icon "button" at bounding box center [373, 200] width 20 height 20
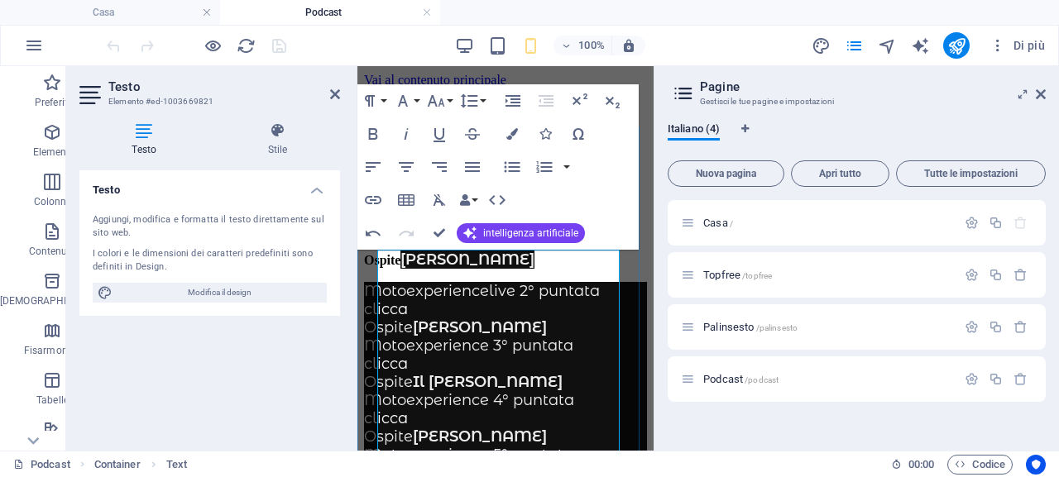
click at [410, 337] on font "Ospite" at bounding box center [388, 327] width 49 height 18
click at [427, 318] on p "clicca" at bounding box center [505, 309] width 283 height 18
drag, startPoint x: 421, startPoint y: 361, endPoint x: 381, endPoint y: 360, distance: 40.6
click at [381, 318] on p "clicca" at bounding box center [505, 309] width 283 height 18
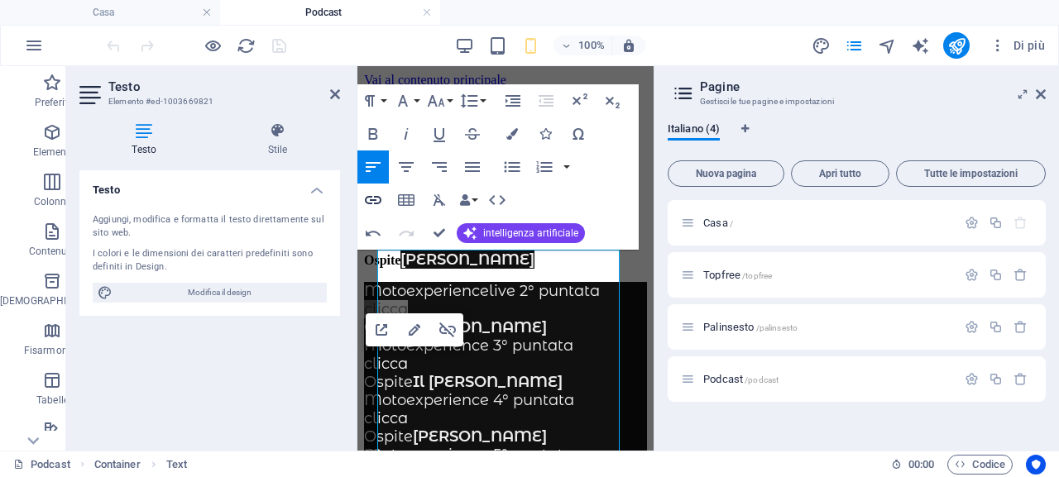
click at [371, 199] on icon "button" at bounding box center [373, 200] width 20 height 20
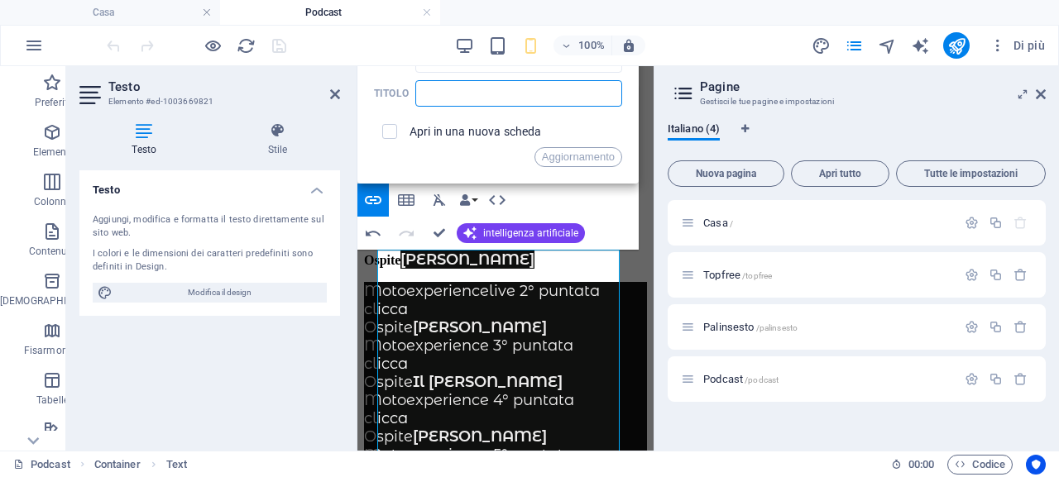
click at [537, 94] on input "text" at bounding box center [518, 93] width 207 height 26
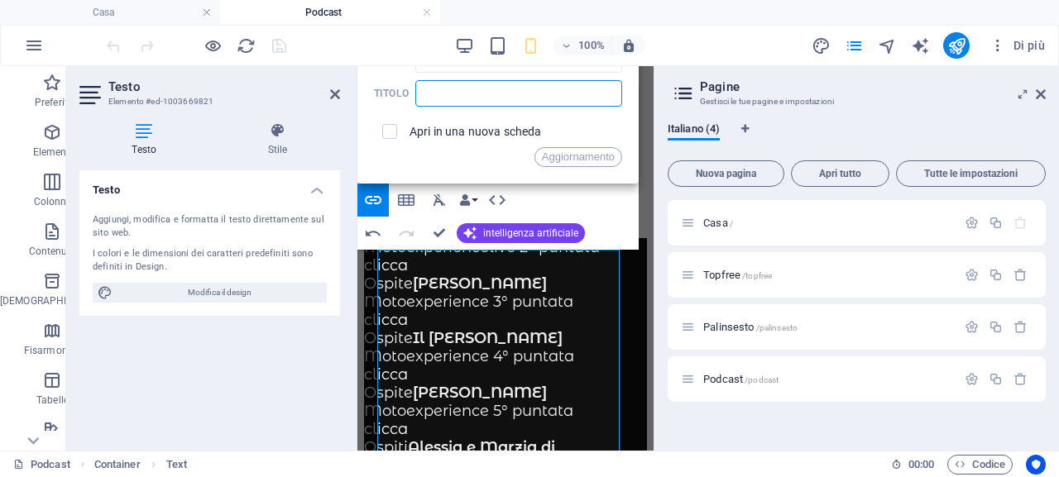
scroll to position [0, 0]
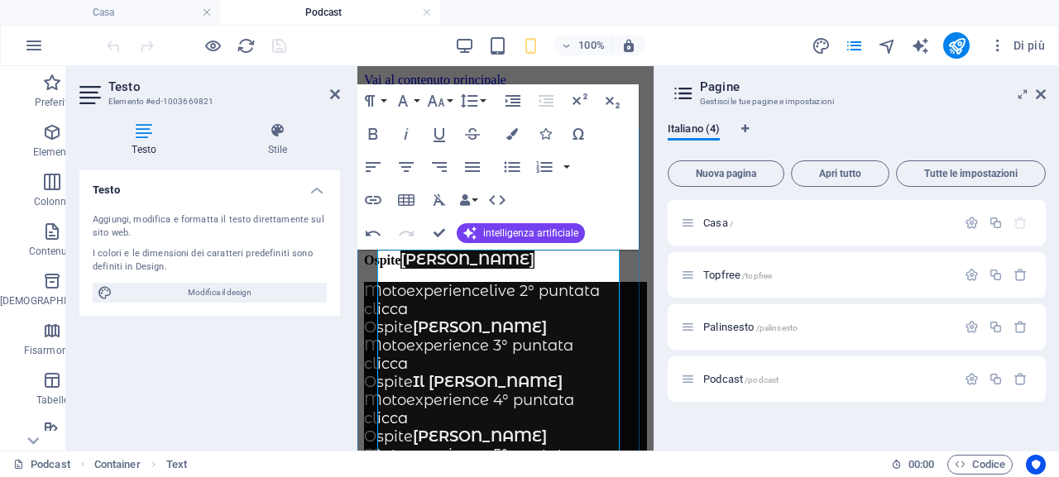
click at [406, 318] on font "clicca" at bounding box center [386, 309] width 44 height 18
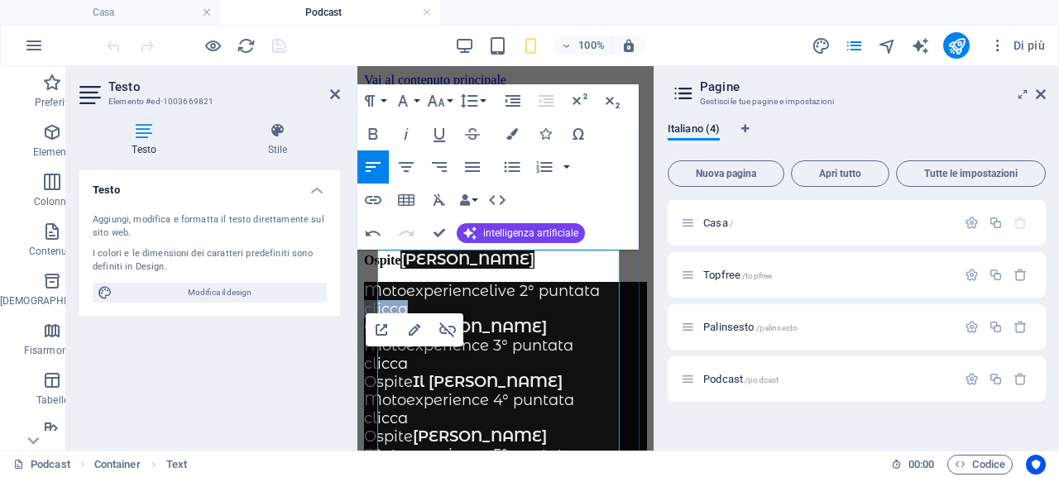
drag, startPoint x: 422, startPoint y: 363, endPoint x: 761, endPoint y: 412, distance: 342.6
click at [379, 318] on p "clicca" at bounding box center [505, 309] width 283 height 18
click at [414, 331] on icon "button" at bounding box center [415, 330] width 12 height 12
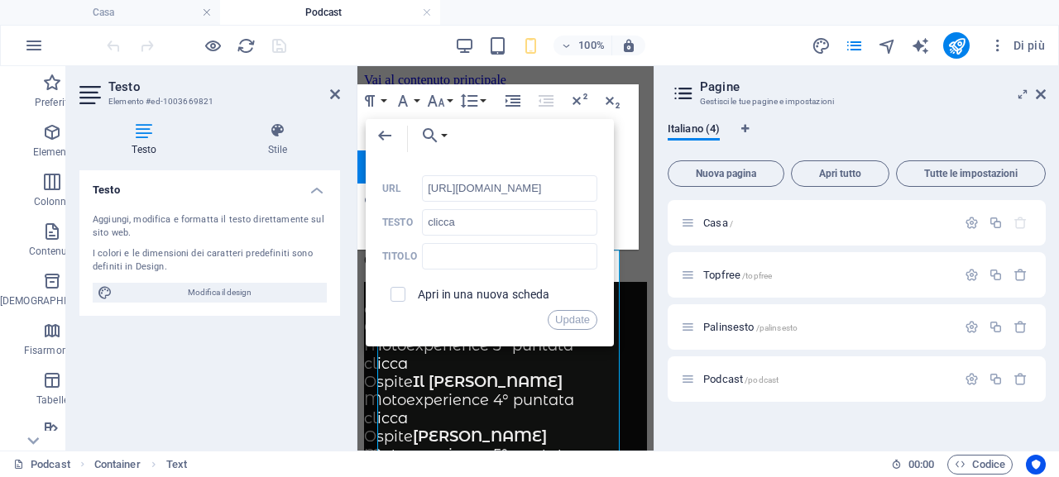
scroll to position [0, 146]
click at [490, 189] on input "http://win.radiofree.it/podcast/varie/motoexperience2puntata.mp3" at bounding box center [509, 188] width 175 height 26
type input "http://win.radiofree.it/podcast/varie/motoexpierience2puntata.mp3"
click at [580, 320] on font "Aggiornamento" at bounding box center [553, 320] width 73 height 12
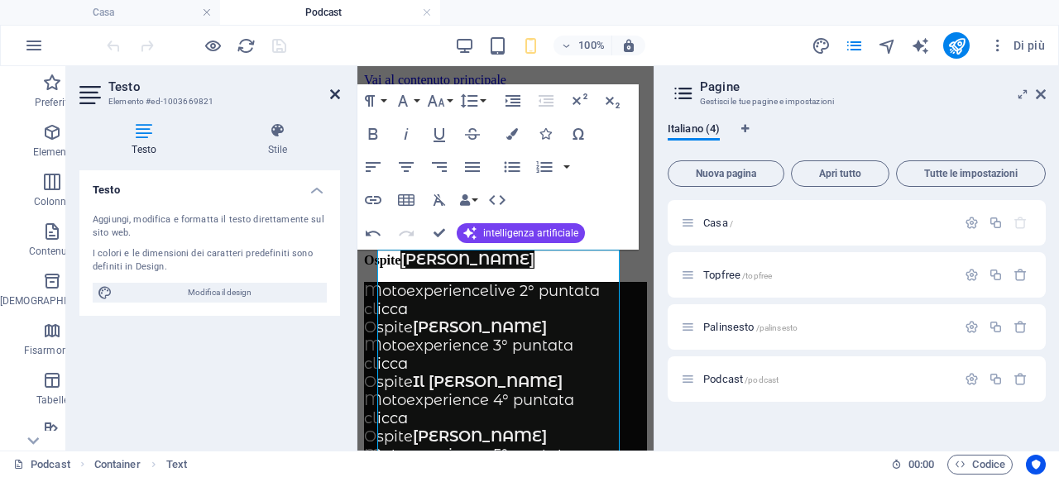
click at [331, 97] on icon at bounding box center [335, 94] width 10 height 13
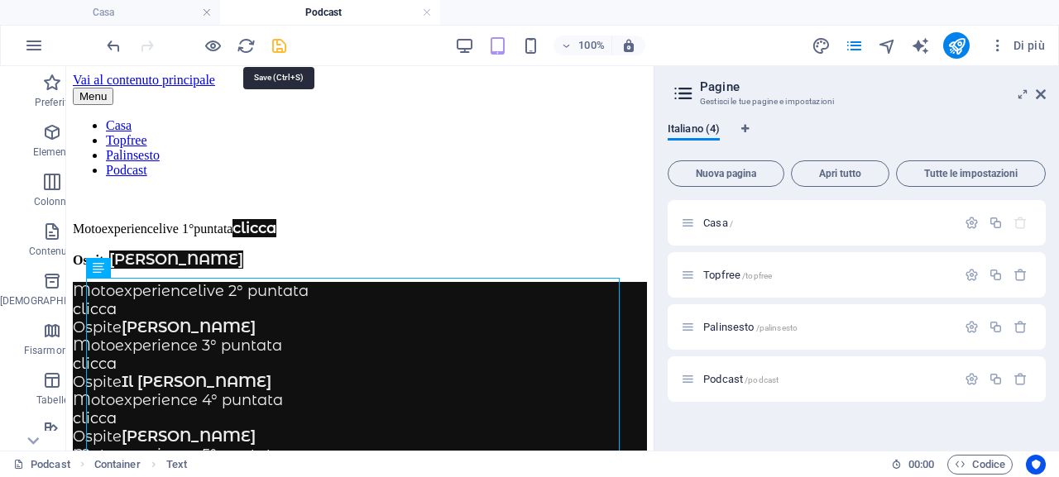
click at [280, 43] on icon "salva" at bounding box center [279, 45] width 19 height 19
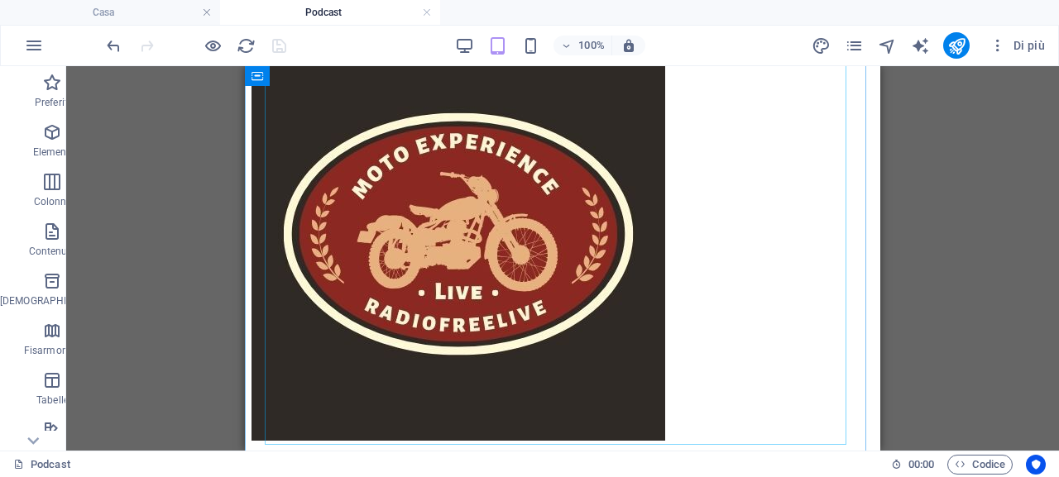
scroll to position [614, 0]
click at [557, 446] on div "+" at bounding box center [562, 442] width 32 height 15
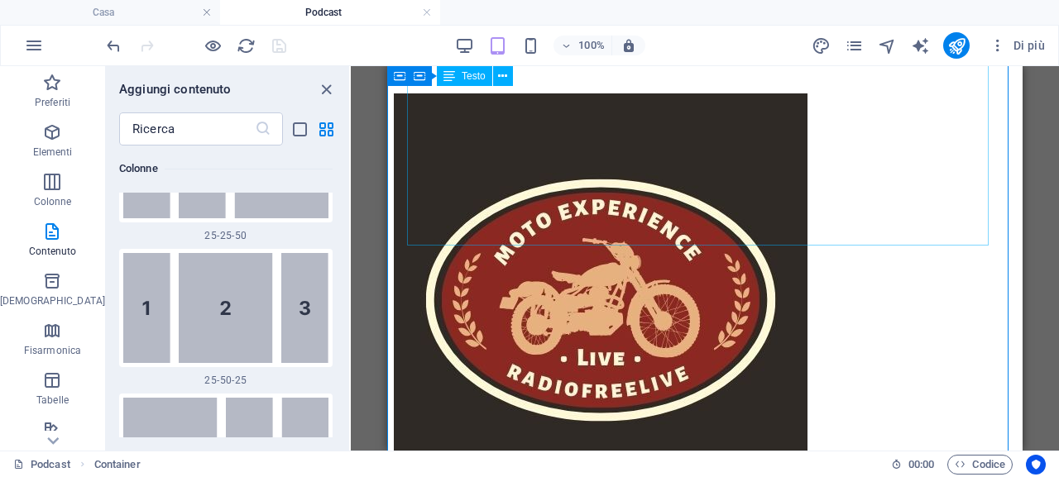
scroll to position [366, 0]
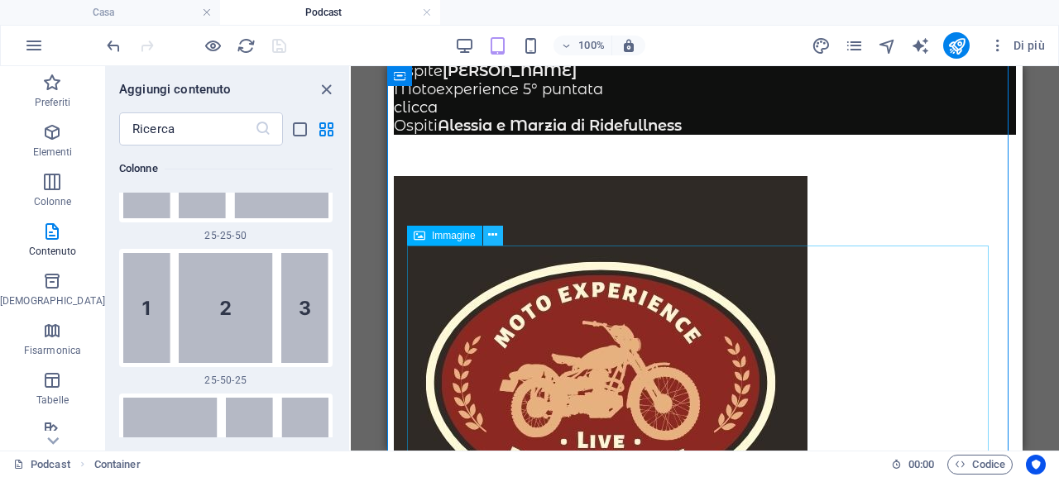
click at [495, 238] on icon at bounding box center [492, 235] width 9 height 17
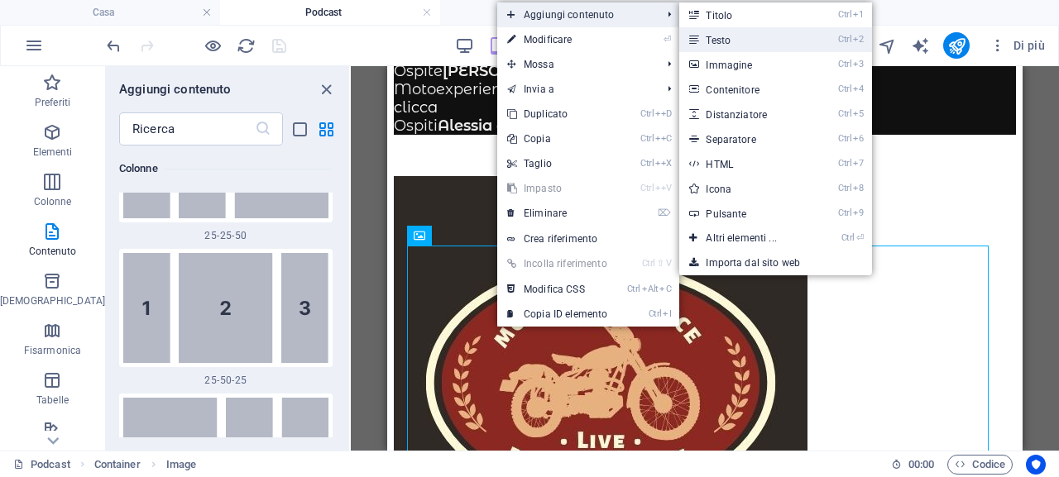
click at [777, 30] on link "Ctrl 2 Testo" at bounding box center [744, 39] width 131 height 25
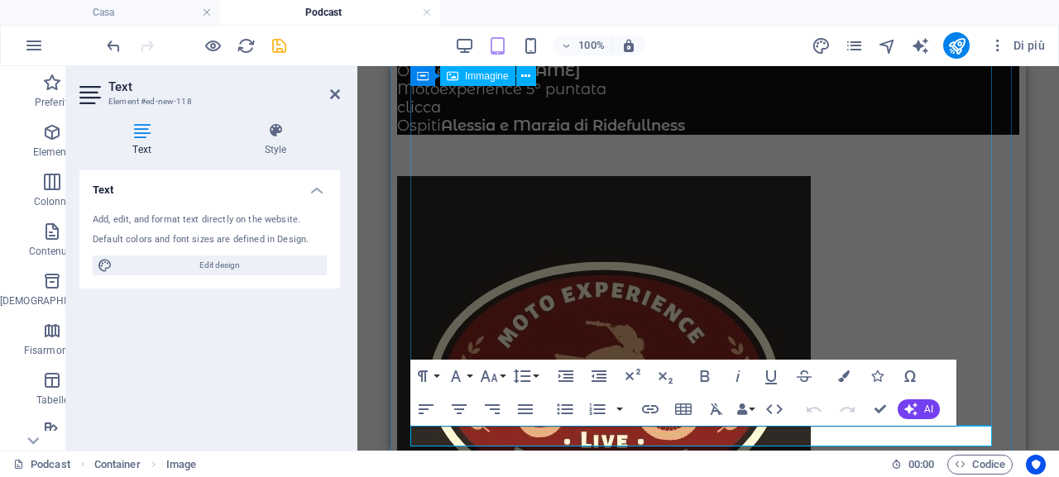
scroll to position [634, 0]
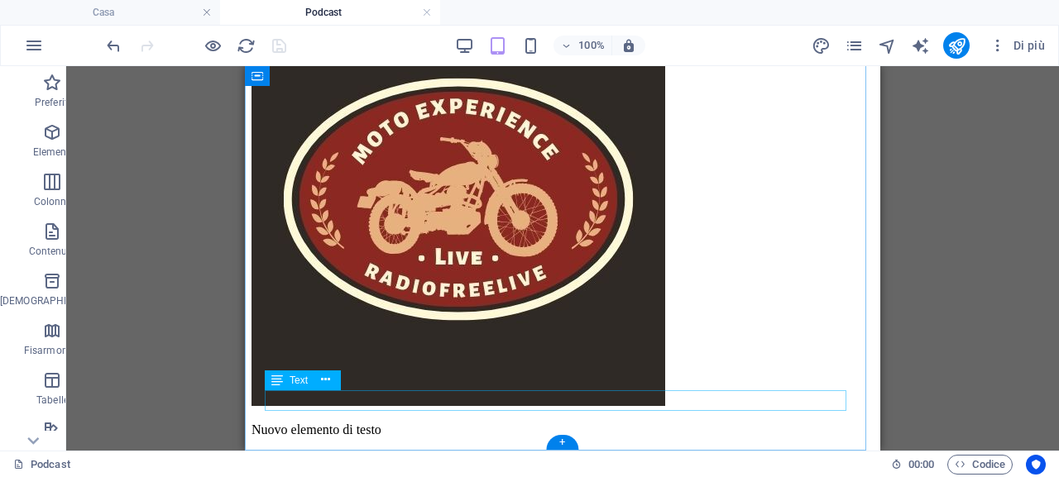
click at [465, 423] on div "Nuovo elemento di testo" at bounding box center [562, 430] width 622 height 15
click at [333, 379] on icon at bounding box center [330, 379] width 9 height 17
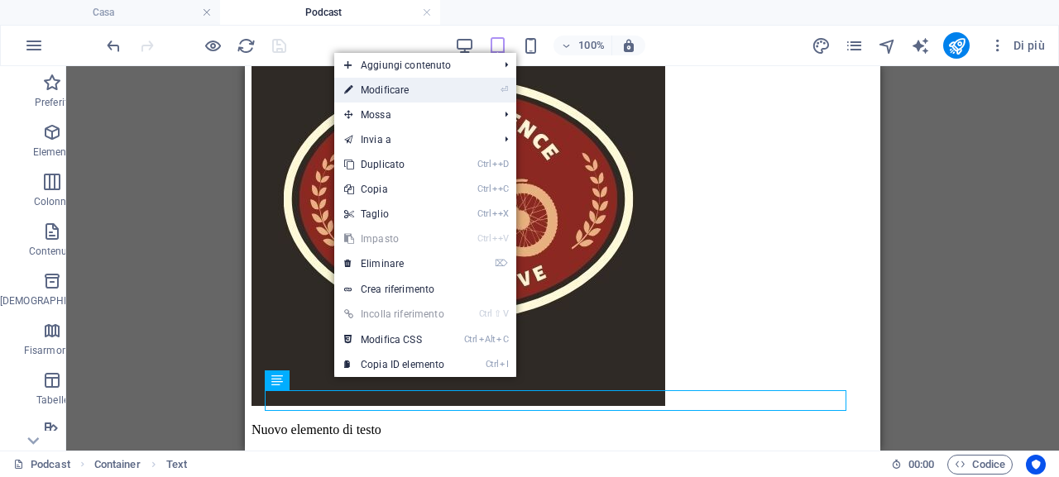
drag, startPoint x: 451, startPoint y: 94, endPoint x: 118, endPoint y: 214, distance: 353.5
click at [451, 94] on link "⏎ Modificare" at bounding box center [394, 90] width 120 height 25
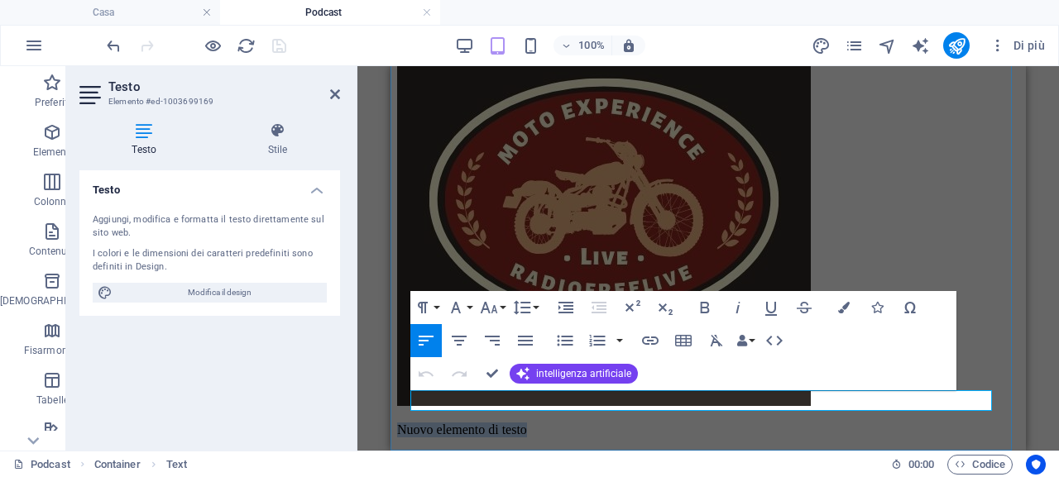
drag, startPoint x: 593, startPoint y: 400, endPoint x: 415, endPoint y: 393, distance: 178.0
click at [415, 423] on p "Nuovo elemento di testo" at bounding box center [708, 430] width 622 height 15
click at [510, 423] on font "Special Litfiba clicca" at bounding box center [453, 430] width 112 height 14
drag, startPoint x: 685, startPoint y: 399, endPoint x: 643, endPoint y: 398, distance: 42.2
click at [643, 423] on p "Special Litfiba a cura di Mara clicca" at bounding box center [708, 430] width 622 height 15
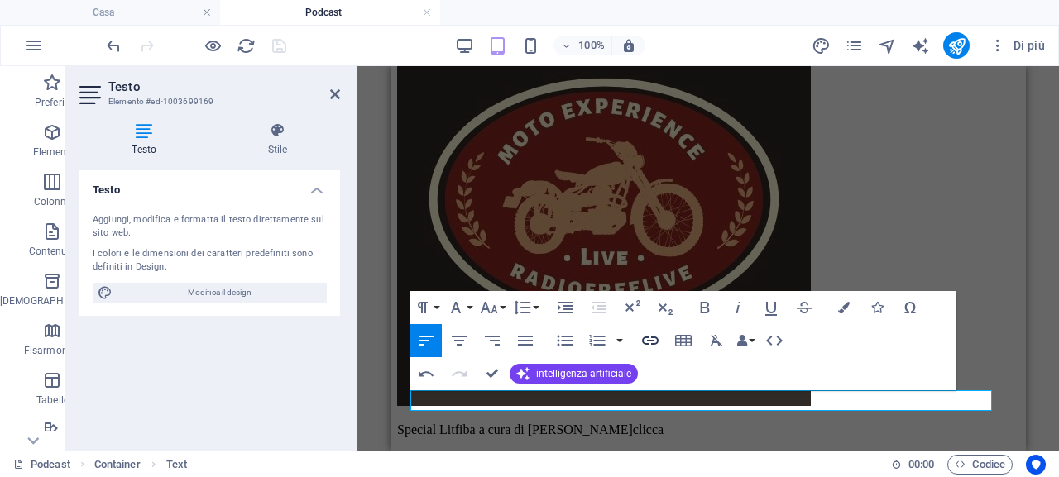
click at [652, 340] on icon "button" at bounding box center [650, 341] width 17 height 8
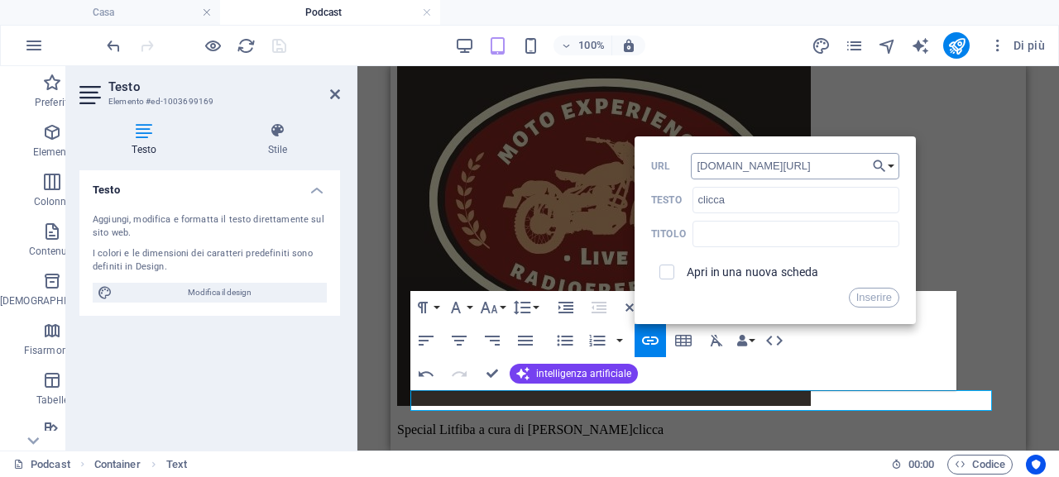
scroll to position [0, 59]
type input "[DOMAIN_NAME][URL]"
drag, startPoint x: 866, startPoint y: 298, endPoint x: 874, endPoint y: 319, distance: 23.0
click at [867, 298] on font "Inserire" at bounding box center [874, 297] width 36 height 12
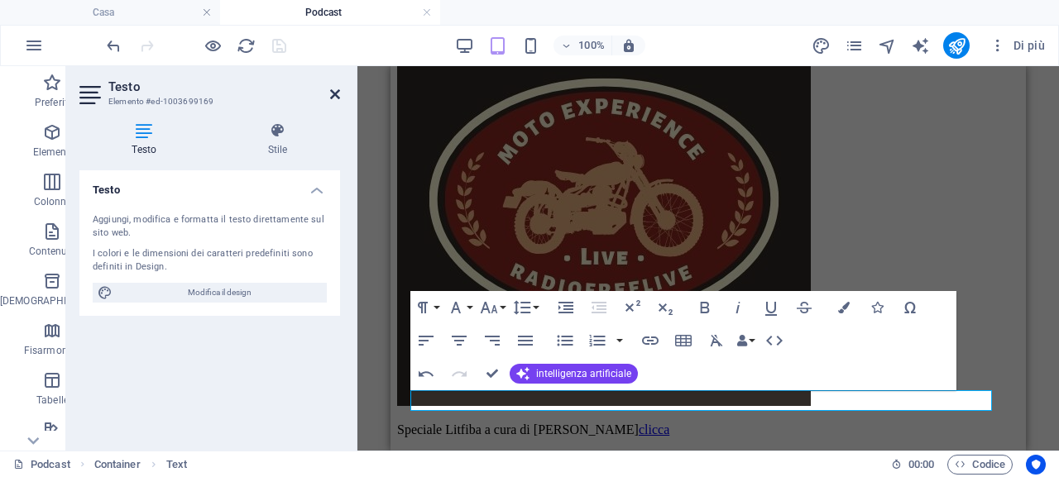
click at [337, 95] on icon at bounding box center [335, 94] width 10 height 13
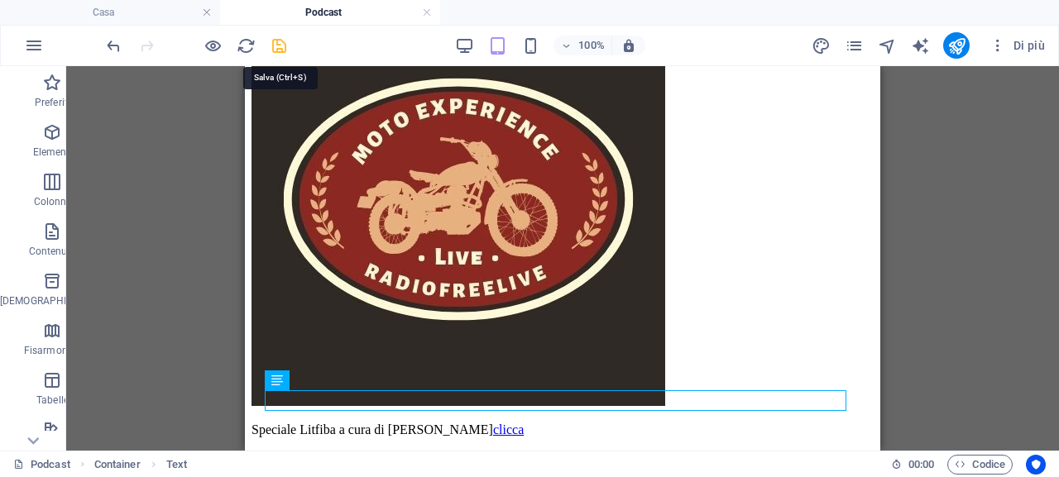
drag, startPoint x: 282, startPoint y: 50, endPoint x: 258, endPoint y: 78, distance: 37.0
click at [282, 50] on icon "salva" at bounding box center [279, 45] width 19 height 19
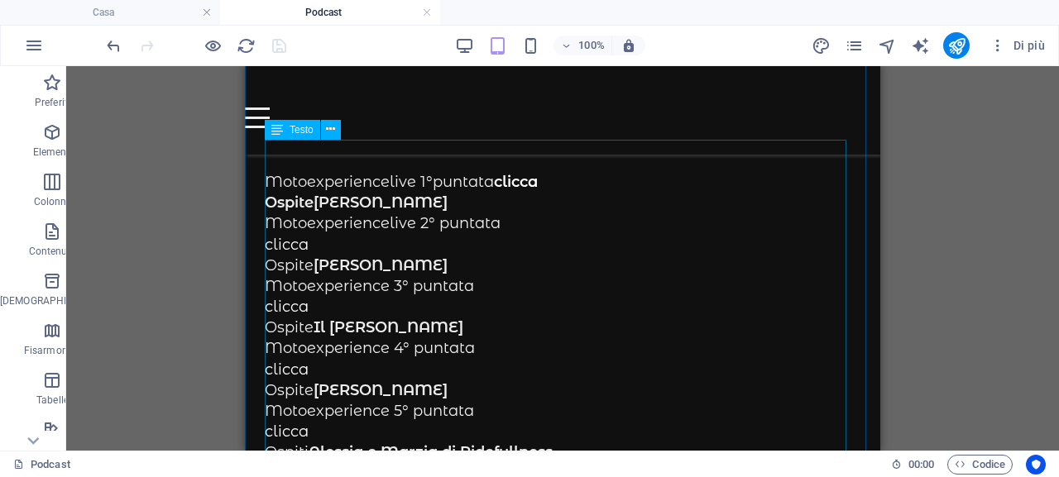
scroll to position [165, 0]
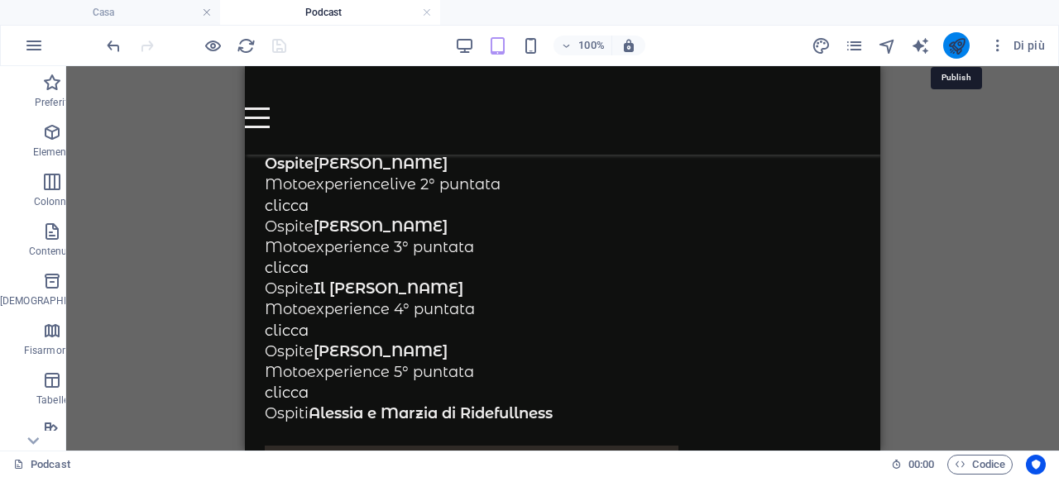
click at [949, 50] on icon "pubblicare" at bounding box center [956, 45] width 19 height 19
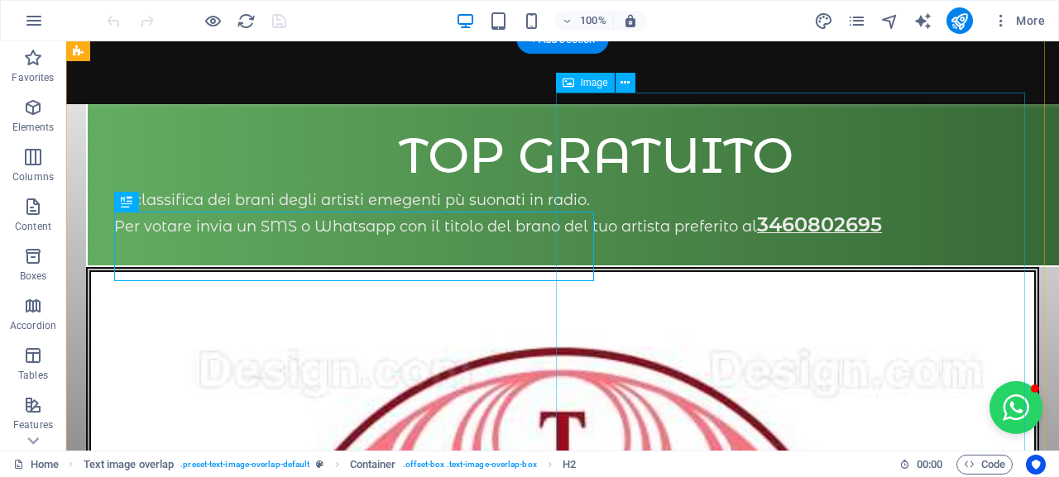
scroll to position [796, 0]
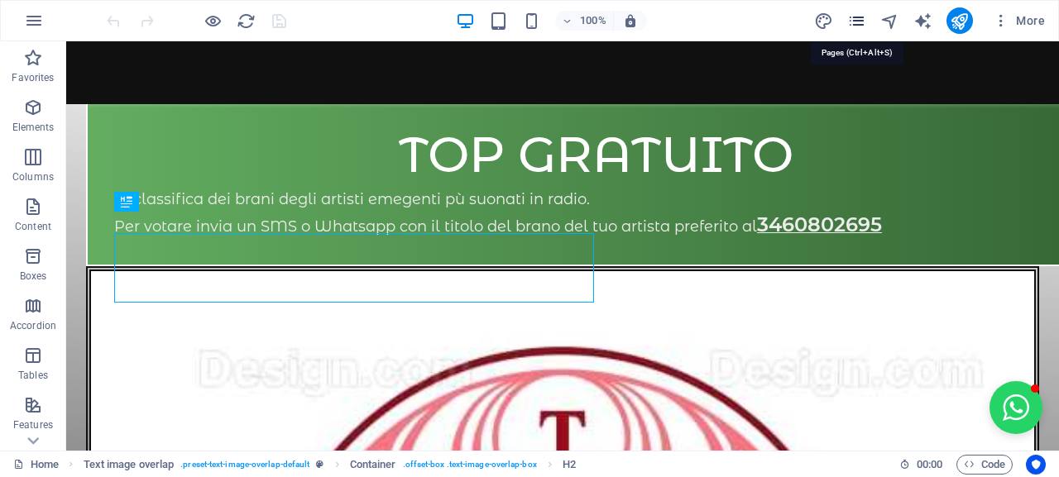
click at [854, 19] on icon "pages" at bounding box center [856, 21] width 19 height 19
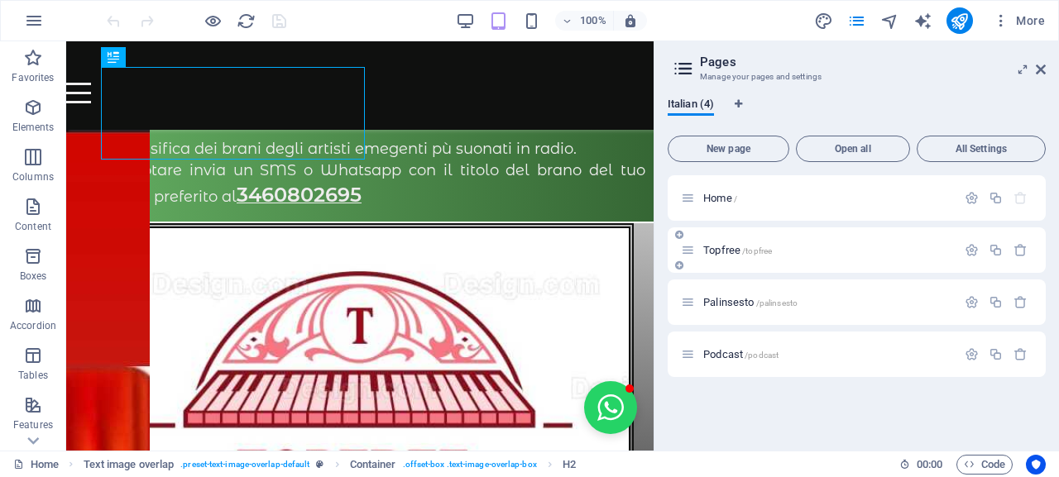
scroll to position [821, 0]
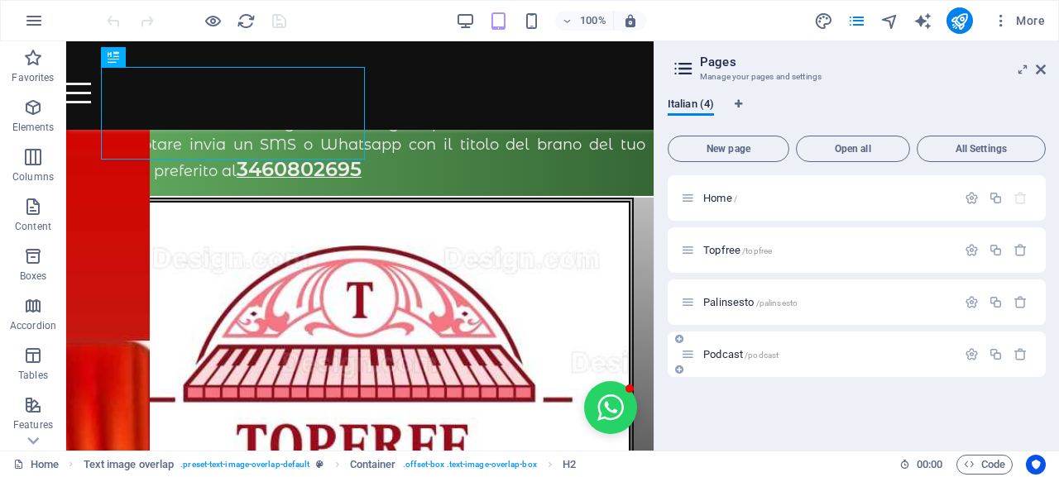
click at [726, 353] on span "Podcast /podcast" at bounding box center [740, 354] width 75 height 12
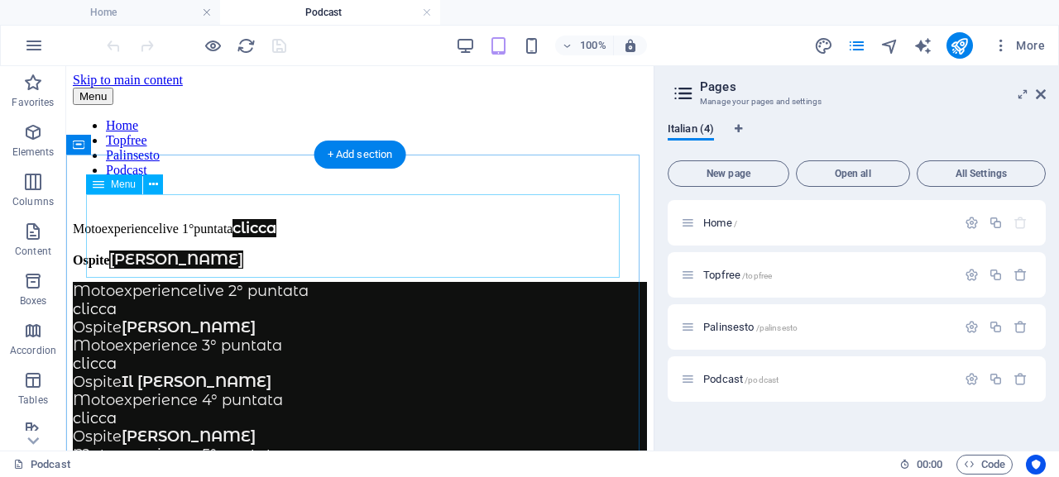
scroll to position [0, 0]
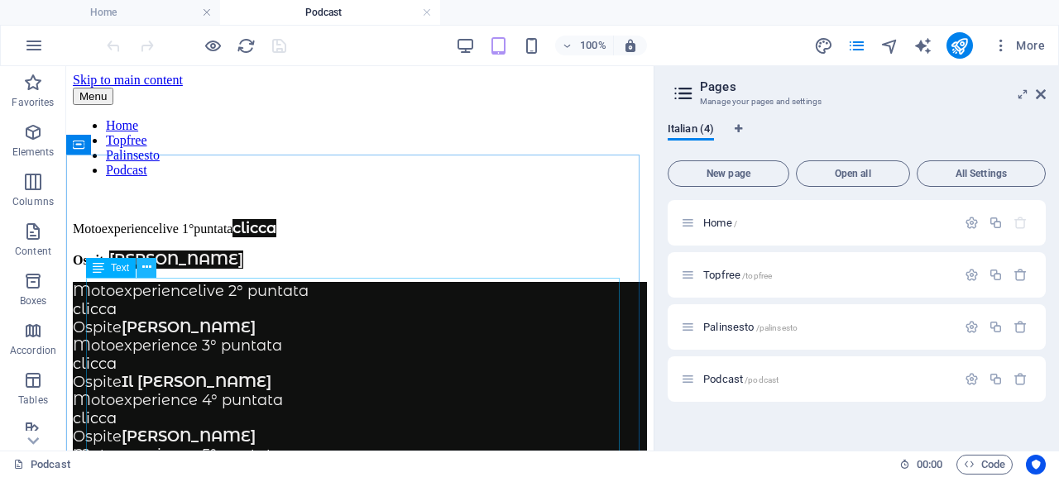
click at [146, 269] on icon at bounding box center [146, 267] width 9 height 17
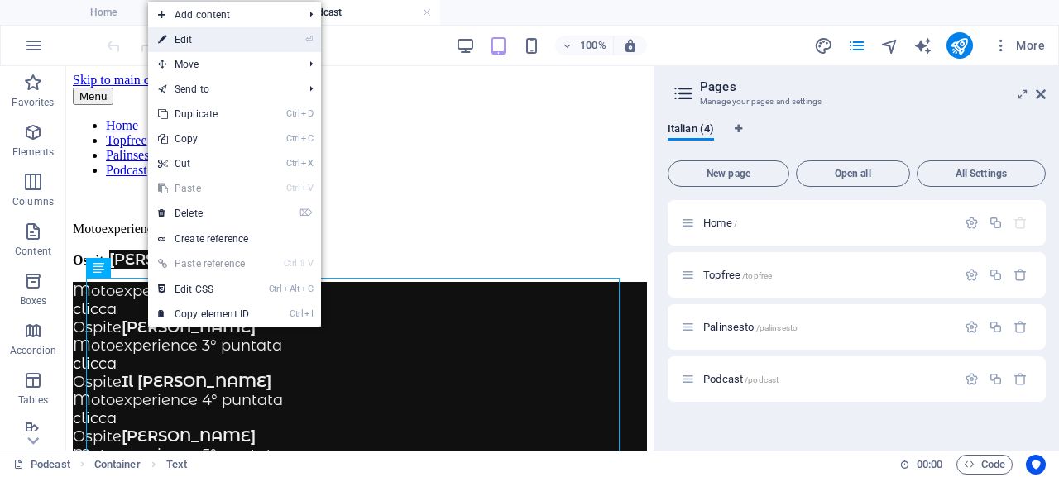
click at [239, 43] on link "⏎ Edit" at bounding box center [203, 39] width 111 height 25
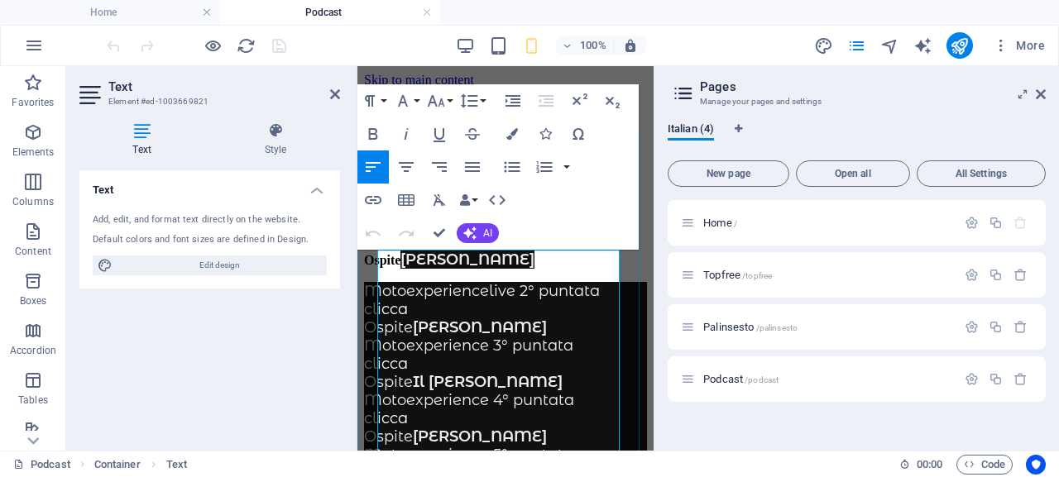
click at [408, 318] on link "clicca" at bounding box center [386, 309] width 44 height 18
drag, startPoint x: 421, startPoint y: 364, endPoint x: 380, endPoint y: 359, distance: 41.7
click at [380, 318] on p "clicca" at bounding box center [505, 309] width 283 height 18
click at [407, 331] on icon "button" at bounding box center [414, 330] width 20 height 20
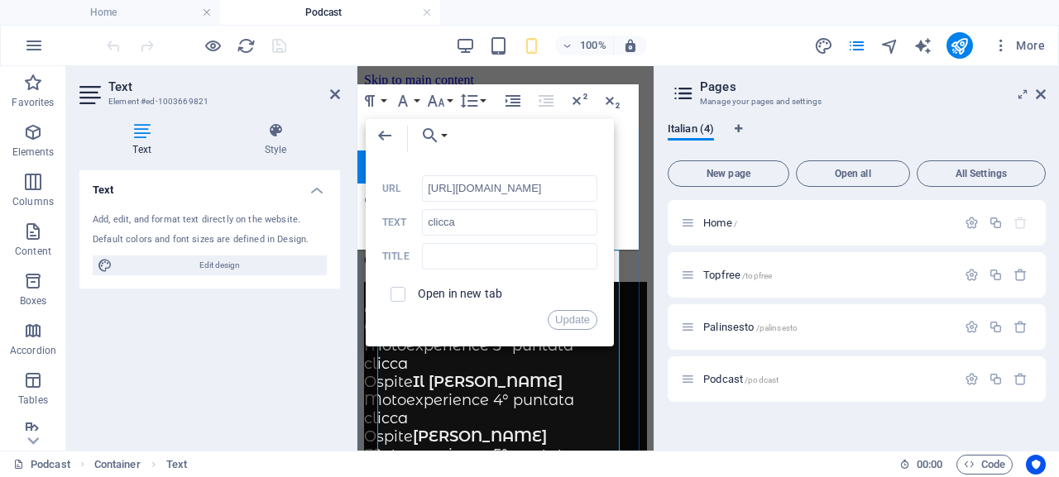
scroll to position [0, 148]
click at [503, 190] on input "http://win.radiofree.it/podcast/varie/motoexpierience2puntata.mp3" at bounding box center [509, 188] width 175 height 26
type input "http://win.radiofree.it/podcast/varie/motoexpierence2puntata.mp3"
drag, startPoint x: 582, startPoint y: 321, endPoint x: 222, endPoint y: 266, distance: 364.8
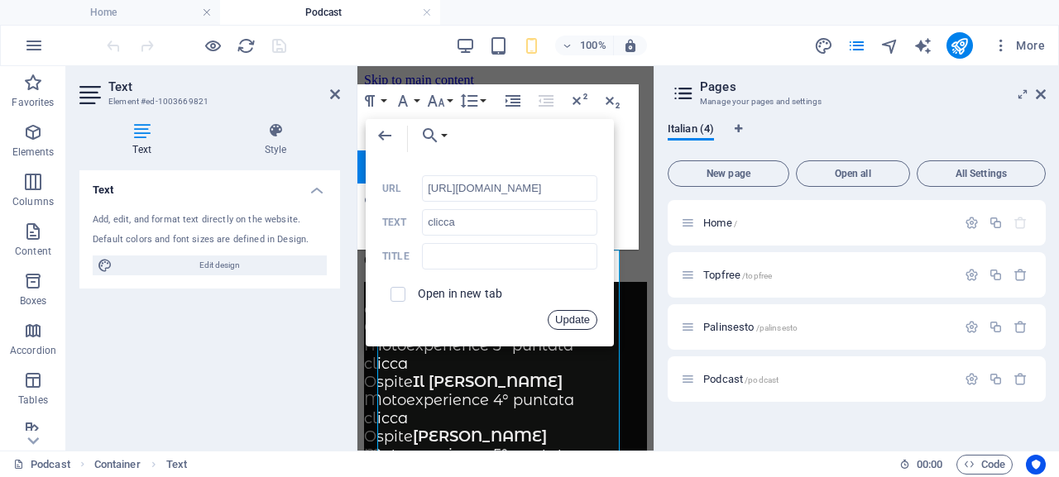
click at [582, 321] on button "Update" at bounding box center [573, 320] width 50 height 20
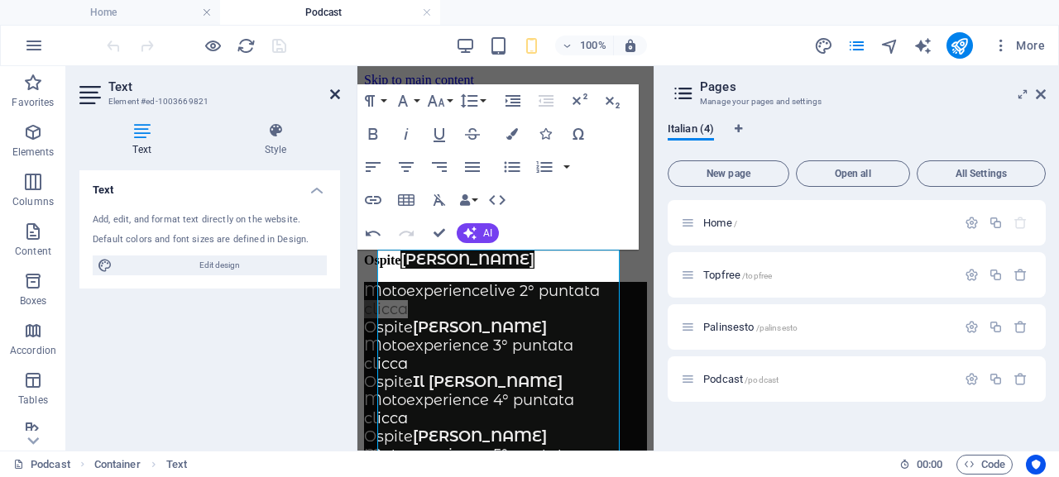
click at [337, 97] on icon at bounding box center [335, 94] width 10 height 13
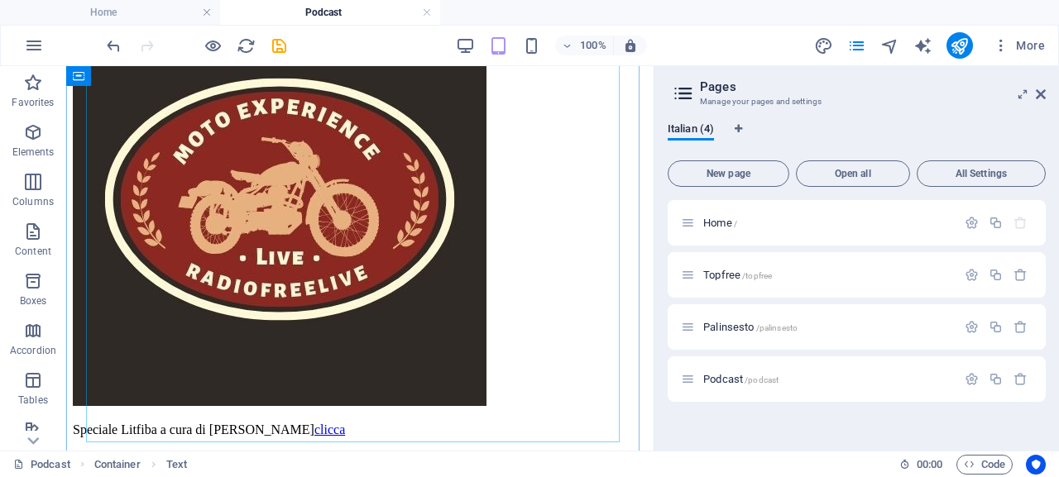
scroll to position [634, 0]
click at [147, 384] on icon at bounding box center [146, 379] width 9 height 17
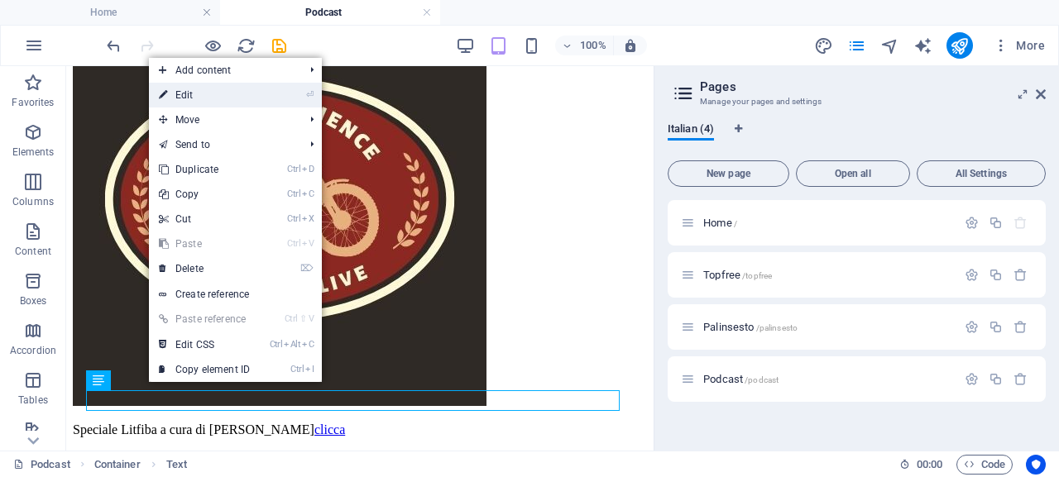
drag, startPoint x: 244, startPoint y: 96, endPoint x: 41, endPoint y: 167, distance: 214.8
click at [244, 96] on link "⏎ Edit" at bounding box center [204, 95] width 111 height 25
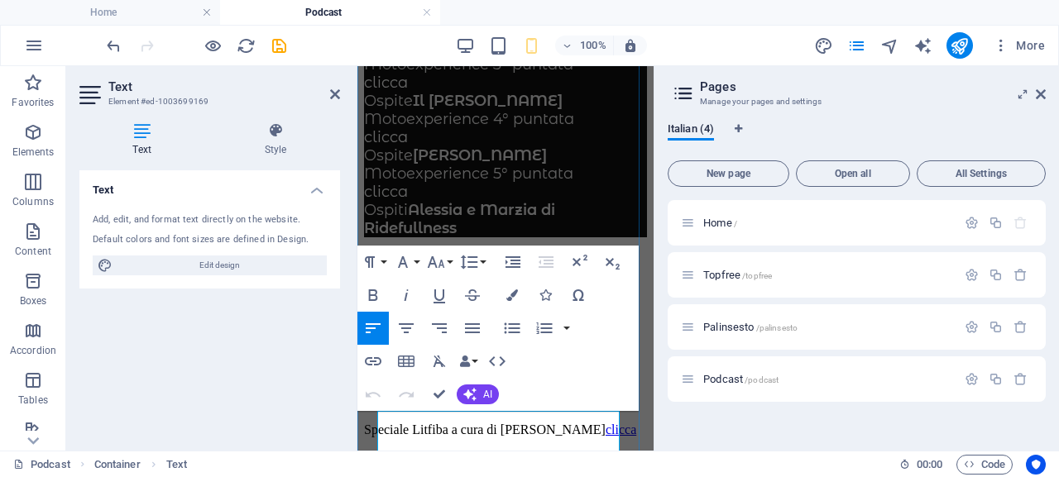
scroll to position [341, 0]
click at [381, 423] on p "Speciale Litfiba a cura di Mara clicca" at bounding box center [505, 430] width 283 height 15
click at [377, 423] on p "Speciale Litfiba a cura di Mara clicca" at bounding box center [505, 430] width 283 height 15
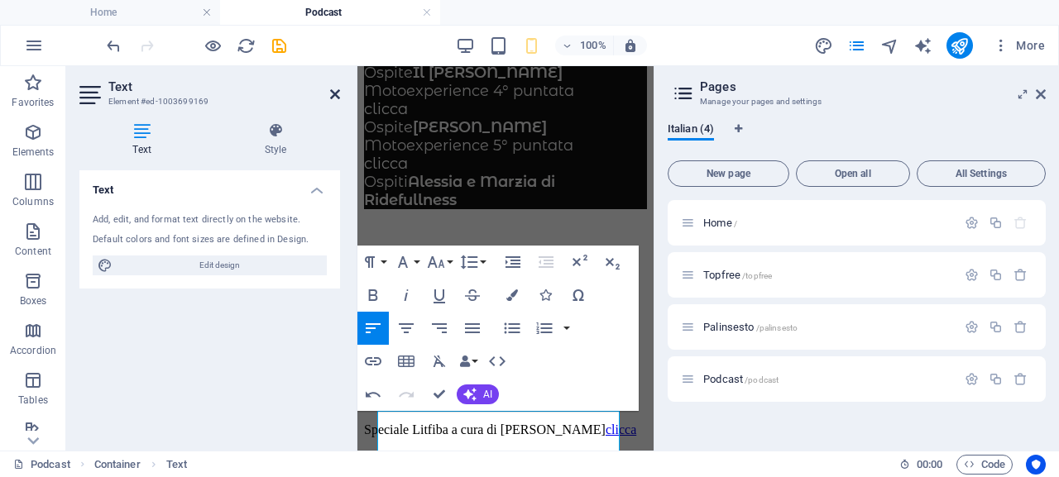
click at [337, 89] on icon at bounding box center [335, 94] width 10 height 13
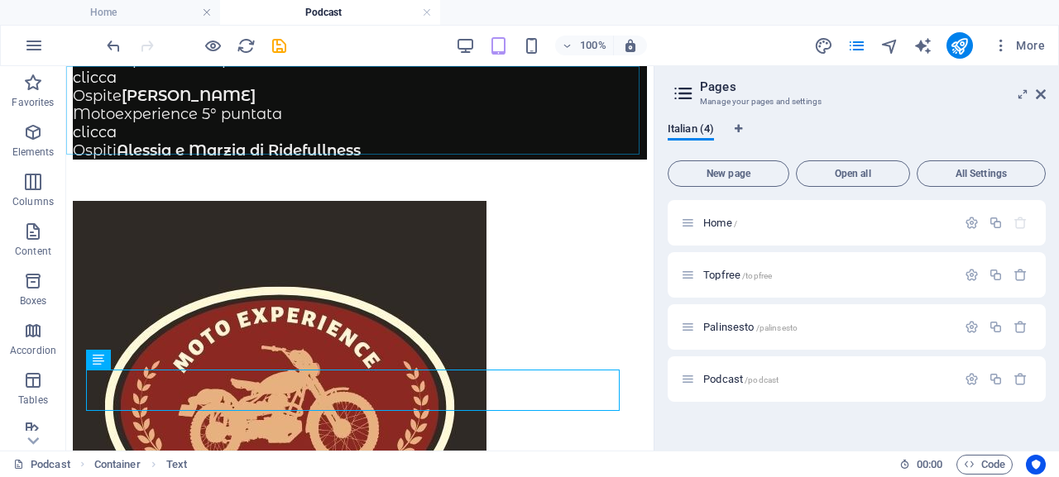
scroll to position [655, 0]
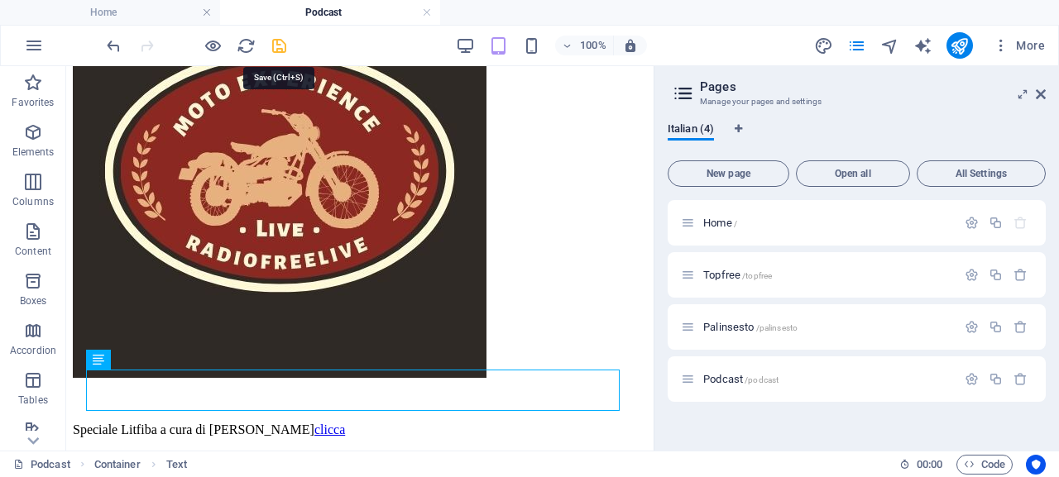
click at [278, 47] on icon "save" at bounding box center [279, 45] width 19 height 19
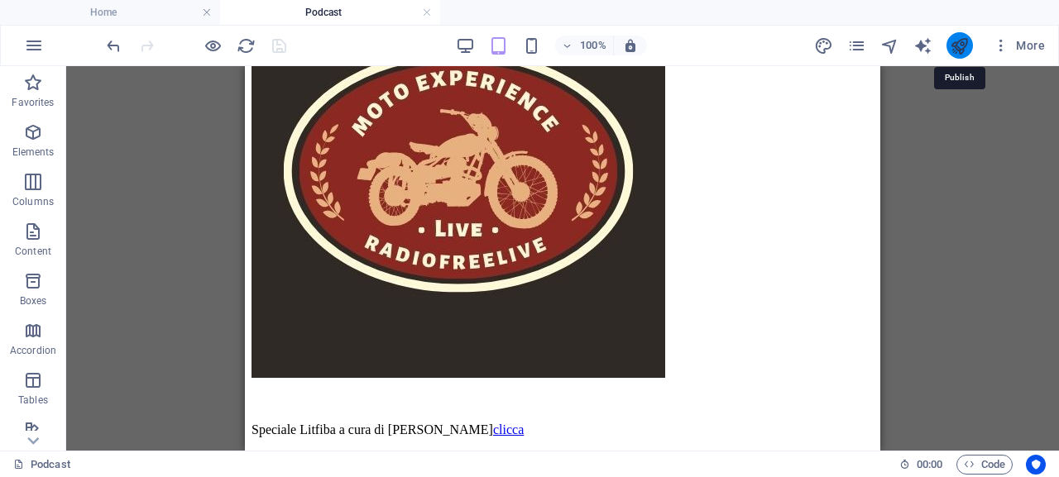
click at [961, 48] on icon "publish" at bounding box center [959, 45] width 19 height 19
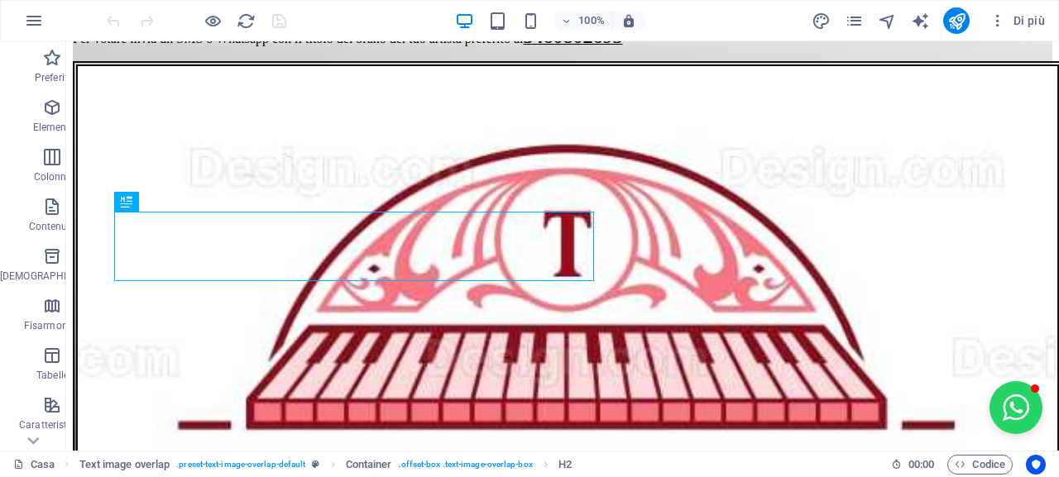
scroll to position [796, 0]
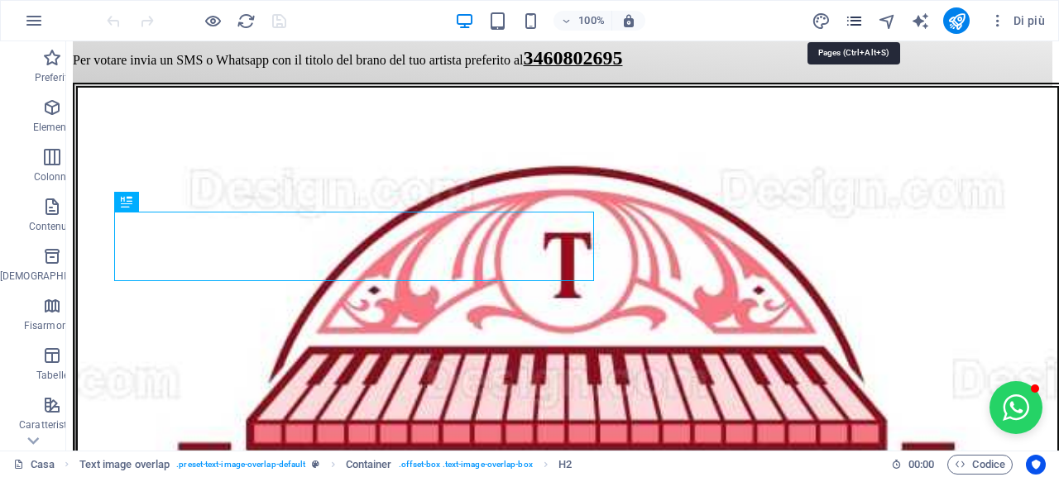
click at [859, 18] on icon "pagine" at bounding box center [854, 21] width 19 height 19
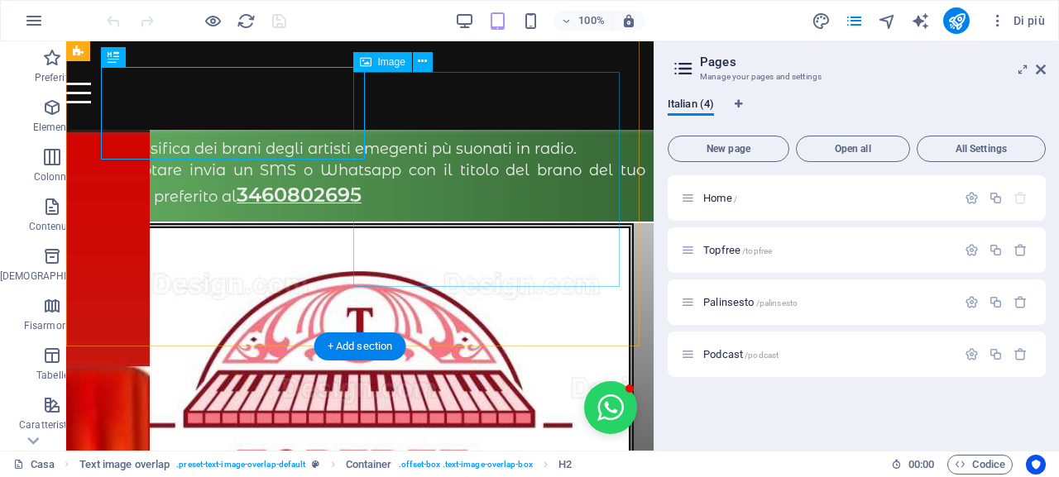
scroll to position [821, 0]
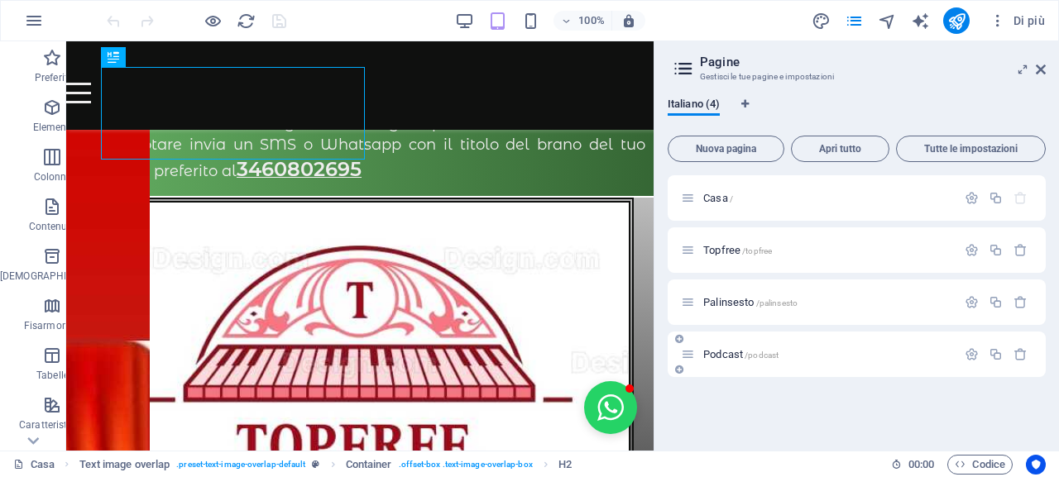
click at [710, 352] on font "Podcast" at bounding box center [723, 354] width 40 height 12
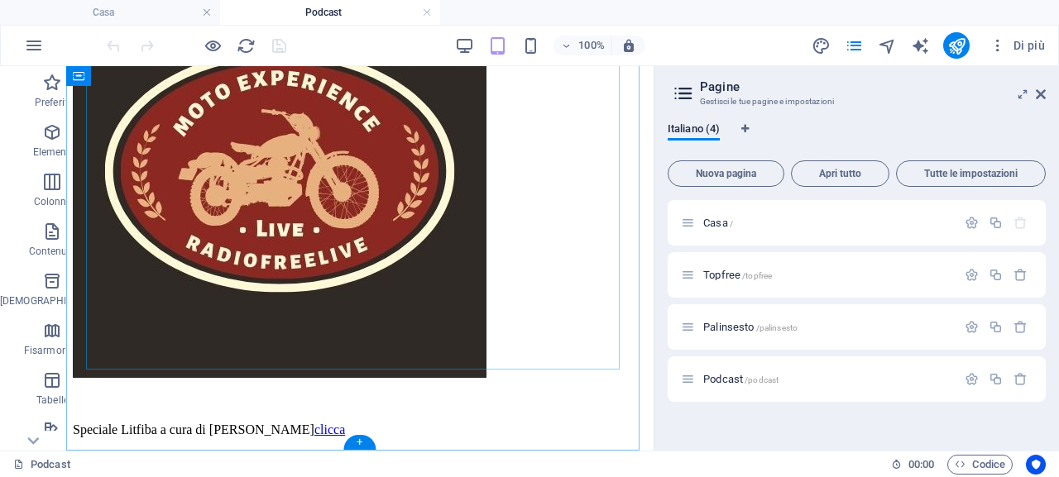
scroll to position [655, 0]
click at [147, 363] on icon at bounding box center [151, 359] width 9 height 17
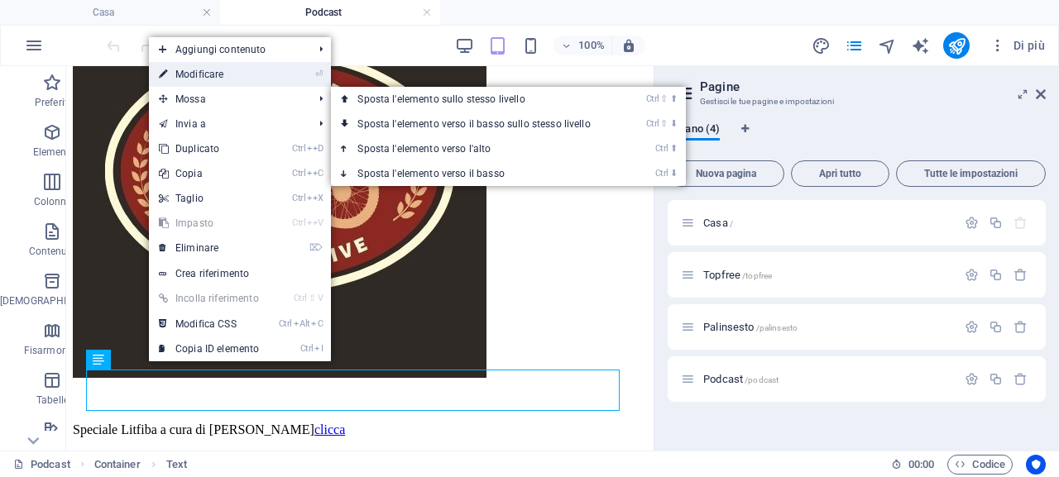
click at [226, 72] on link "⏎ Modificare" at bounding box center [209, 74] width 120 height 25
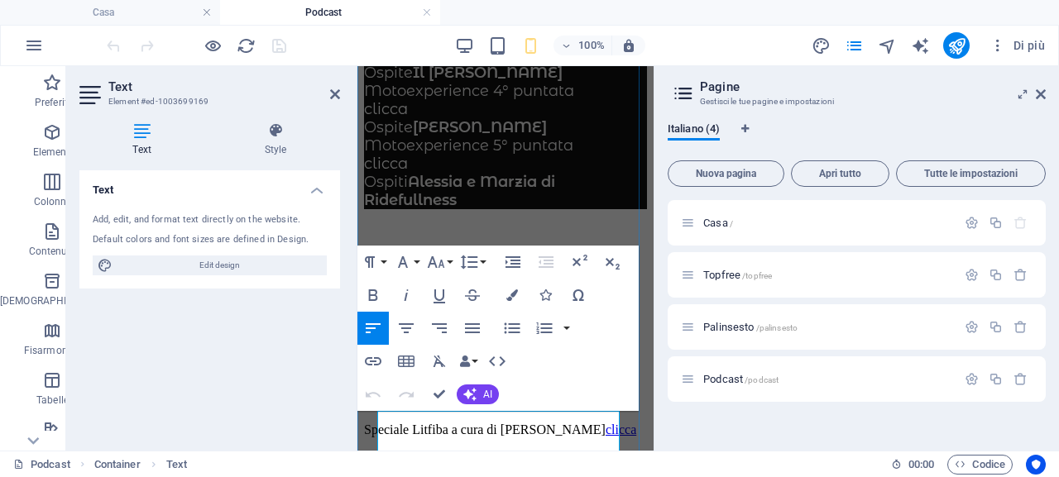
scroll to position [341, 0]
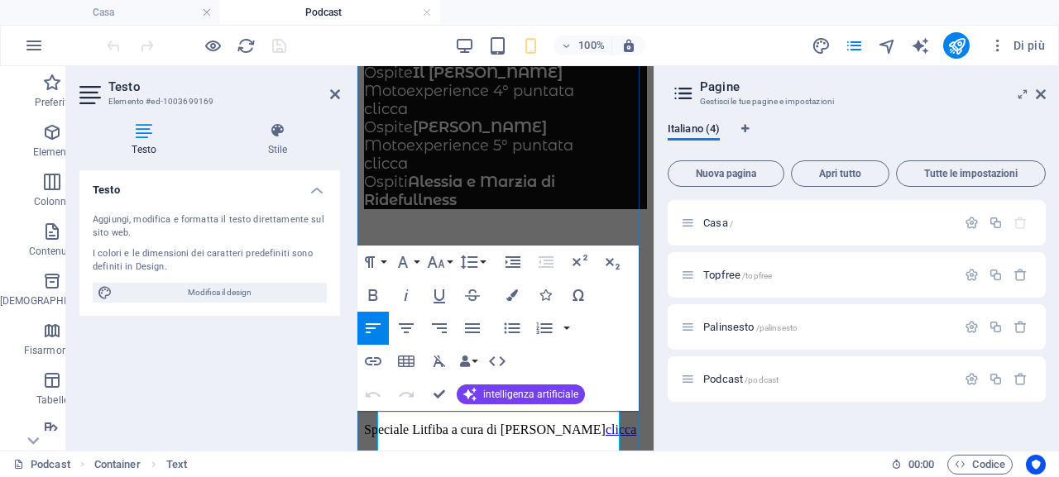
click at [606, 437] on font "Speciale Litfiba a cura di [PERSON_NAME]" at bounding box center [485, 430] width 242 height 14
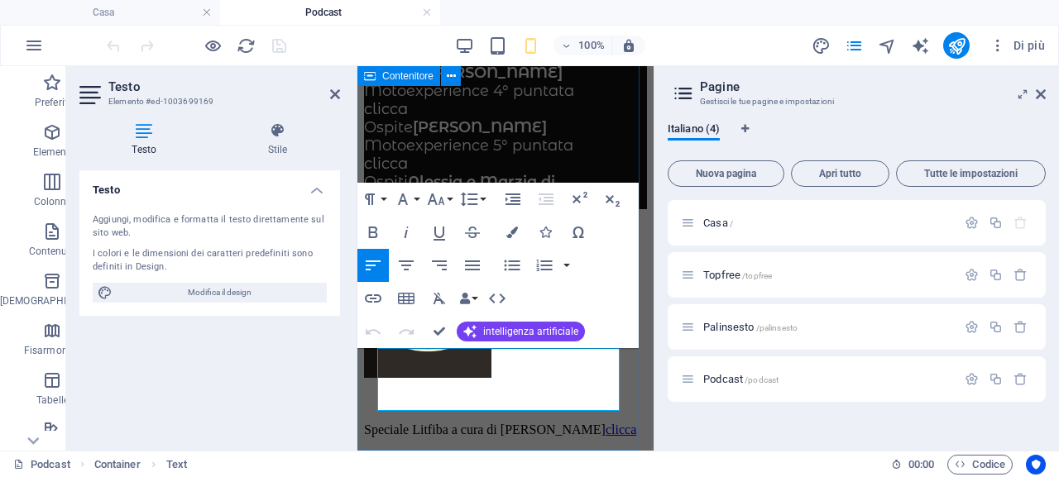
scroll to position [404, 0]
click at [438, 423] on p "Speciale Litfiba a cura di [PERSON_NAME]" at bounding box center [505, 430] width 283 height 15
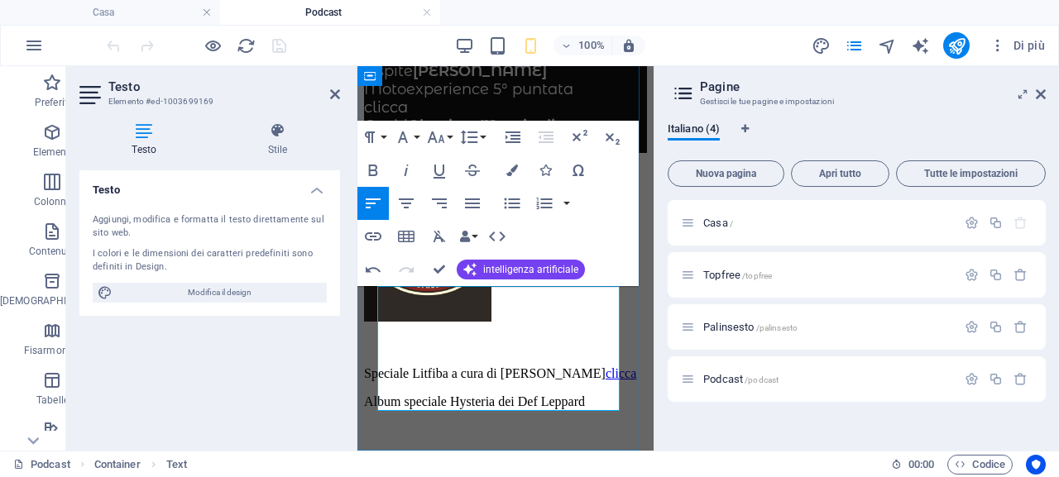
scroll to position [466, 0]
click at [435, 423] on p "​" at bounding box center [505, 430] width 283 height 15
click at [400, 423] on p "​" at bounding box center [505, 430] width 283 height 15
click at [432, 395] on font "Album speciale Hysteria dei Def Leppard" at bounding box center [474, 402] width 221 height 14
drag, startPoint x: 439, startPoint y: 357, endPoint x: 382, endPoint y: 358, distance: 57.1
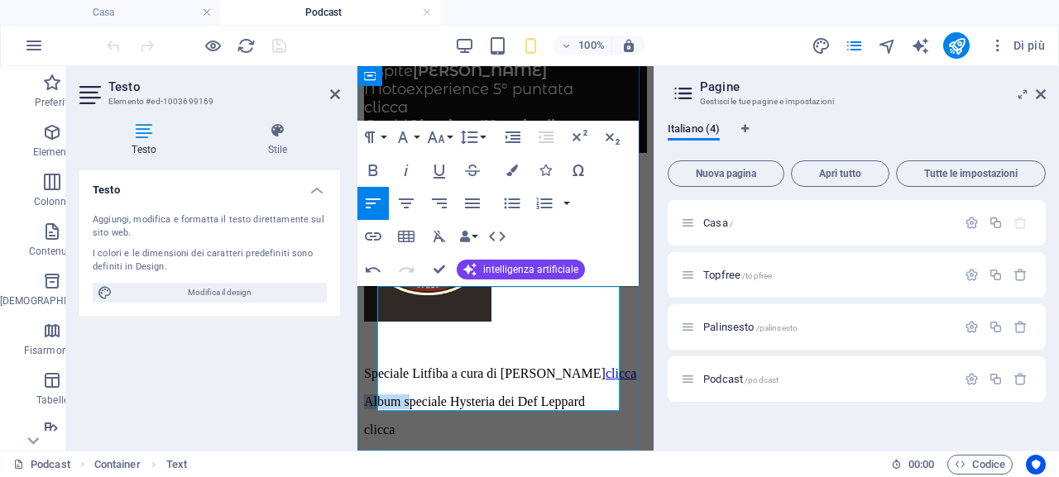
click at [382, 395] on font "Album speciale Hysteria dei Def Leppard" at bounding box center [474, 402] width 221 height 14
click at [456, 423] on p "clicca" at bounding box center [505, 430] width 283 height 15
drag, startPoint x: 421, startPoint y: 395, endPoint x: 381, endPoint y: 404, distance: 41.5
click at [381, 423] on p "clicca" at bounding box center [505, 430] width 283 height 15
click at [374, 237] on icon "button" at bounding box center [373, 236] width 17 height 8
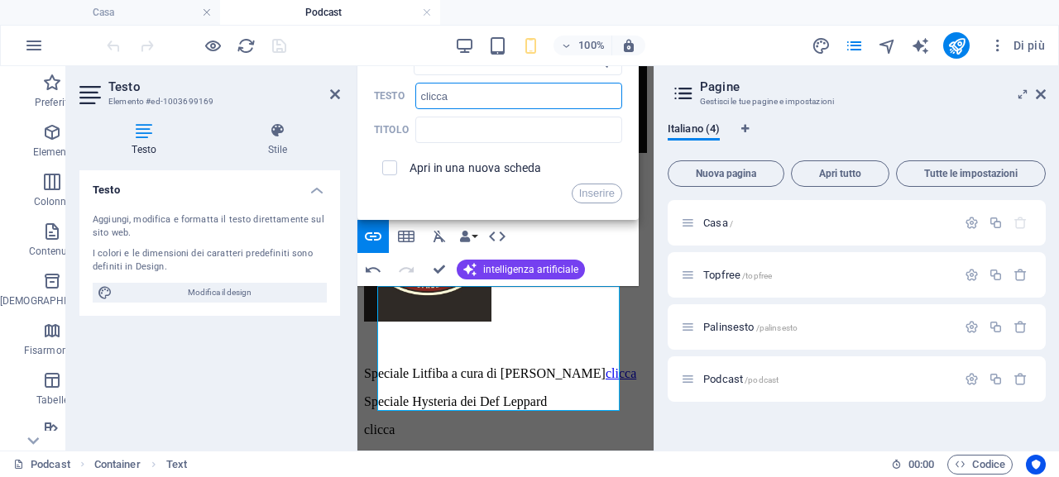
click at [553, 93] on input "clicca" at bounding box center [518, 96] width 207 height 26
click at [558, 74] on input "URL" at bounding box center [518, 62] width 208 height 26
click at [556, 70] on input "URL" at bounding box center [518, 62] width 208 height 26
click at [555, 70] on input "URL" at bounding box center [518, 62] width 208 height 26
click at [604, 69] on button "Scegli il collegamento" at bounding box center [606, 62] width 31 height 26
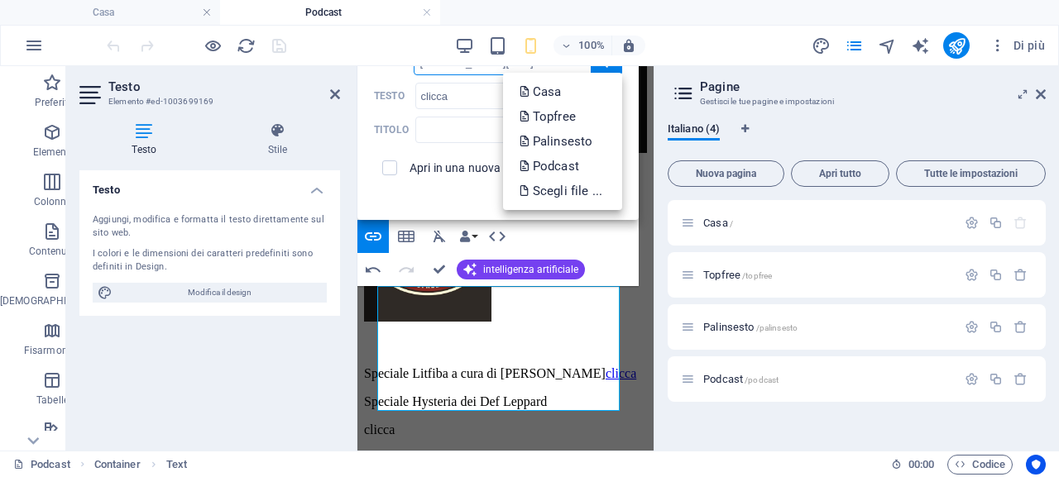
click at [495, 71] on input "win.radiofree.it/podcast/nottiromag/speciallitfiba.mp3" at bounding box center [518, 62] width 208 height 26
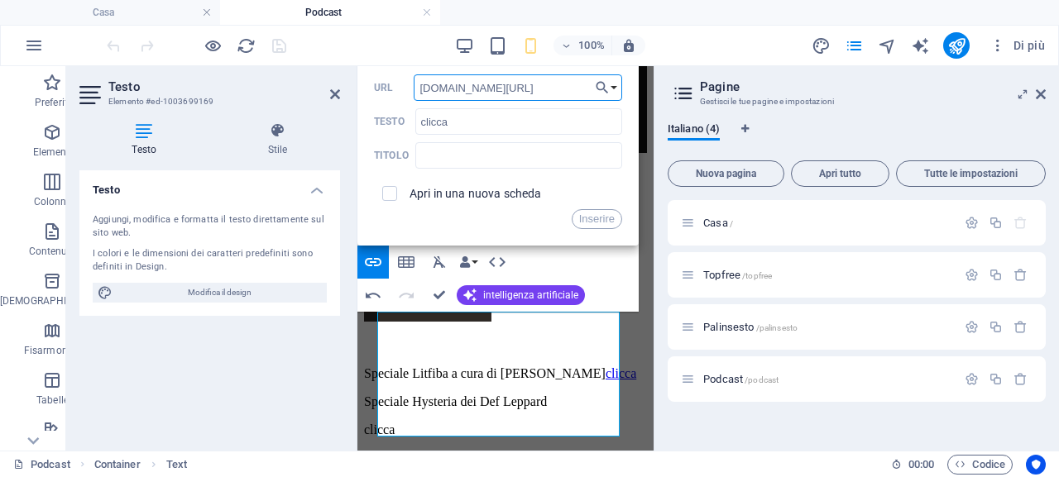
scroll to position [433, 0]
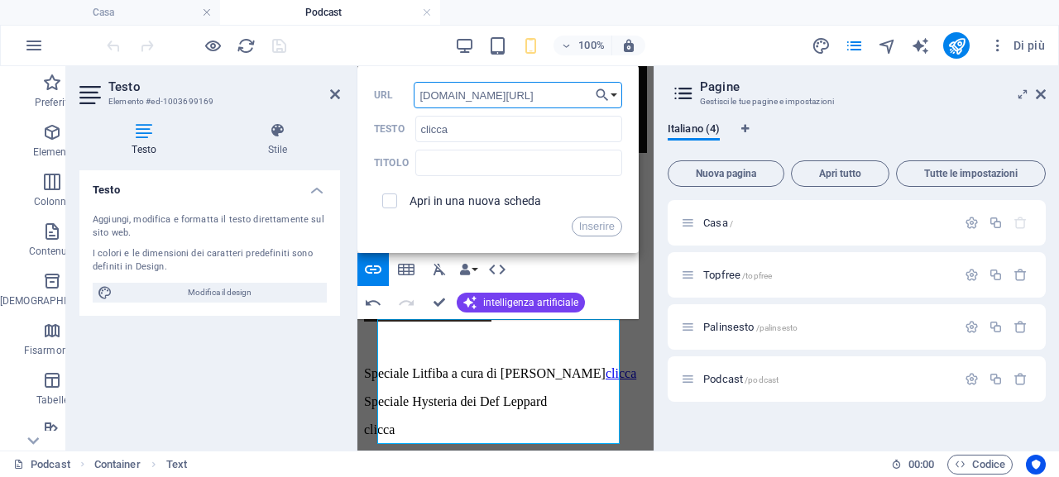
click at [572, 95] on input "win.radiofree.it/podcast/nottiromag/speciallitfiba.mp3" at bounding box center [518, 95] width 208 height 26
drag, startPoint x: 554, startPoint y: 98, endPoint x: 596, endPoint y: 98, distance: 42.2
click at [596, 98] on div "Indietro Scegli il collegamento Casa Topfree Palinsesto Podcast Scegli file ...…" at bounding box center [497, 159] width 281 height 188
click at [567, 93] on input "win.radiofree.it/podcast/nottiromag/speciallitfiba.mp3" at bounding box center [518, 95] width 208 height 26
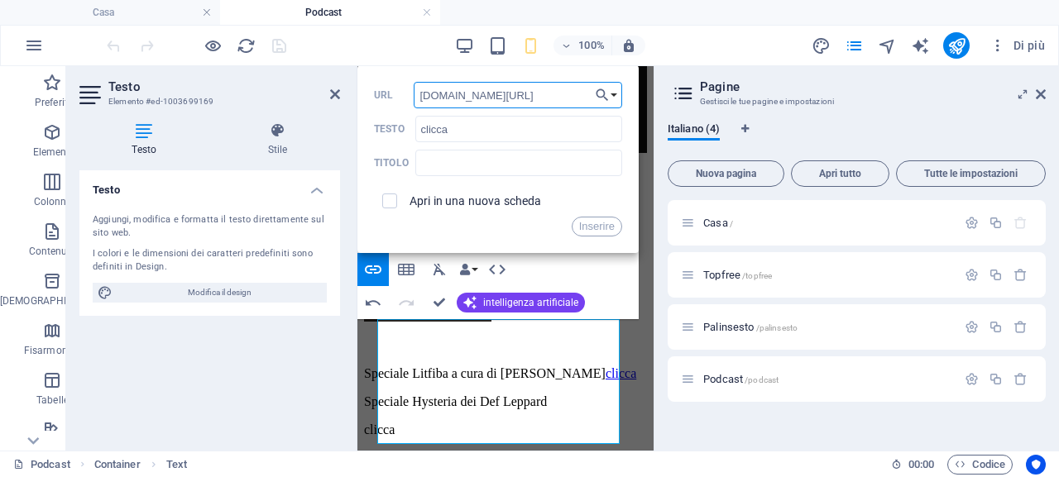
drag, startPoint x: 560, startPoint y: 97, endPoint x: 505, endPoint y: 97, distance: 55.4
click at [505, 97] on input "win.radiofree.it/podcast/nottiromag/speciallitfiba.mp3" at bounding box center [518, 95] width 208 height 26
type input "win.radiofree.it/podcast/nottiromag/defleppard-hysteria.mp3"
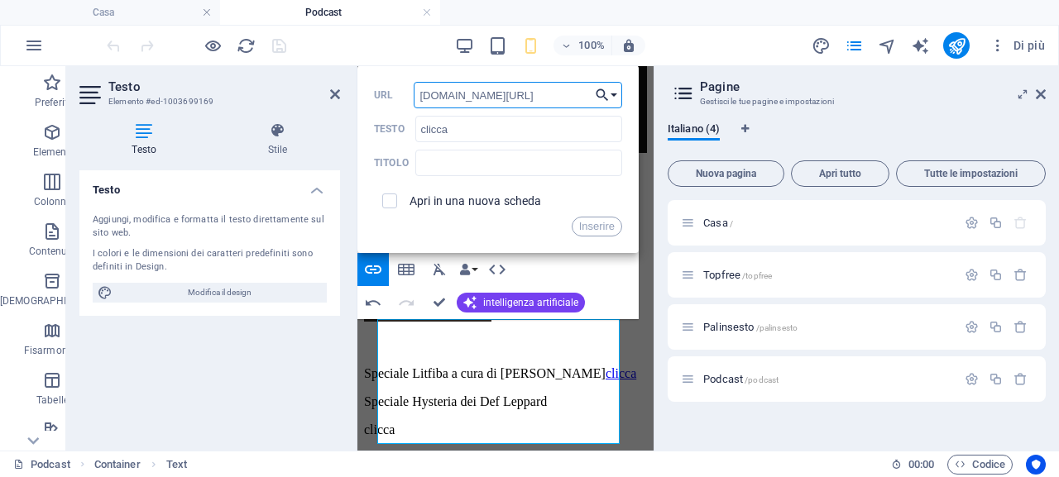
drag, startPoint x: 567, startPoint y: 96, endPoint x: 615, endPoint y: 96, distance: 48.8
click at [615, 96] on div "Indietro Scegli il collegamento Casa Topfree Palinsesto Podcast Scegli file ...…" at bounding box center [497, 159] width 281 height 188
click at [596, 229] on font "Inserire" at bounding box center [597, 226] width 36 height 12
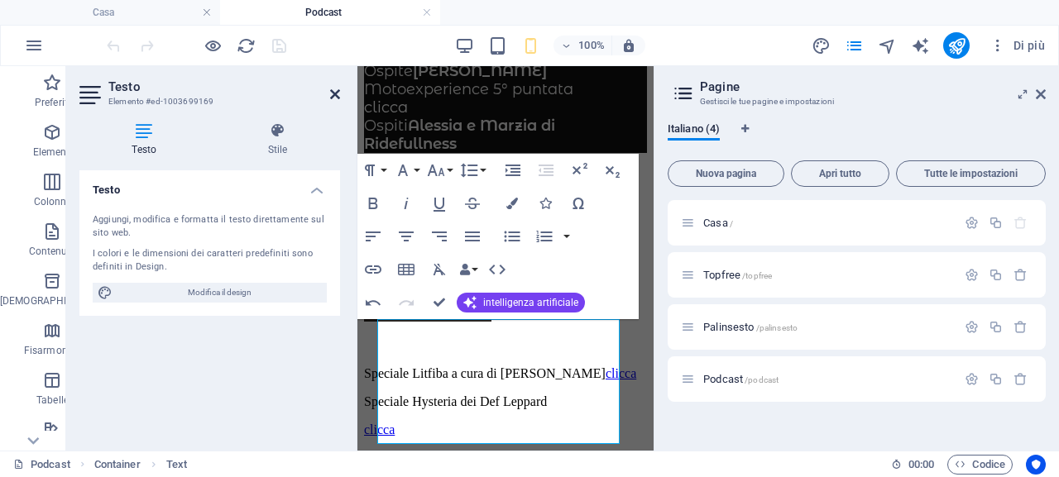
click at [336, 93] on icon at bounding box center [335, 94] width 10 height 13
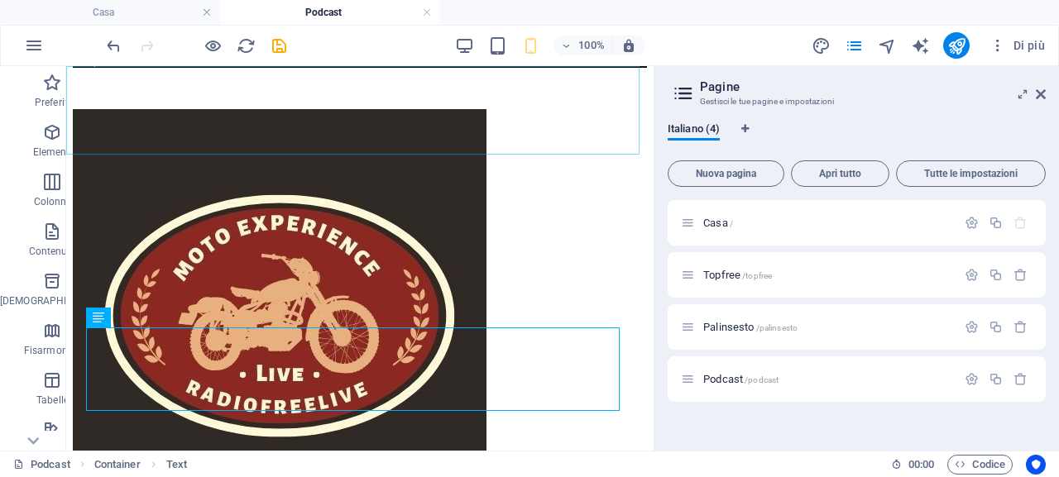
scroll to position [697, 0]
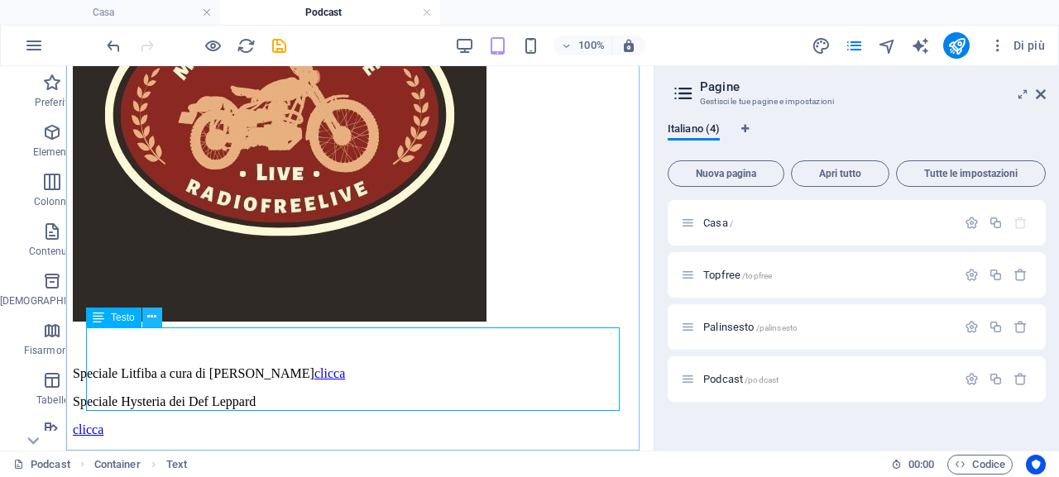
click at [147, 315] on icon at bounding box center [151, 317] width 9 height 17
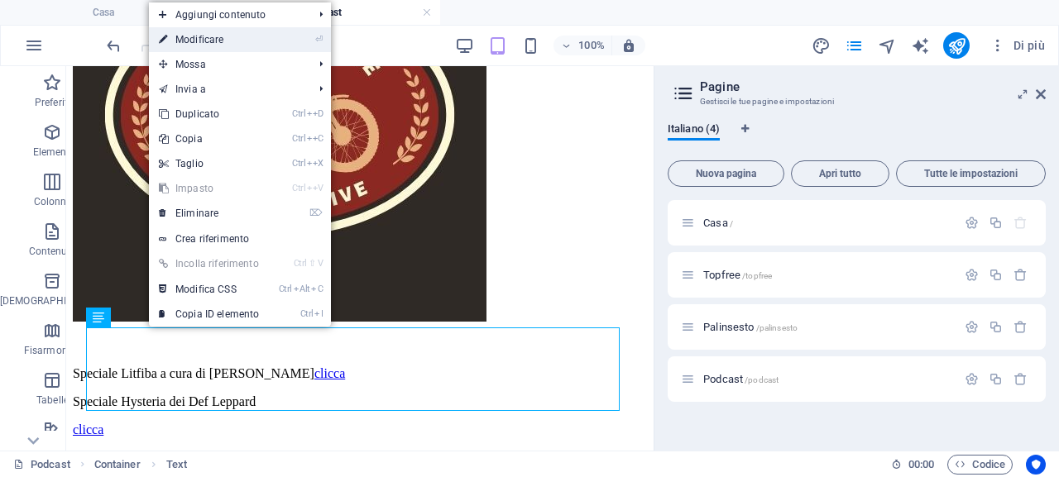
click at [260, 35] on link "⏎ Modificare" at bounding box center [209, 39] width 120 height 25
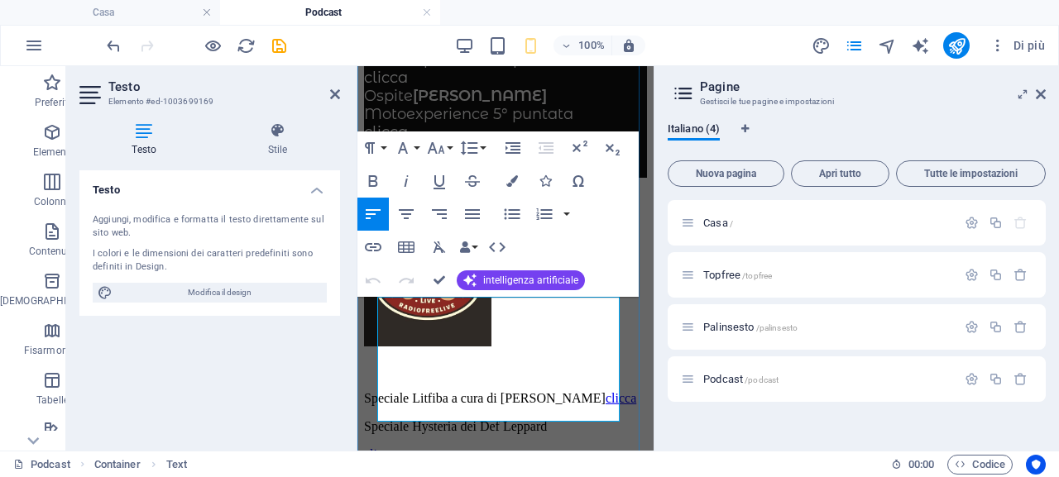
scroll to position [466, 0]
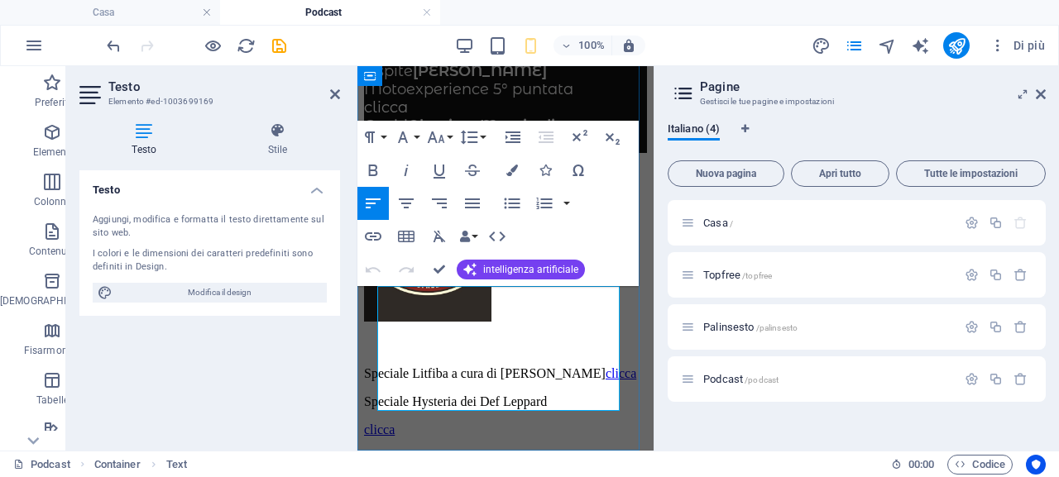
click at [449, 391] on div "Speciale Litfiba a cura di Mara clicca Speciale Hysteria dei Def Leppard clicca" at bounding box center [505, 387] width 283 height 99
click at [453, 423] on p "clicca" at bounding box center [505, 430] width 283 height 15
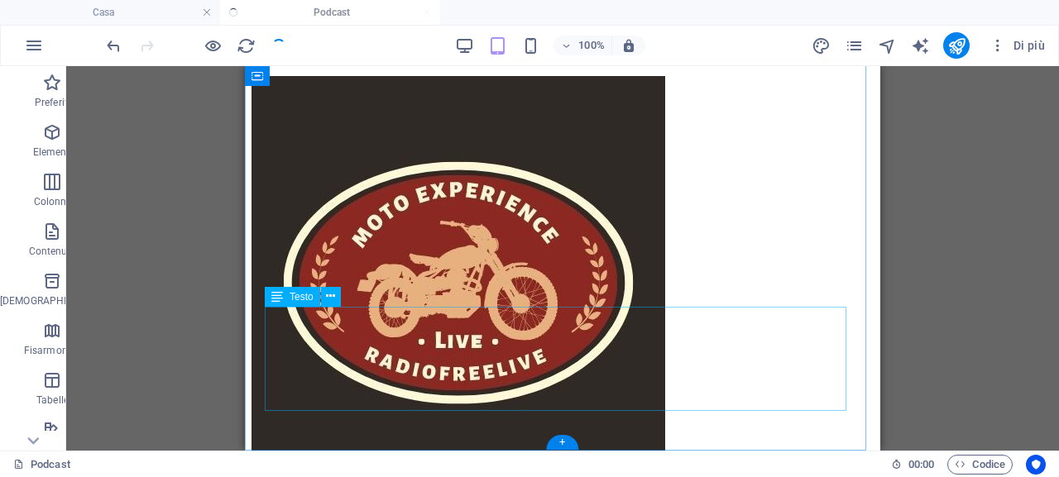
scroll to position [718, 0]
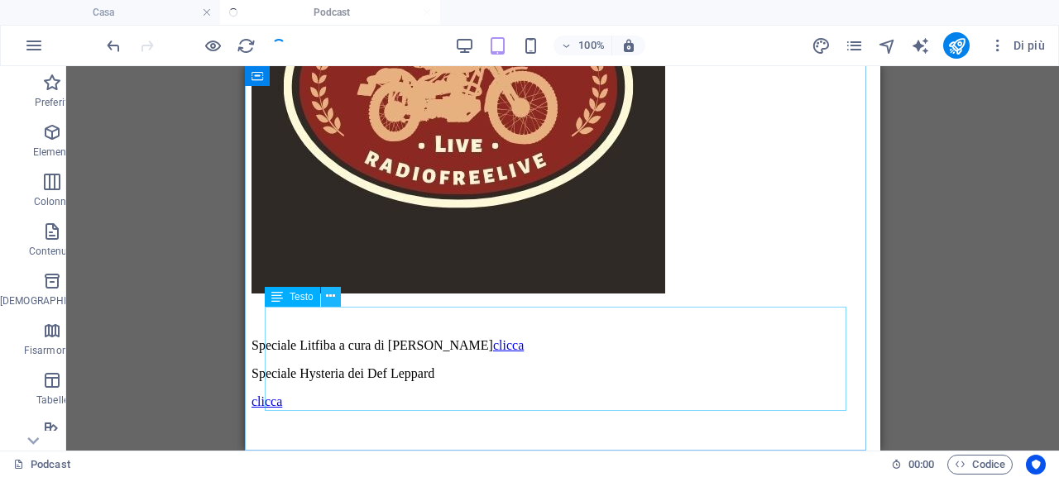
click at [335, 299] on icon at bounding box center [330, 296] width 9 height 17
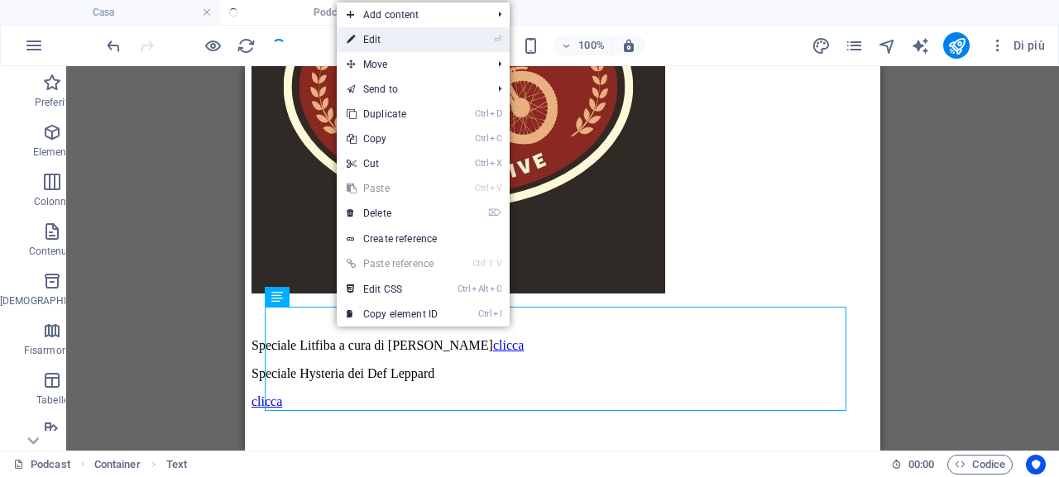
click at [421, 40] on link "⏎ Edit" at bounding box center [392, 39] width 111 height 25
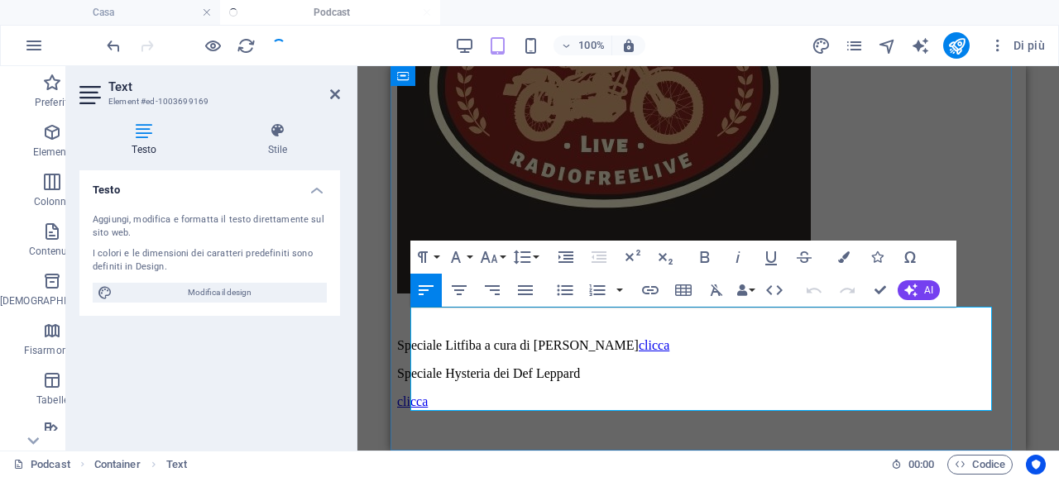
click at [461, 395] on p "clicca" at bounding box center [708, 402] width 622 height 15
click at [437, 391] on div "Speciale Litfiba a cura di Mara clicca Speciale Hysteria dei Def Leppard clicca" at bounding box center [708, 373] width 622 height 127
click at [424, 423] on p at bounding box center [708, 430] width 622 height 15
click at [467, 395] on p "clicca" at bounding box center [708, 402] width 622 height 15
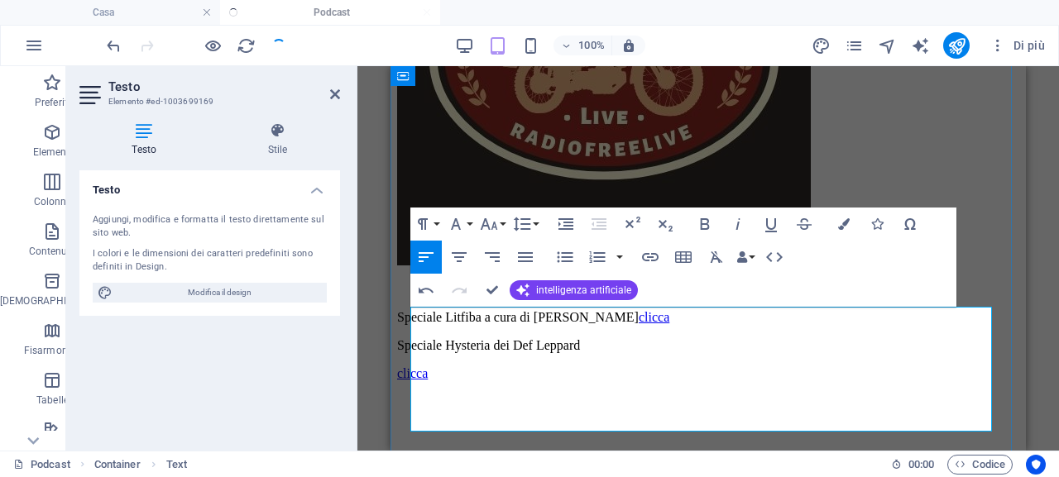
click at [433, 400] on p at bounding box center [708, 402] width 622 height 15
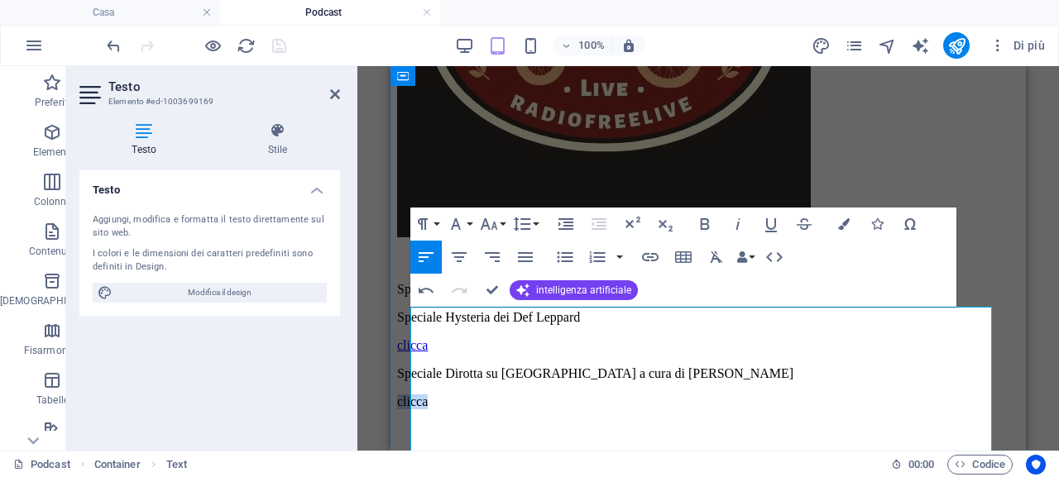
drag, startPoint x: 453, startPoint y: 418, endPoint x: 413, endPoint y: 421, distance: 40.7
click at [413, 409] on font "clicca" at bounding box center [412, 402] width 31 height 14
click at [653, 261] on icon "button" at bounding box center [650, 257] width 17 height 8
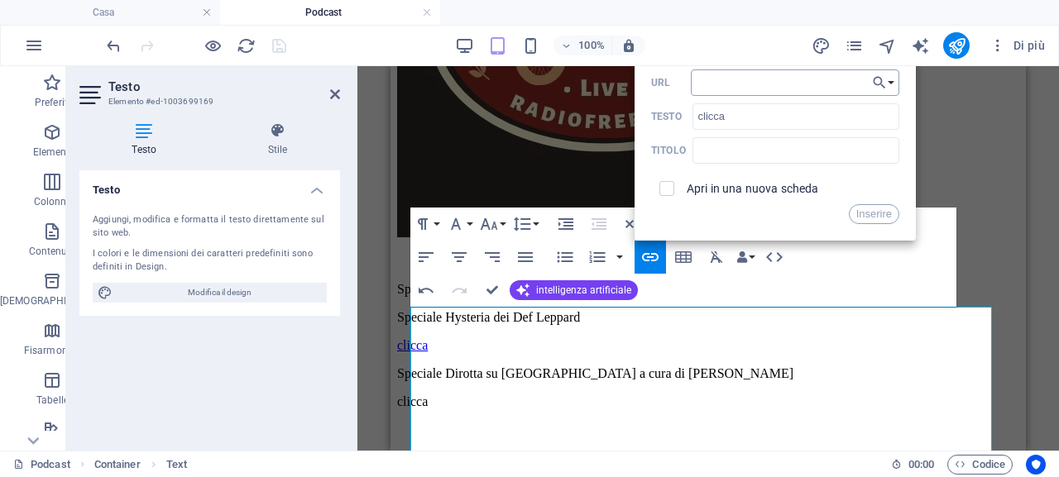
click at [787, 85] on input "URL" at bounding box center [795, 82] width 208 height 26
click at [835, 83] on input "win.radiofree.it/podcast/nottiromag/speciallitfiba.mp3" at bounding box center [795, 82] width 208 height 26
drag, startPoint x: 835, startPoint y: 79, endPoint x: 882, endPoint y: 87, distance: 46.9
click at [882, 87] on div "Indietro Scegli il collegamento Casa Topfree Palinsesto Podcast Scegli file ...…" at bounding box center [774, 147] width 281 height 188
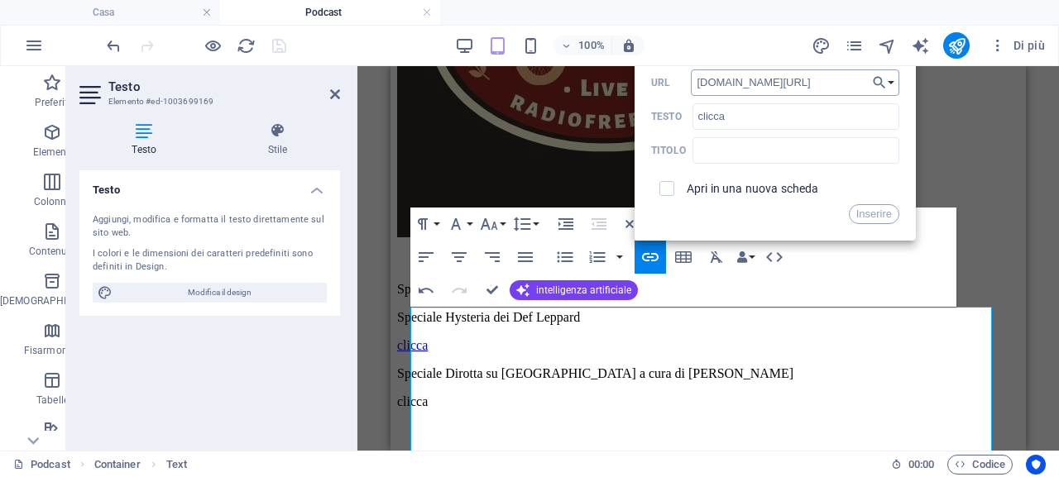
click at [820, 83] on input "win.radiofree.it/podcast/nottiromag/speciallitfiba.mp3" at bounding box center [795, 82] width 208 height 26
click at [838, 80] on input "win.radiofree.it/podcast/nottiromag/speciallitfiba.mp3" at bounding box center [795, 82] width 208 height 26
drag, startPoint x: 840, startPoint y: 83, endPoint x: 812, endPoint y: 83, distance: 27.3
click at [812, 83] on input "win.radiofree.it/podcast/nottiromag/speciallitfiba.mp3" at bounding box center [795, 82] width 208 height 26
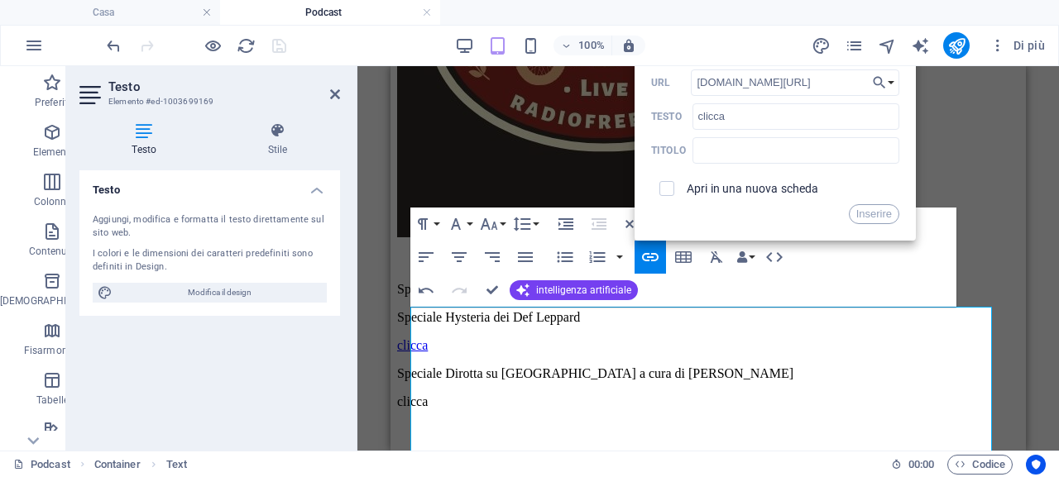
type input "win.radiofree.it/podcast/nottiromag/specialdirotta.mp3"
drag, startPoint x: 848, startPoint y: 85, endPoint x: 863, endPoint y: 87, distance: 15.0
click at [863, 87] on input "win.radiofree.it/podcast/nottiromag/specialdirotta.mp3" at bounding box center [795, 82] width 208 height 26
click at [864, 217] on font "Inserire" at bounding box center [874, 214] width 36 height 12
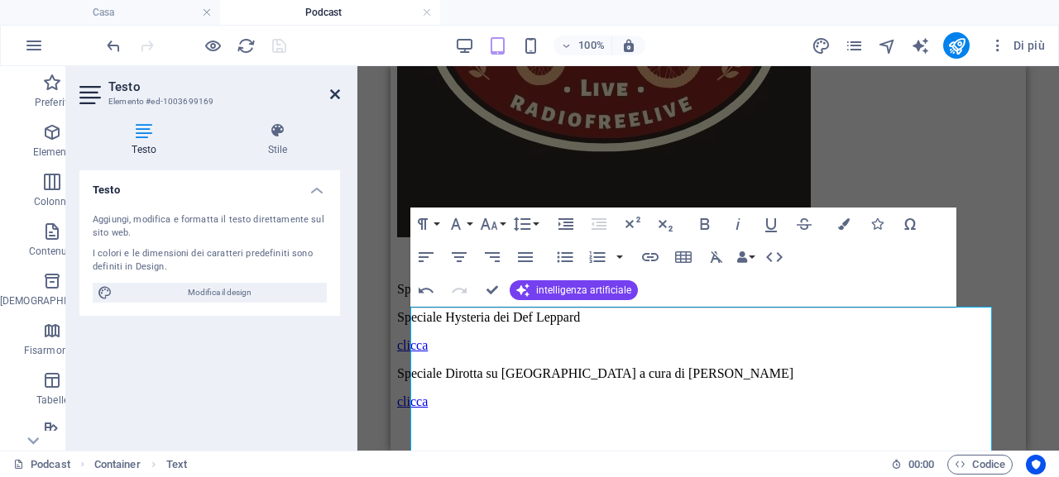
click at [330, 95] on icon at bounding box center [335, 94] width 10 height 13
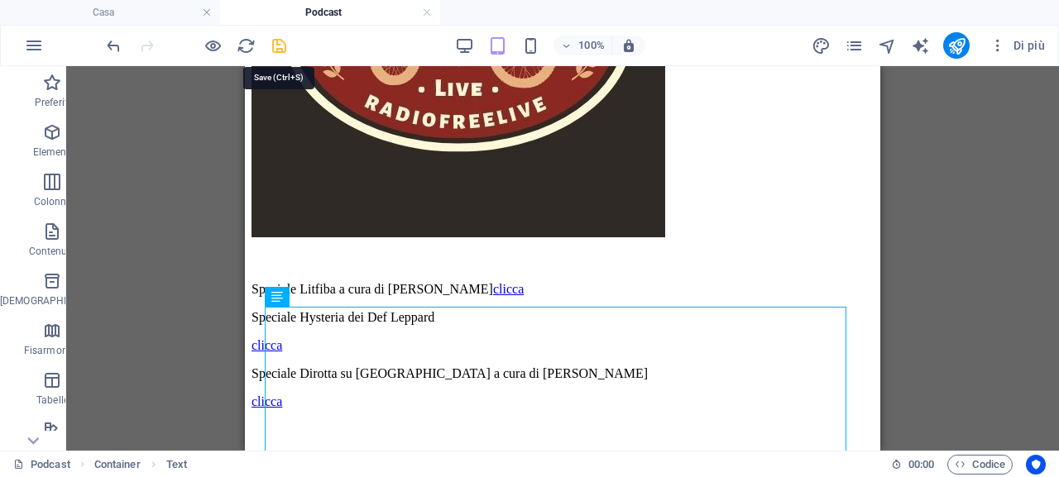
click at [273, 47] on icon "salva" at bounding box center [279, 45] width 19 height 19
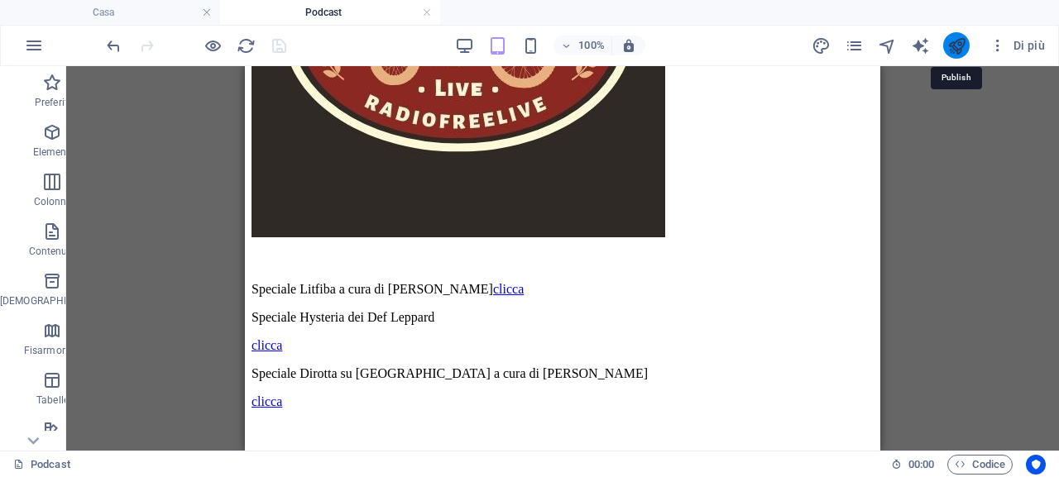
click at [961, 43] on icon "pubblicare" at bounding box center [956, 45] width 19 height 19
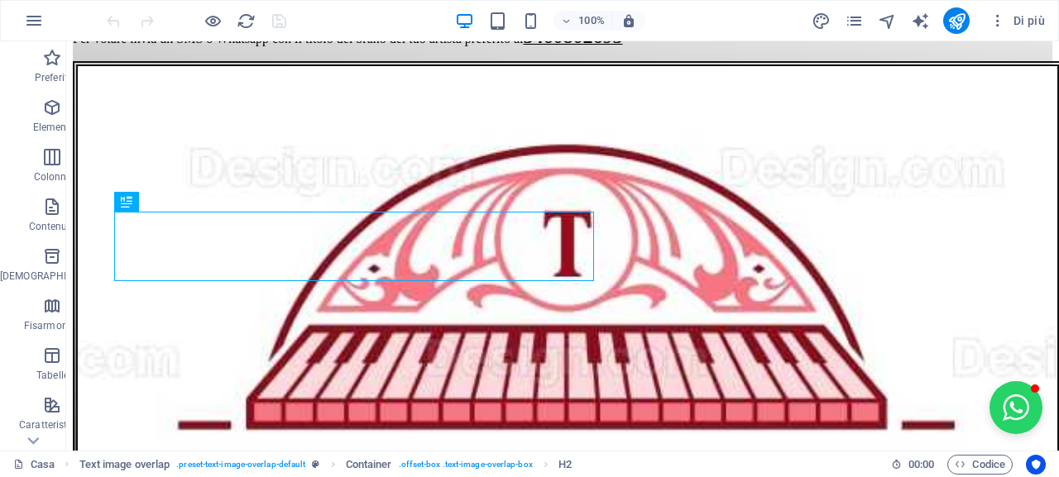
scroll to position [817, 0]
drag, startPoint x: 858, startPoint y: 21, endPoint x: 845, endPoint y: 22, distance: 12.5
click at [855, 21] on icon "pagine" at bounding box center [854, 21] width 19 height 19
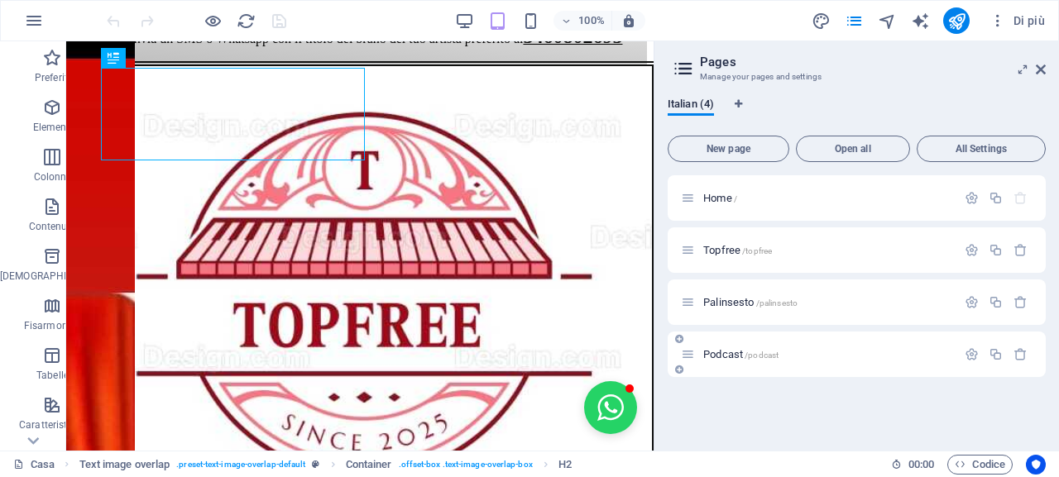
scroll to position [821, 0]
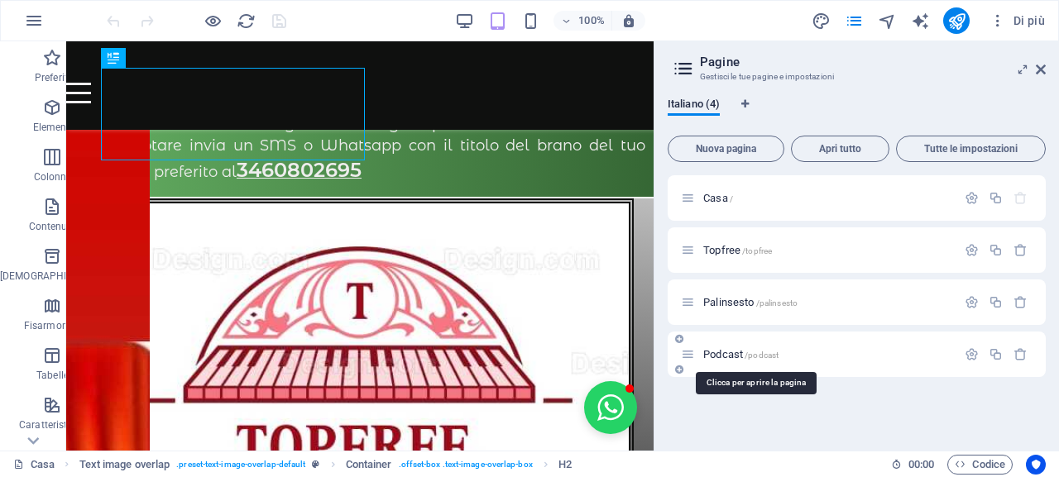
click at [711, 356] on font "Podcast" at bounding box center [723, 354] width 40 height 12
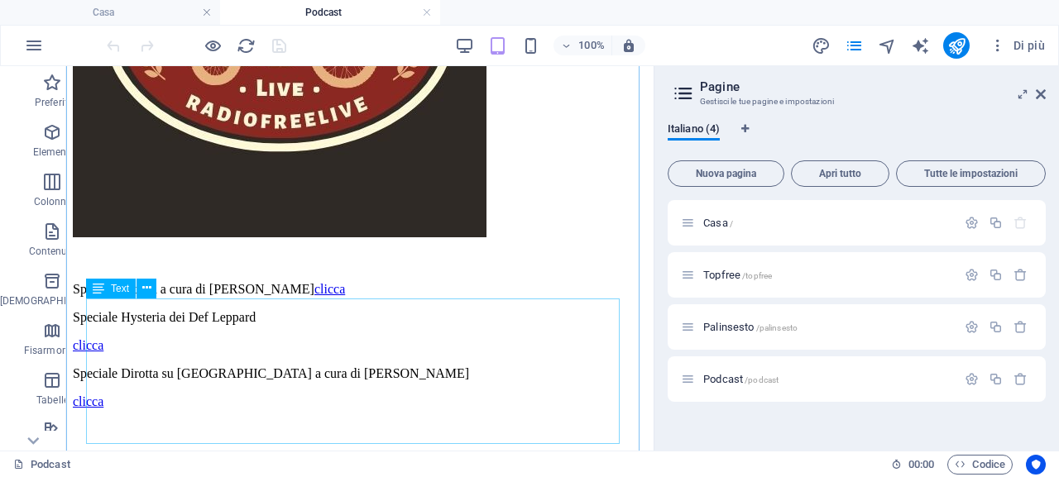
scroll to position [759, 0]
click at [149, 258] on icon at bounding box center [151, 255] width 9 height 17
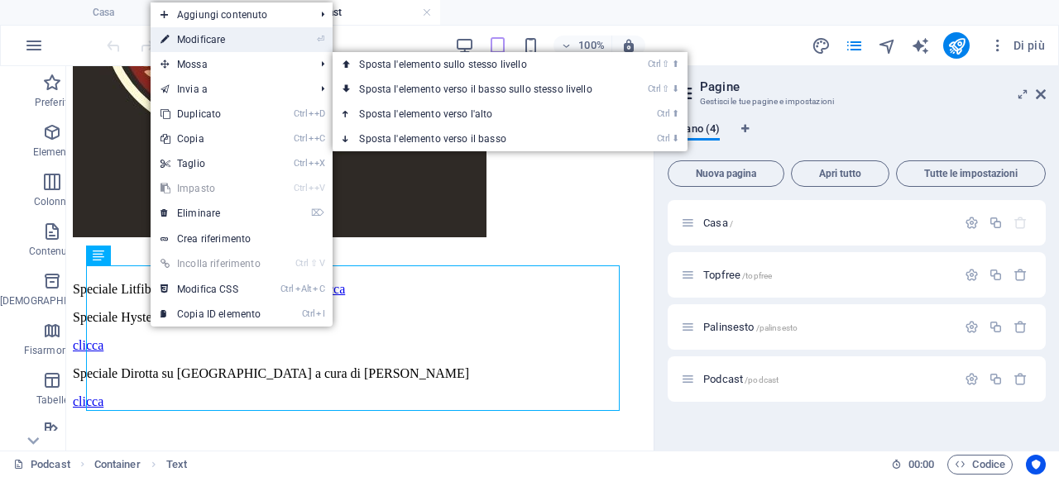
click at [251, 40] on link "⏎ Modificare" at bounding box center [211, 39] width 120 height 25
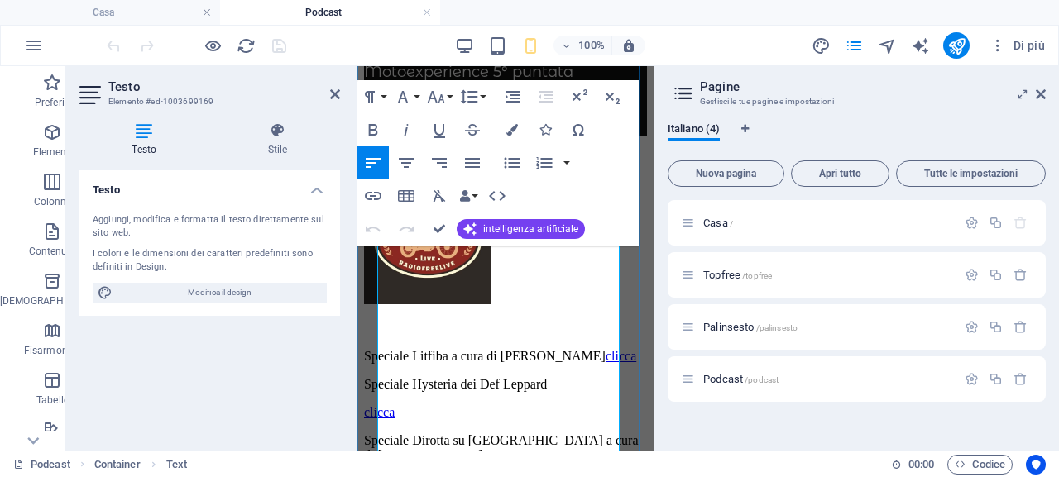
scroll to position [506, 0]
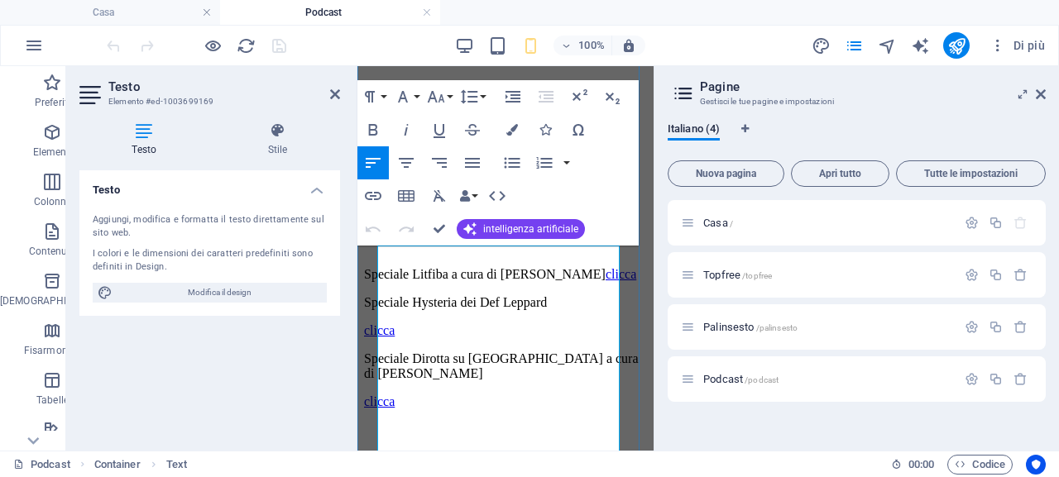
click at [436, 338] on p "clicca" at bounding box center [505, 330] width 283 height 15
drag, startPoint x: 424, startPoint y: 359, endPoint x: 381, endPoint y: 359, distance: 43.8
click at [381, 338] on p "clicca" at bounding box center [505, 330] width 283 height 15
click at [412, 320] on icon "button" at bounding box center [414, 318] width 20 height 20
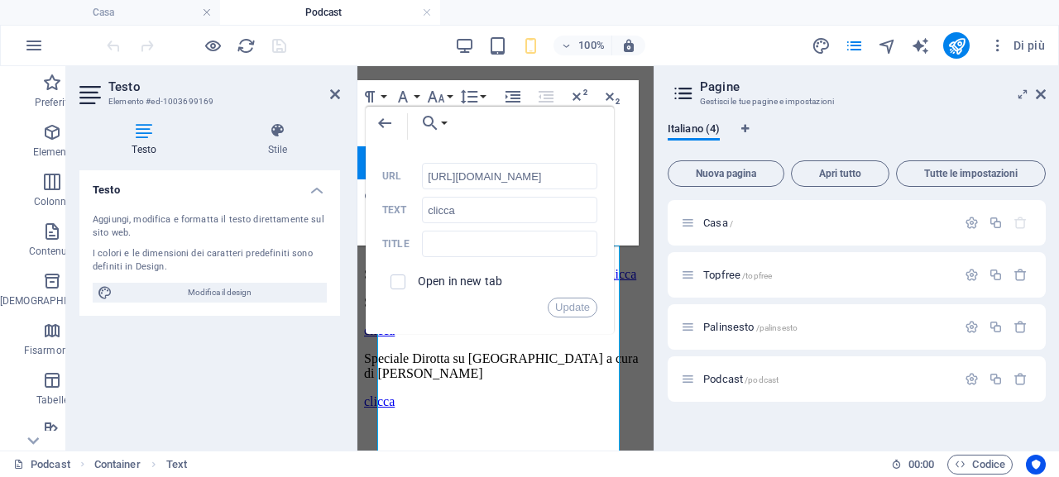
scroll to position [0, 146]
click at [489, 175] on input "[URL][DOMAIN_NAME]" at bounding box center [509, 176] width 175 height 26
click at [493, 175] on input "[URL][DOMAIN_NAME]" at bounding box center [509, 176] width 175 height 26
type input "[URL][DOMAIN_NAME]"
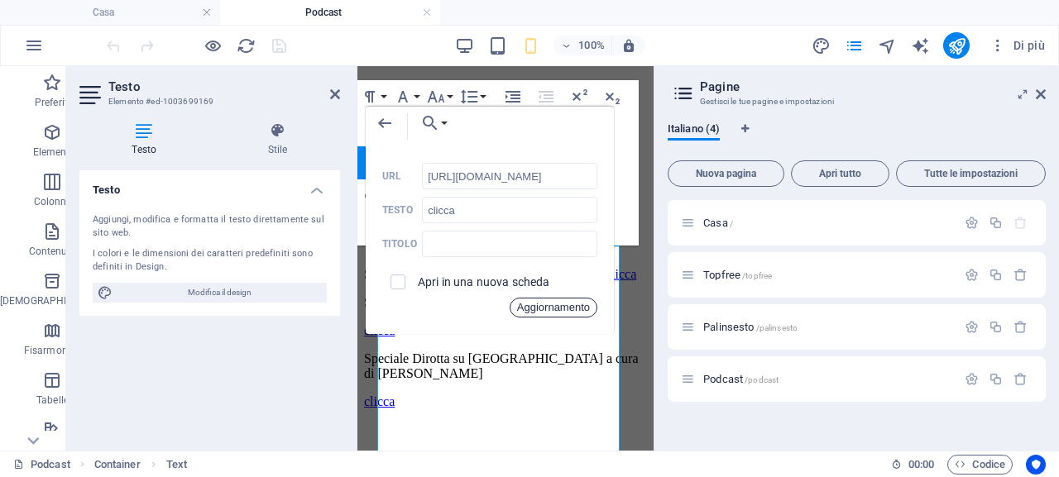
drag, startPoint x: 564, startPoint y: 307, endPoint x: 207, endPoint y: 242, distance: 363.3
click at [564, 307] on font "Aggiornamento" at bounding box center [553, 307] width 73 height 12
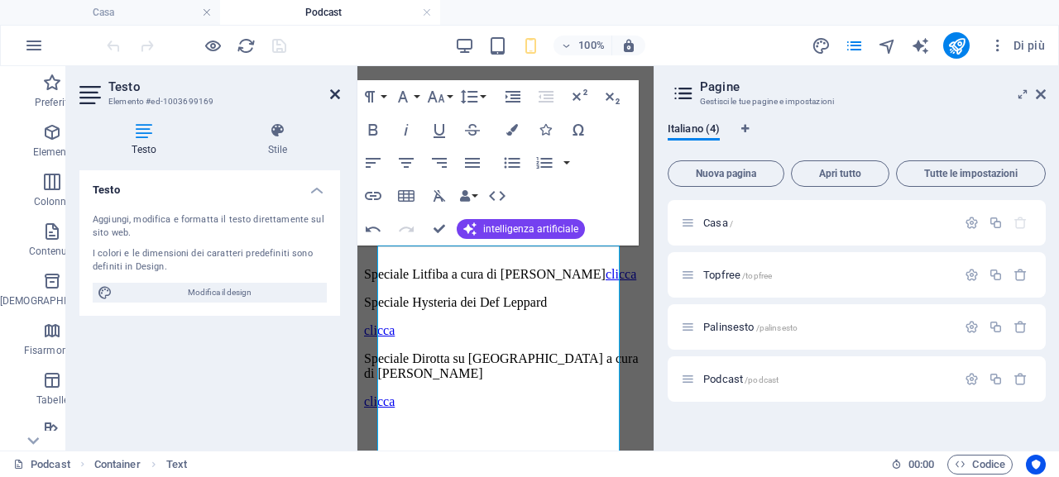
drag, startPoint x: 336, startPoint y: 93, endPoint x: 268, endPoint y: 26, distance: 94.8
click at [336, 93] on icon at bounding box center [335, 94] width 10 height 13
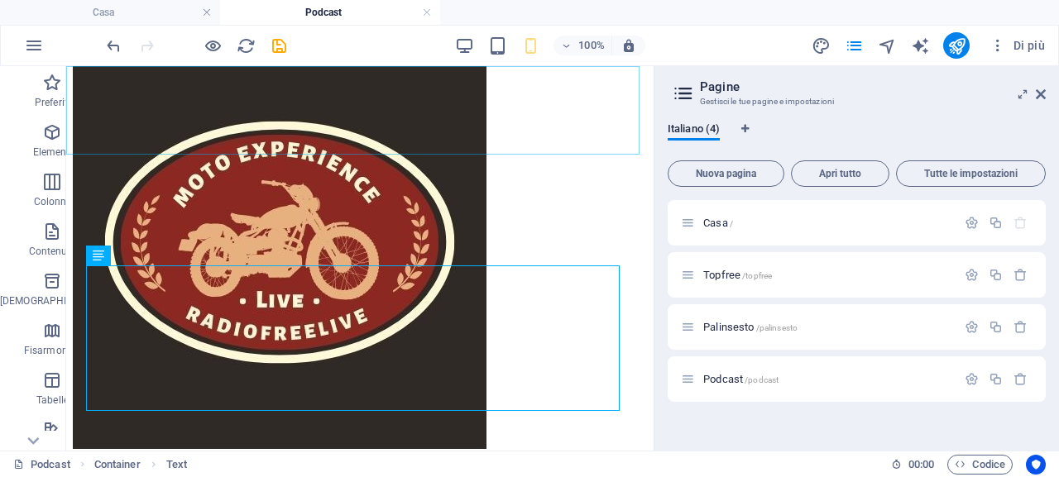
scroll to position [759, 0]
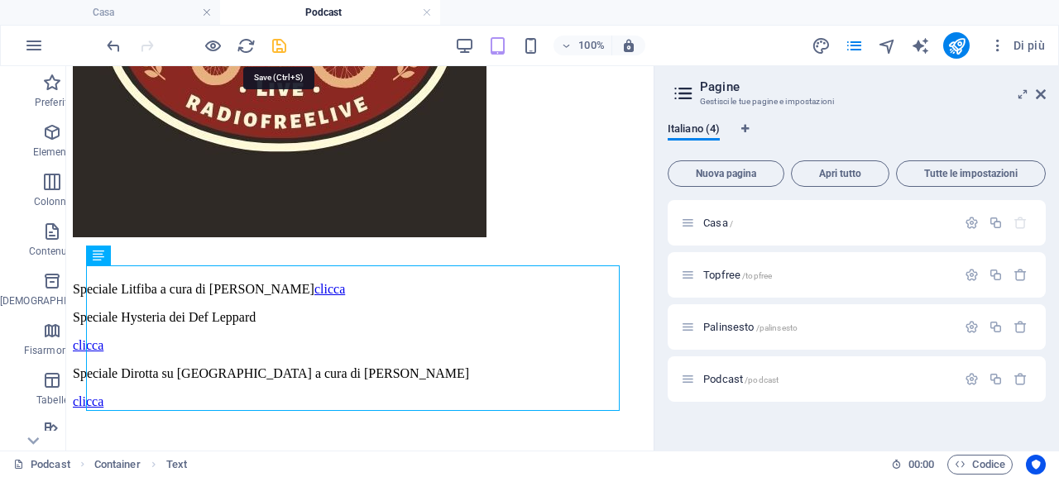
click at [280, 48] on icon "salva" at bounding box center [279, 45] width 19 height 19
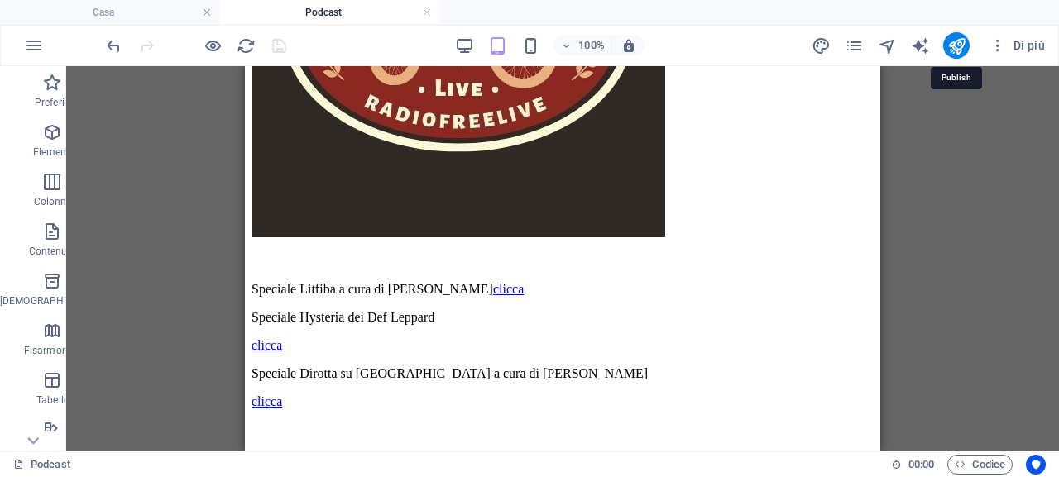
drag, startPoint x: 957, startPoint y: 45, endPoint x: 924, endPoint y: 128, distance: 89.1
click at [956, 46] on icon "pubblicare" at bounding box center [956, 45] width 19 height 19
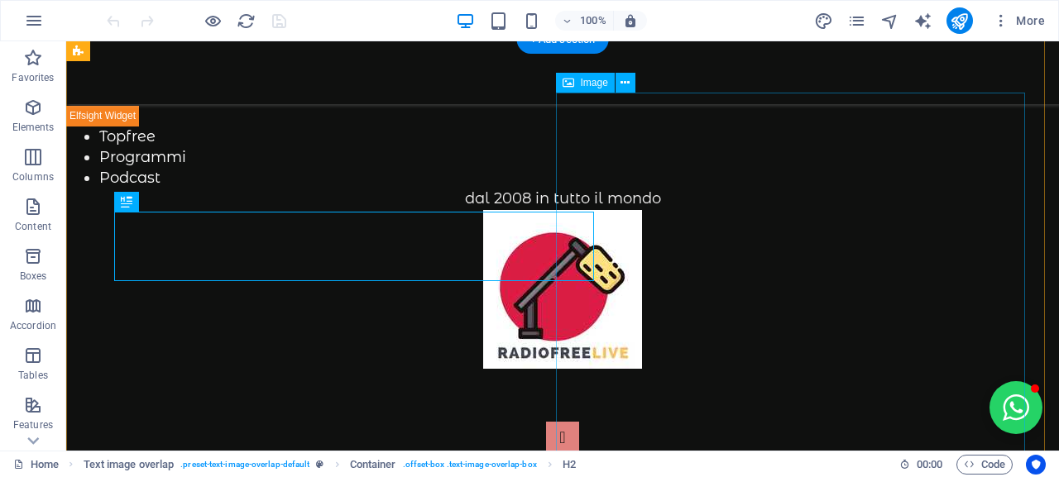
scroll to position [817, 0]
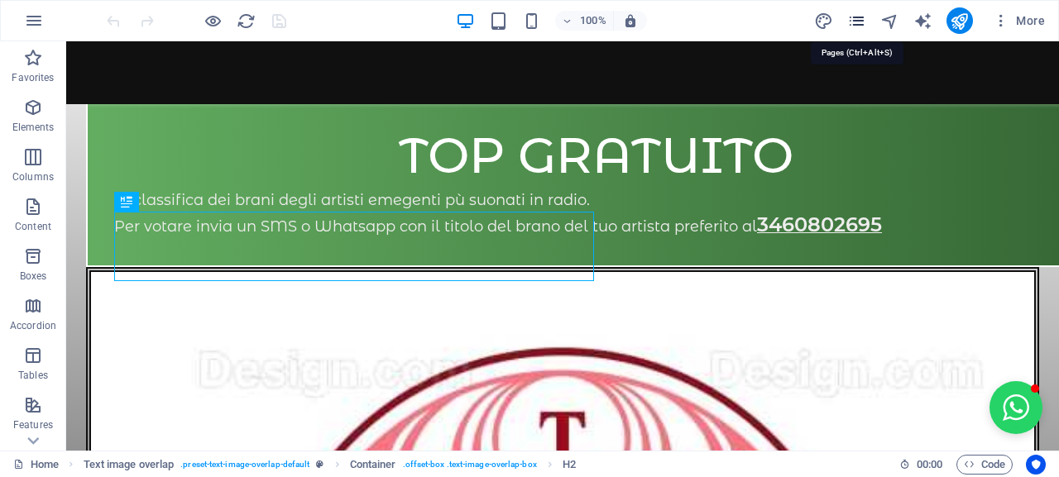
click at [861, 18] on icon "pages" at bounding box center [856, 21] width 19 height 19
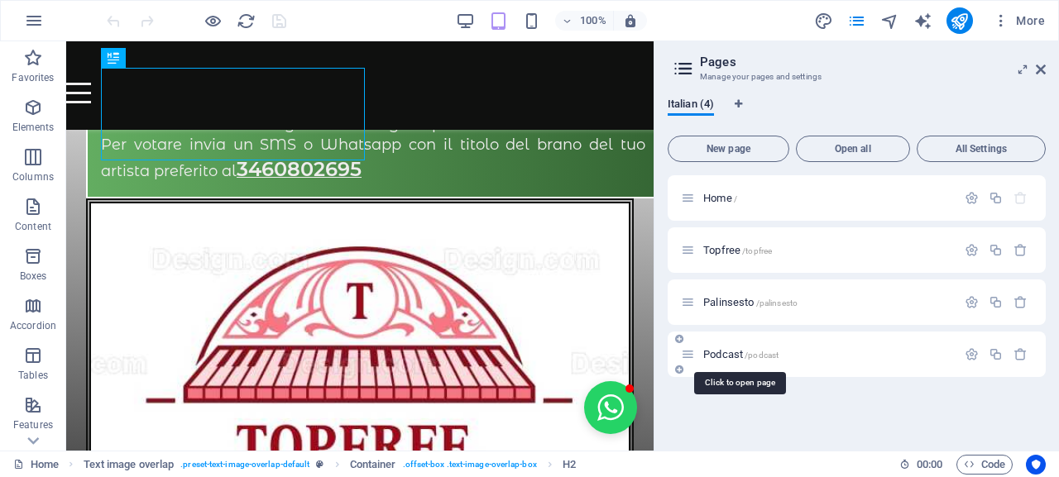
click at [715, 355] on span "Podcast /podcast" at bounding box center [740, 354] width 75 height 12
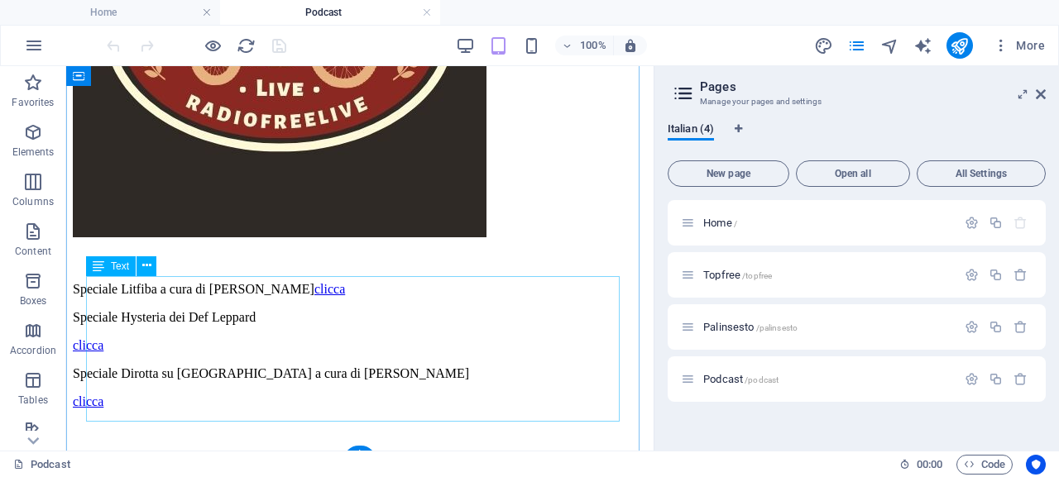
scroll to position [759, 0]
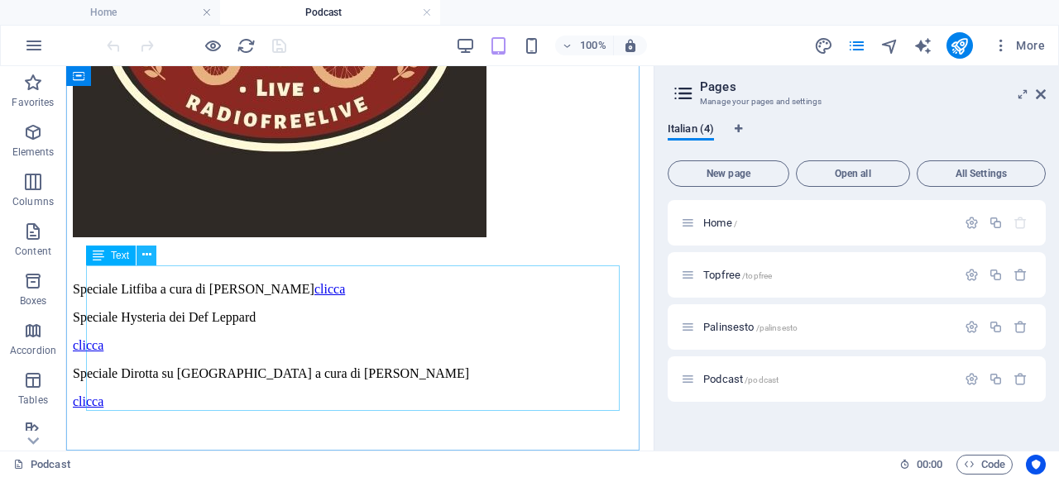
click at [145, 253] on icon at bounding box center [146, 255] width 9 height 17
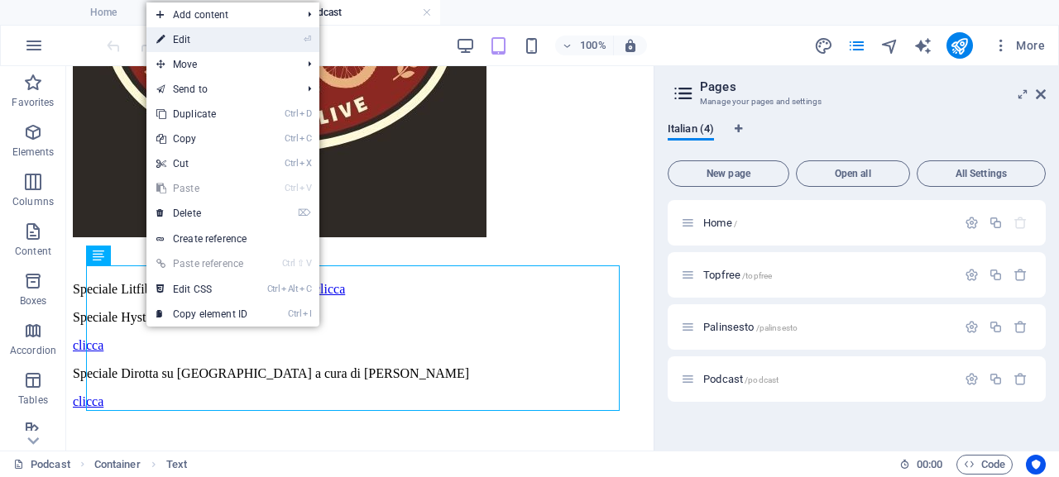
click at [249, 40] on link "⏎ Edit" at bounding box center [201, 39] width 111 height 25
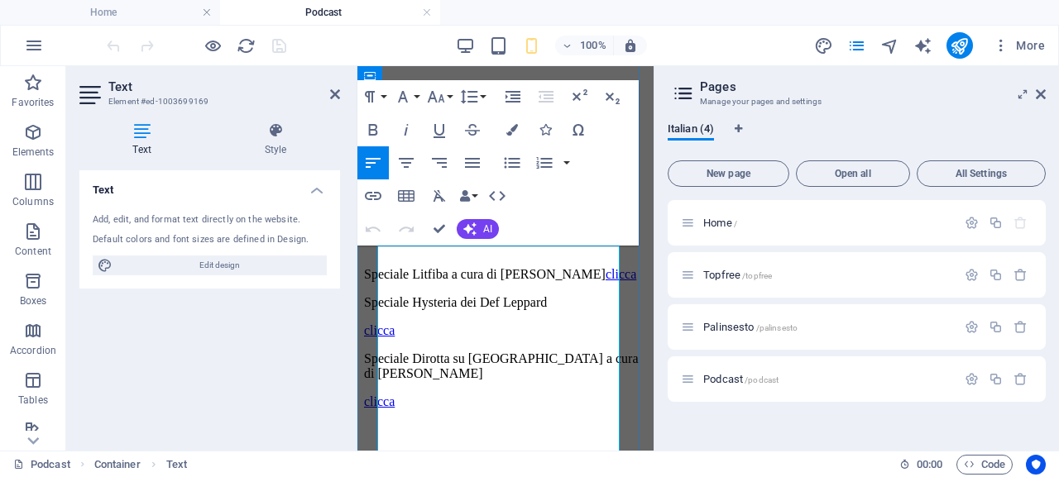
scroll to position [506, 0]
click at [460, 310] on p "Speciale Hysteria dei Def Leppard" at bounding box center [505, 302] width 283 height 15
drag, startPoint x: 423, startPoint y: 360, endPoint x: 391, endPoint y: 338, distance: 38.1
click at [379, 338] on p "clicca" at bounding box center [505, 330] width 283 height 15
drag, startPoint x: 409, startPoint y: 315, endPoint x: 50, endPoint y: 247, distance: 366.2
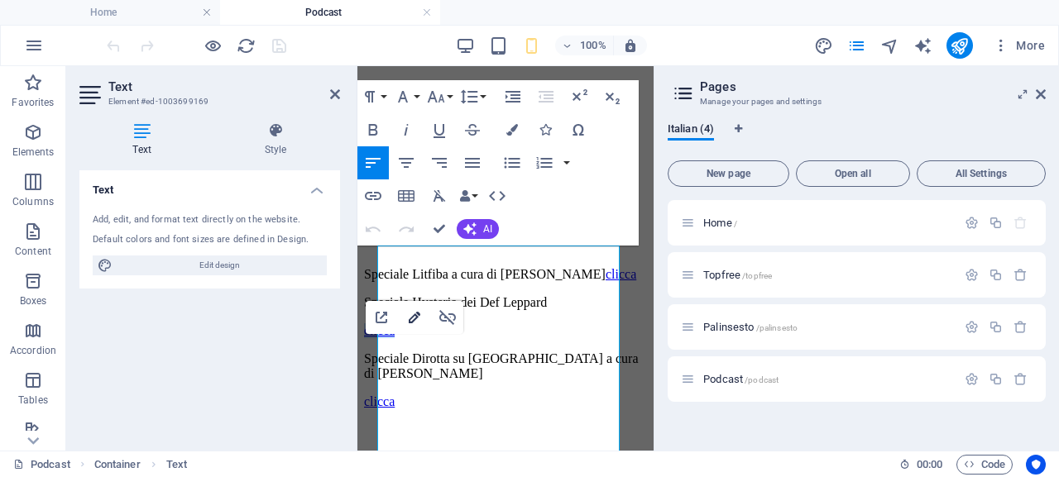
click at [409, 315] on icon "button" at bounding box center [414, 318] width 20 height 20
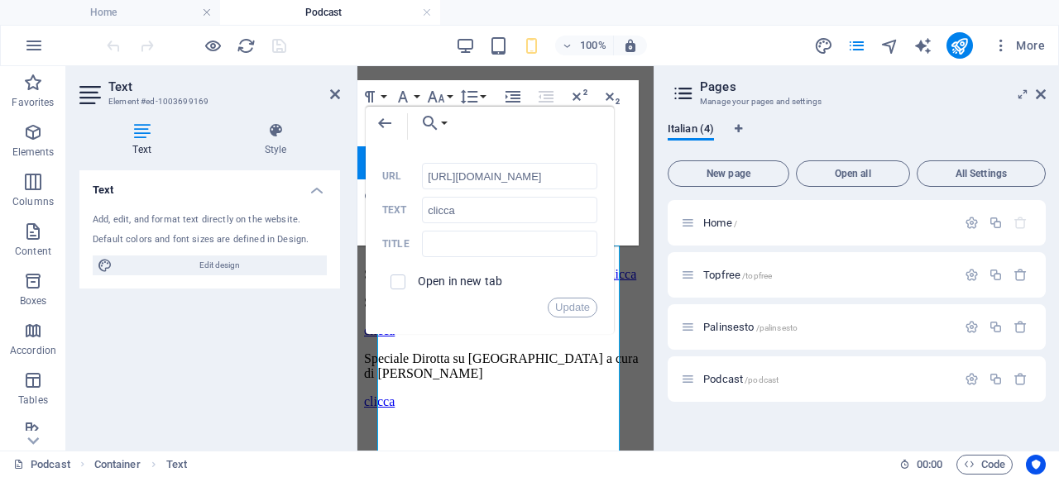
scroll to position [0, 146]
click at [529, 176] on input "http://win.radiofree.it/podcast/nottiromag/defleppard-hysteria.mp3" at bounding box center [509, 176] width 175 height 26
type input "http://win.radiofree.it/podcast/nottiromag/defleppardhysteria.mp3"
click at [577, 309] on button "Update" at bounding box center [573, 308] width 50 height 20
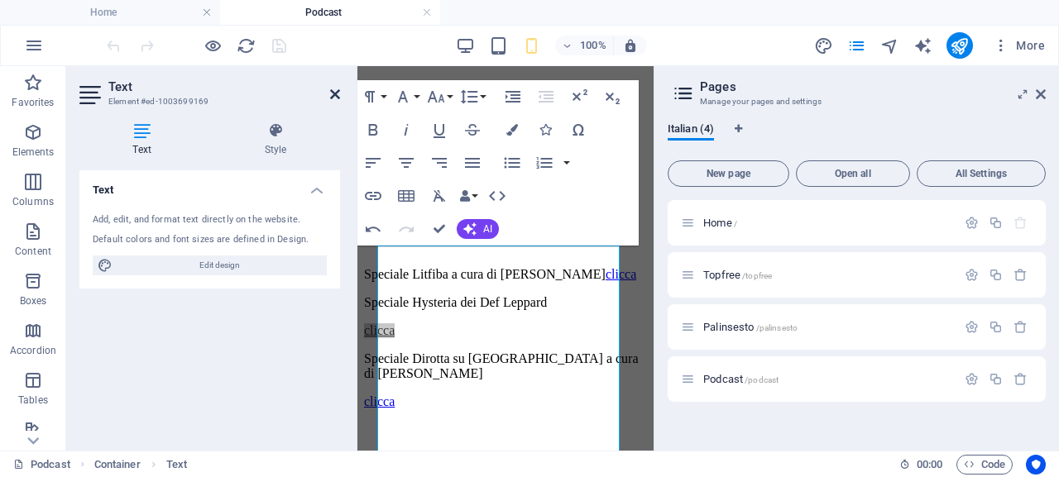
click at [333, 92] on icon at bounding box center [335, 94] width 10 height 13
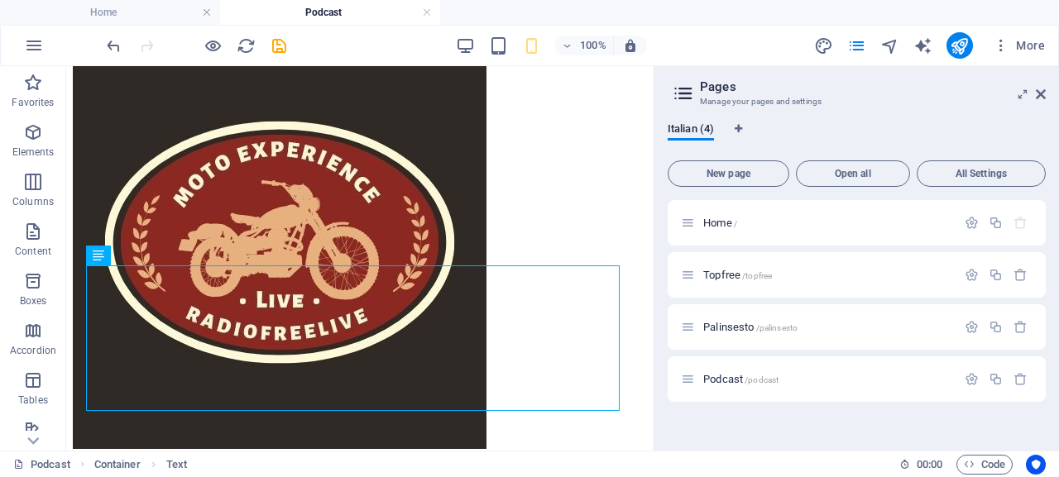
scroll to position [759, 0]
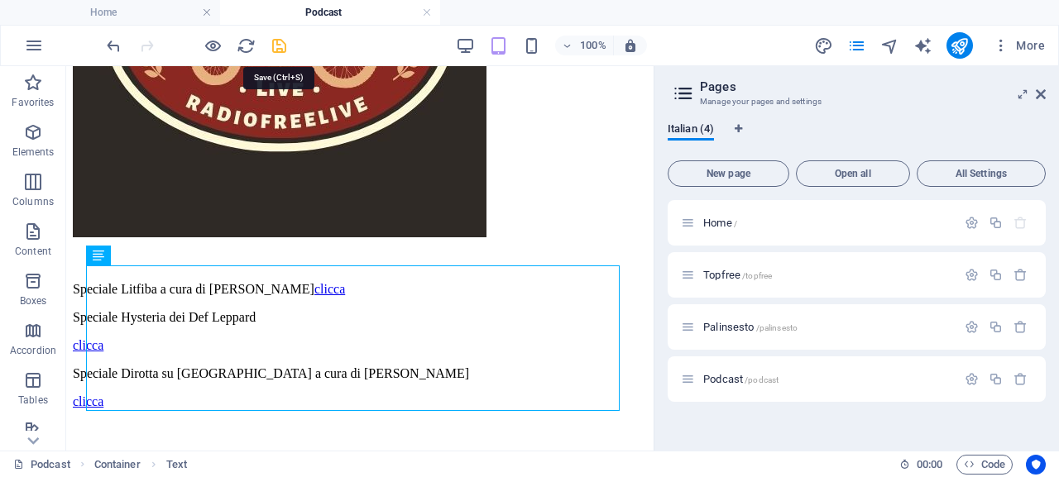
click at [280, 48] on icon "save" at bounding box center [279, 45] width 19 height 19
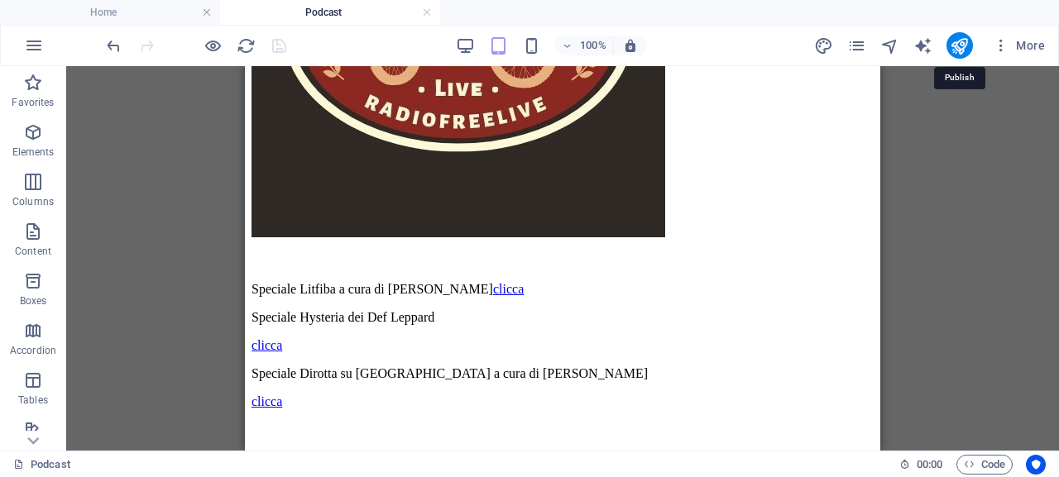
drag, startPoint x: 962, startPoint y: 46, endPoint x: 949, endPoint y: 89, distance: 44.2
click at [961, 46] on icon "publish" at bounding box center [959, 45] width 19 height 19
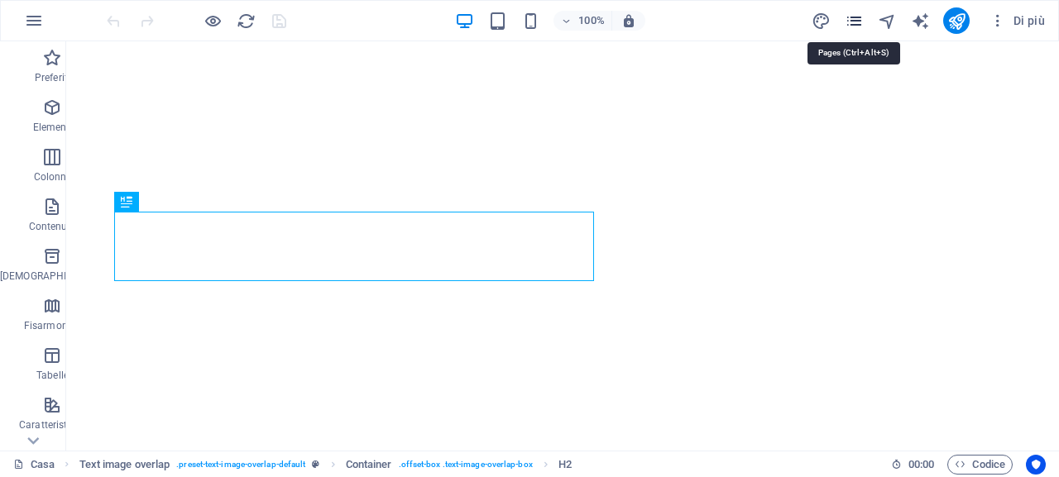
click at [858, 20] on icon "pagine" at bounding box center [854, 21] width 19 height 19
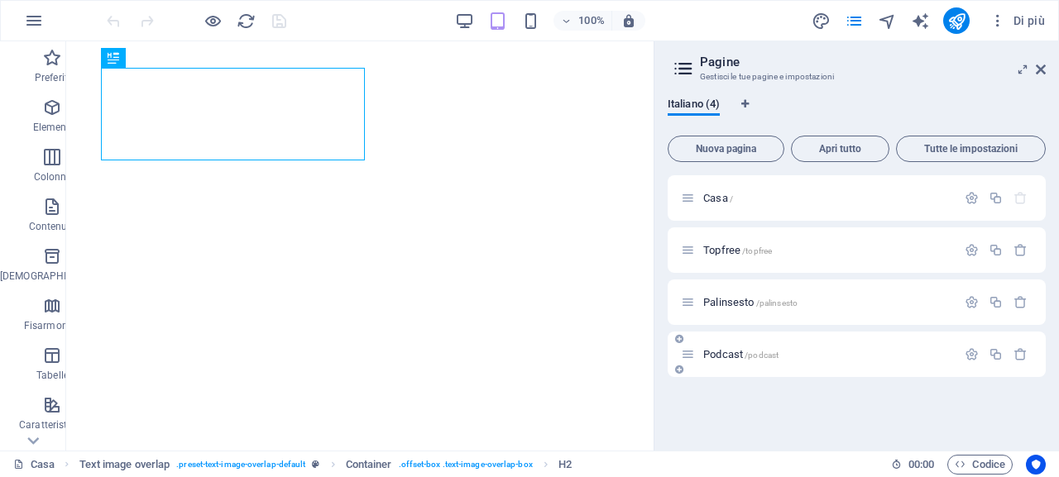
click at [725, 352] on font "Podcast" at bounding box center [723, 354] width 40 height 12
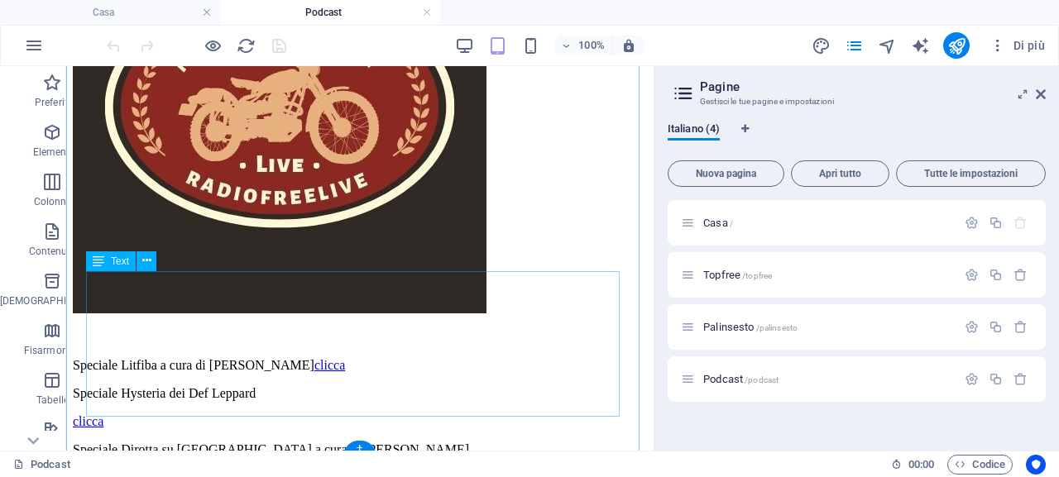
scroll to position [759, 0]
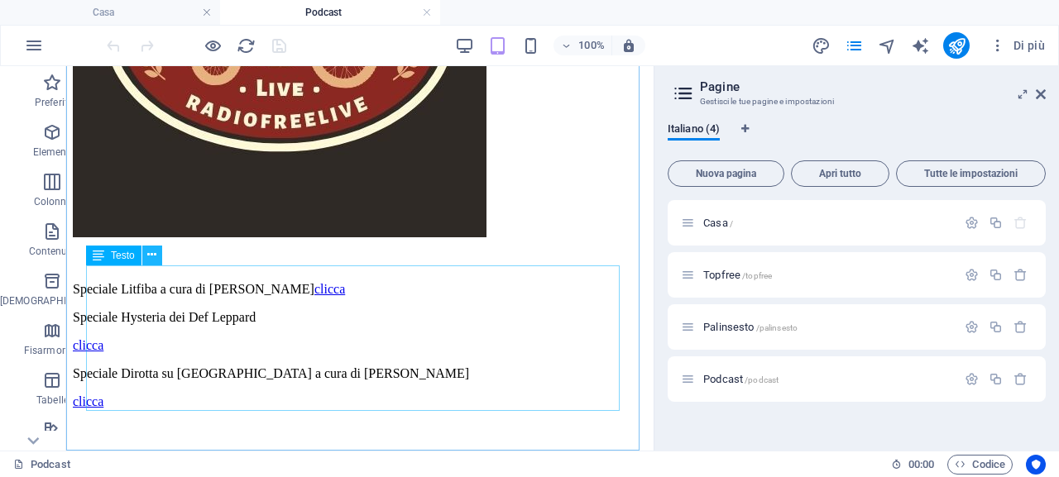
click at [153, 257] on icon at bounding box center [151, 255] width 9 height 17
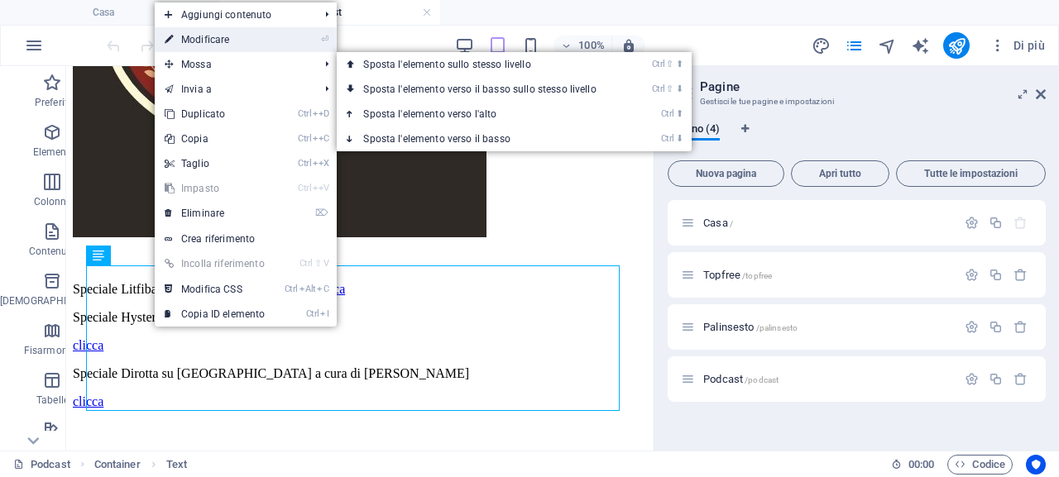
click at [253, 38] on link "⏎ Modificare" at bounding box center [215, 39] width 120 height 25
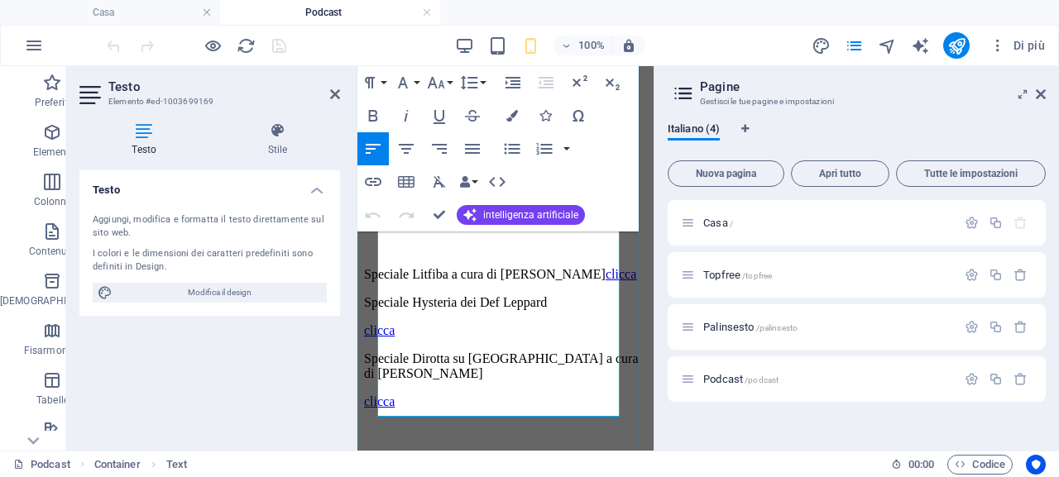
scroll to position [549, 0]
click at [452, 423] on p at bounding box center [505, 430] width 283 height 15
click at [443, 395] on p "clicca" at bounding box center [505, 402] width 283 height 15
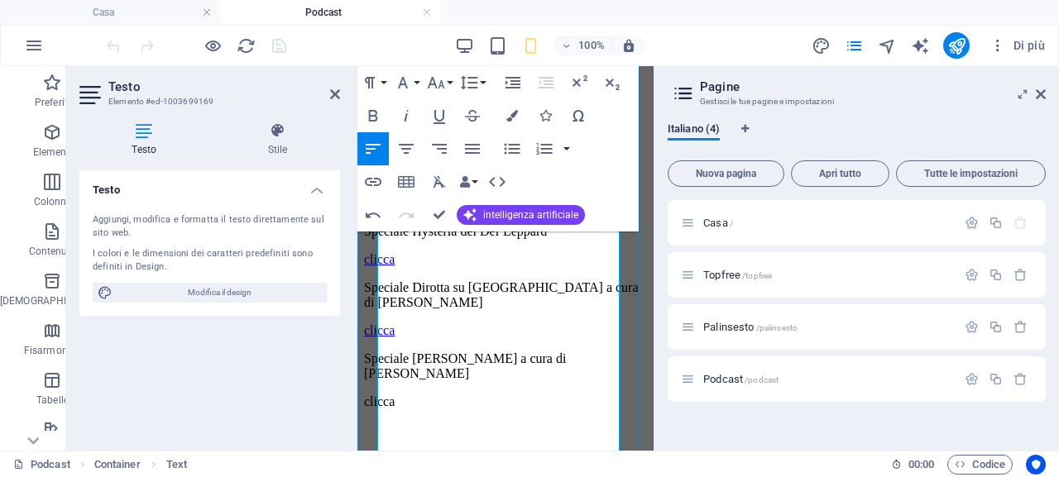
scroll to position [612, 0]
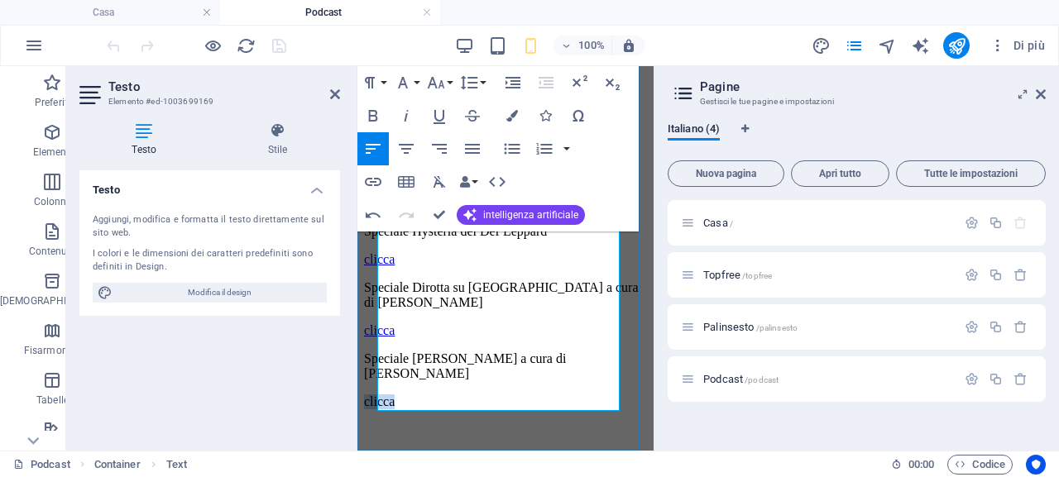
drag, startPoint x: 429, startPoint y: 440, endPoint x: 380, endPoint y: 378, distance: 79.4
click at [380, 395] on p "clicca" at bounding box center [505, 402] width 283 height 15
click at [375, 184] on icon "button" at bounding box center [373, 182] width 17 height 8
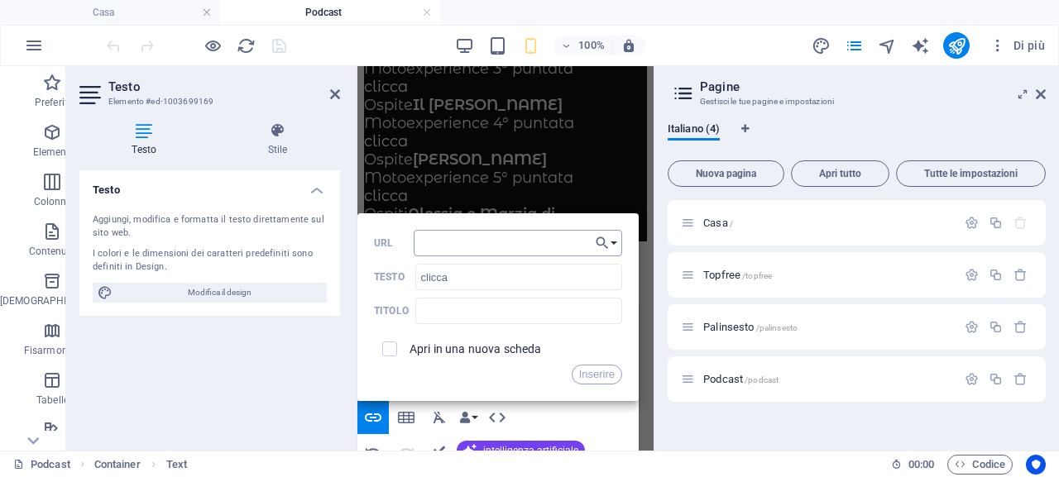
scroll to position [285, 0]
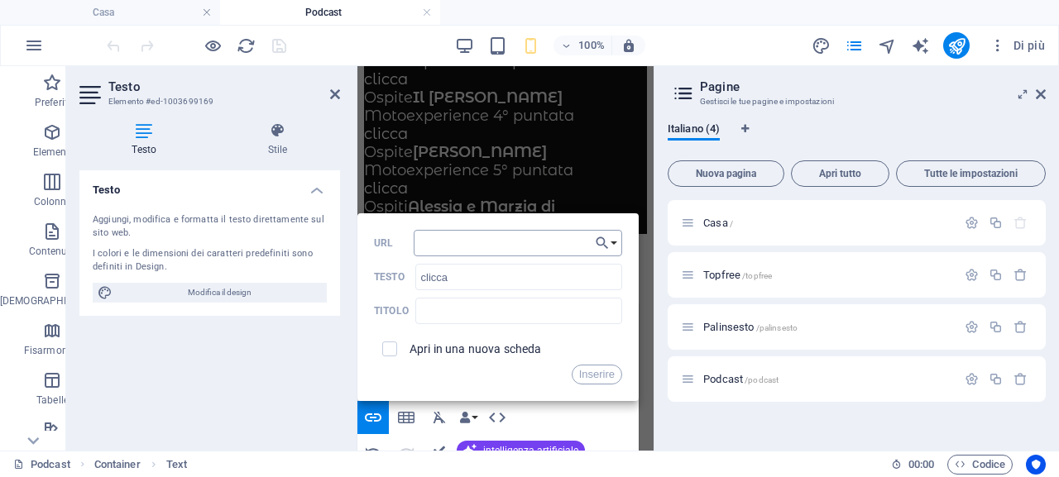
click at [490, 246] on input "URL" at bounding box center [518, 243] width 208 height 26
click at [565, 247] on input "[DOMAIN_NAME][URL]" at bounding box center [518, 243] width 208 height 26
drag, startPoint x: 565, startPoint y: 244, endPoint x: 596, endPoint y: 245, distance: 30.6
click at [596, 245] on div "Indietro Scegli il collegamento Casa Topfree Palinsesto Podcast Scegli file ...…" at bounding box center [497, 307] width 281 height 188
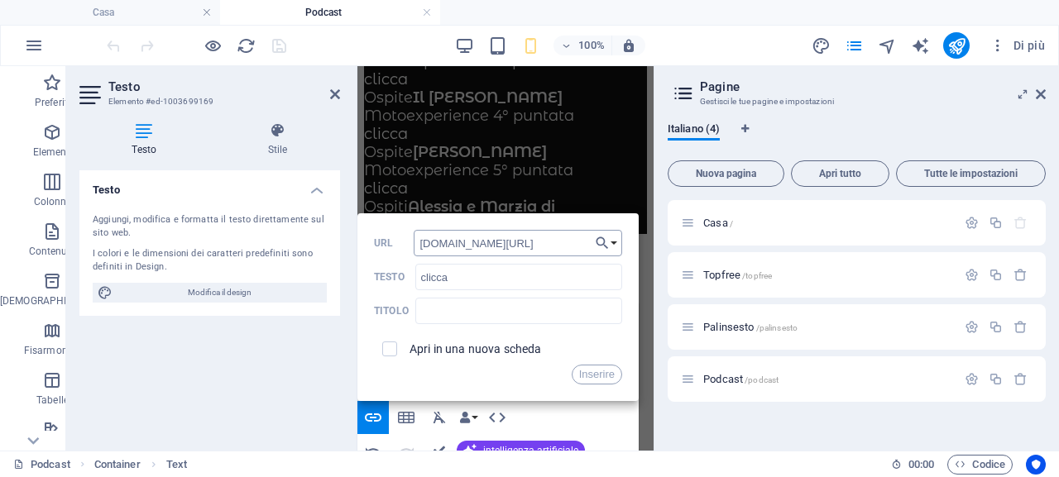
click at [559, 242] on input "[DOMAIN_NAME][URL]" at bounding box center [518, 243] width 208 height 26
click at [559, 244] on input "[DOMAIN_NAME][URL]" at bounding box center [518, 243] width 208 height 26
click at [562, 242] on input "[DOMAIN_NAME][URL]" at bounding box center [518, 243] width 208 height 26
type input "[DOMAIN_NAME][URL]"
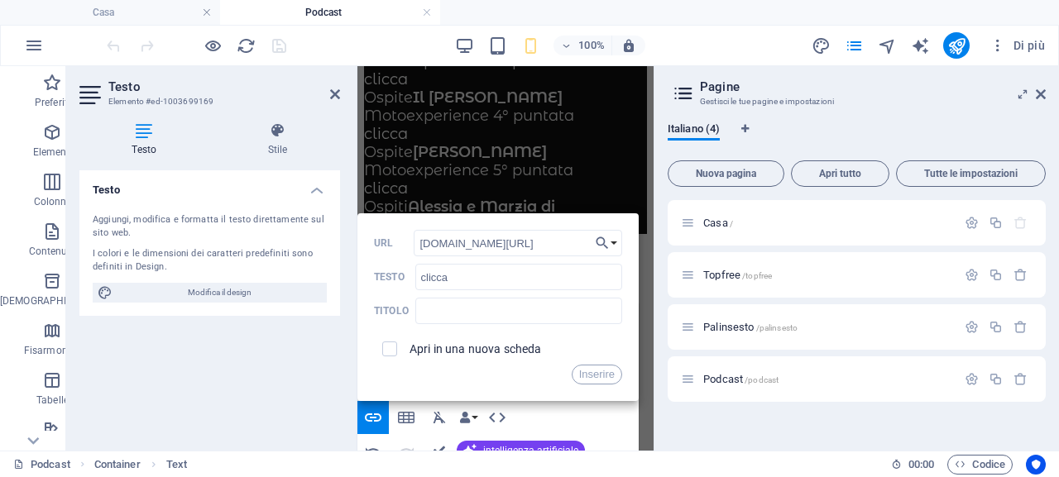
scroll to position [0, 90]
click at [601, 377] on font "Inserire" at bounding box center [597, 374] width 36 height 12
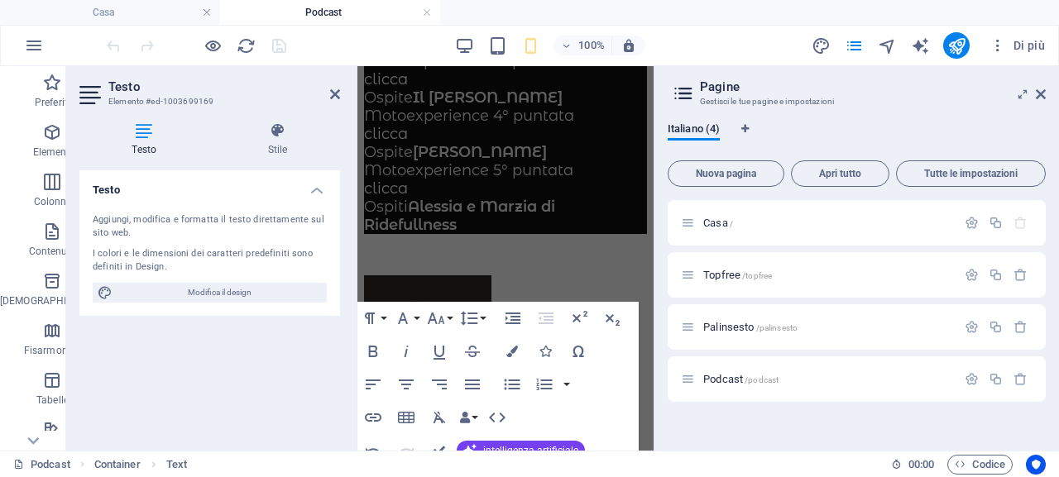
click at [328, 88] on h2 "Testo" at bounding box center [224, 86] width 232 height 15
click at [333, 92] on icon at bounding box center [335, 94] width 10 height 13
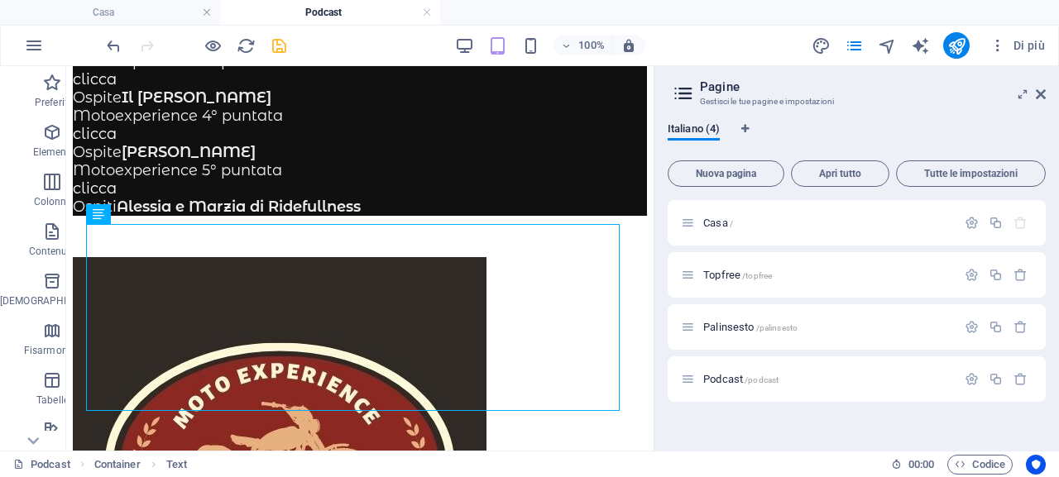
scroll to position [801, 0]
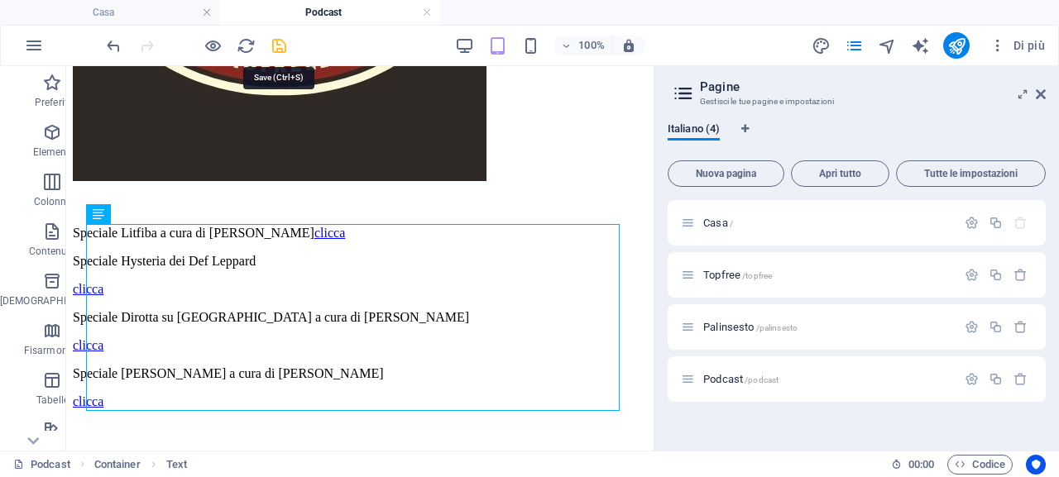
drag, startPoint x: 275, startPoint y: 48, endPoint x: 237, endPoint y: 118, distance: 80.3
click at [275, 48] on icon "salva" at bounding box center [279, 45] width 19 height 19
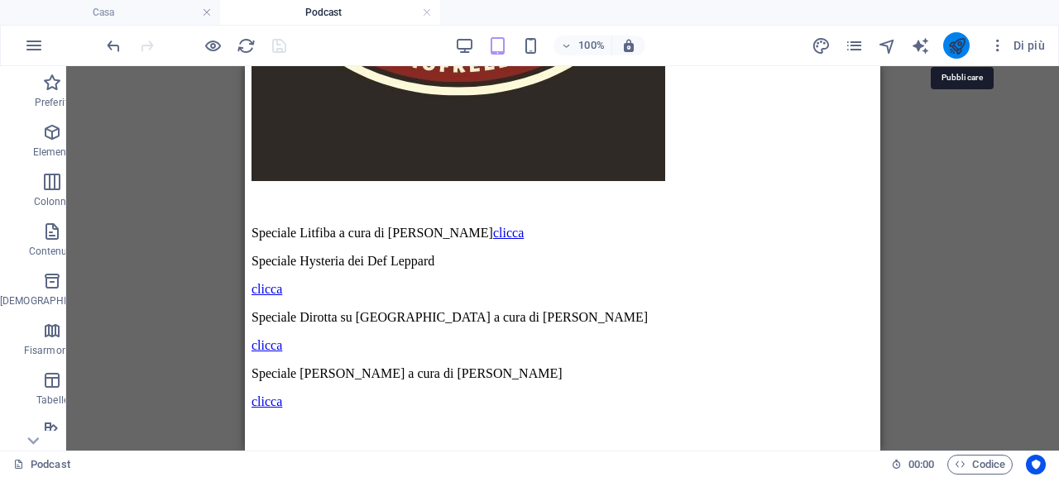
click at [956, 53] on icon "pubblicare" at bounding box center [956, 45] width 19 height 19
